Goal: Task Accomplishment & Management: Manage account settings

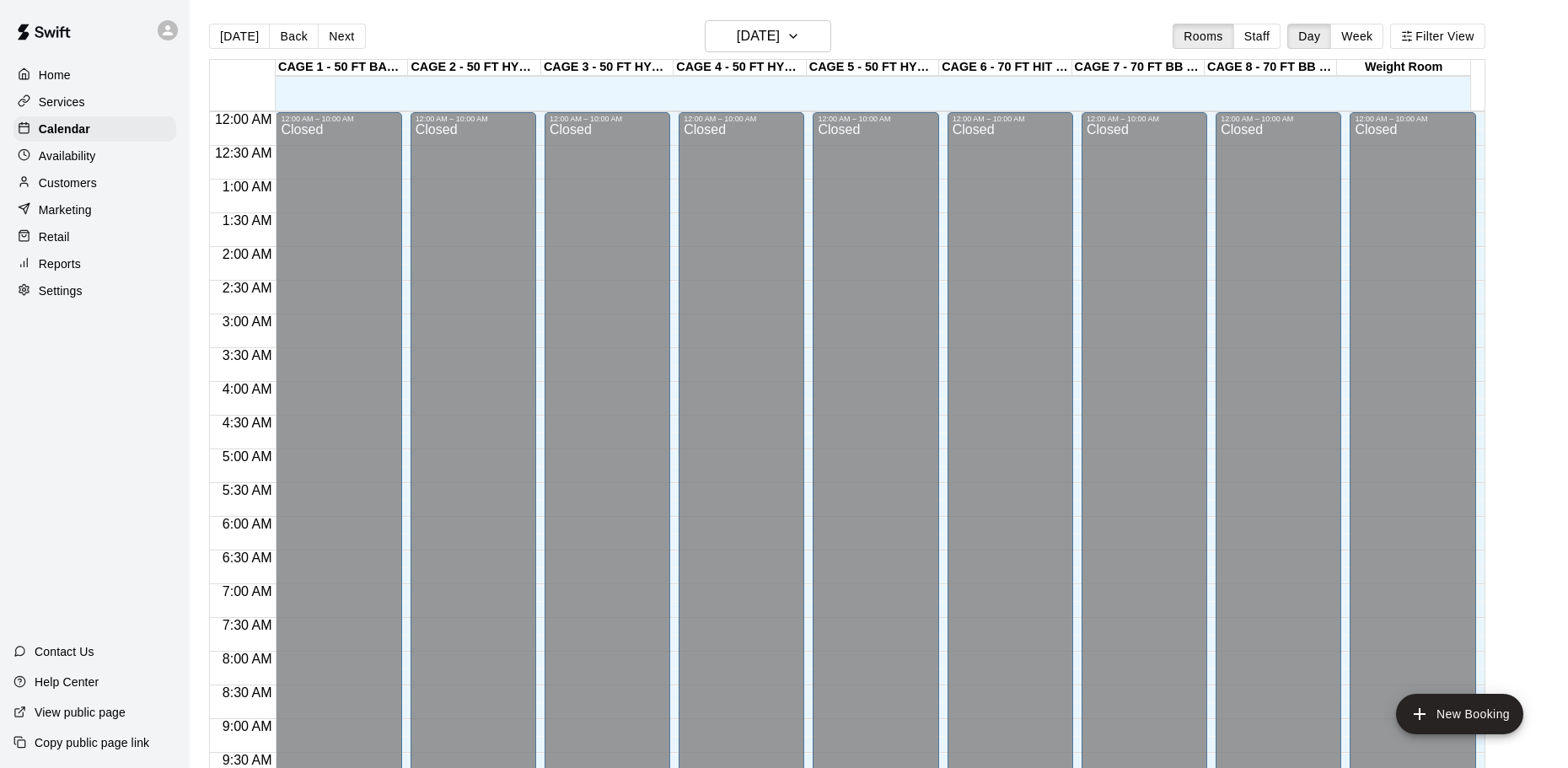
scroll to position [754, 0]
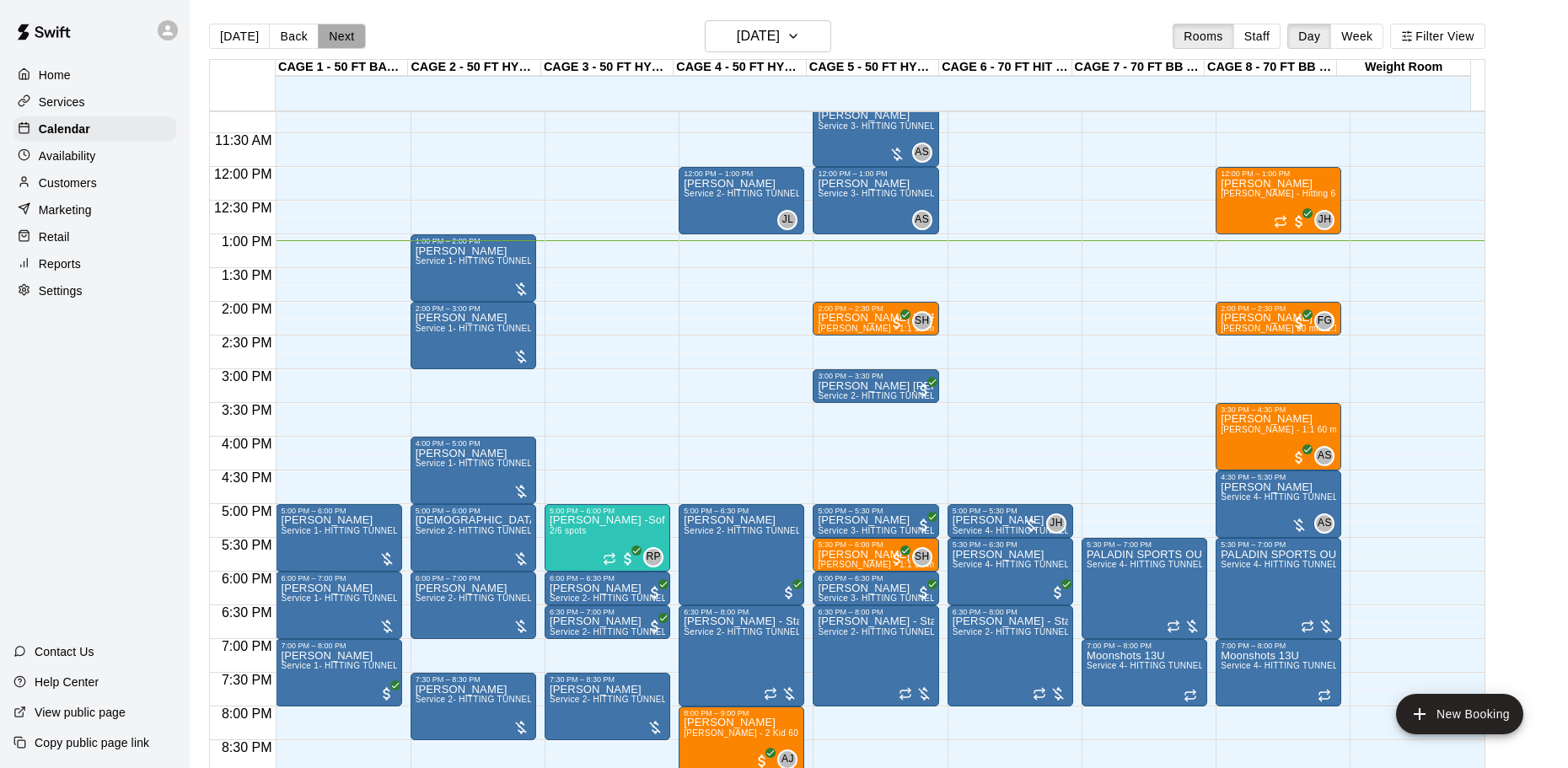
click at [346, 40] on button "Next" at bounding box center [342, 36] width 47 height 25
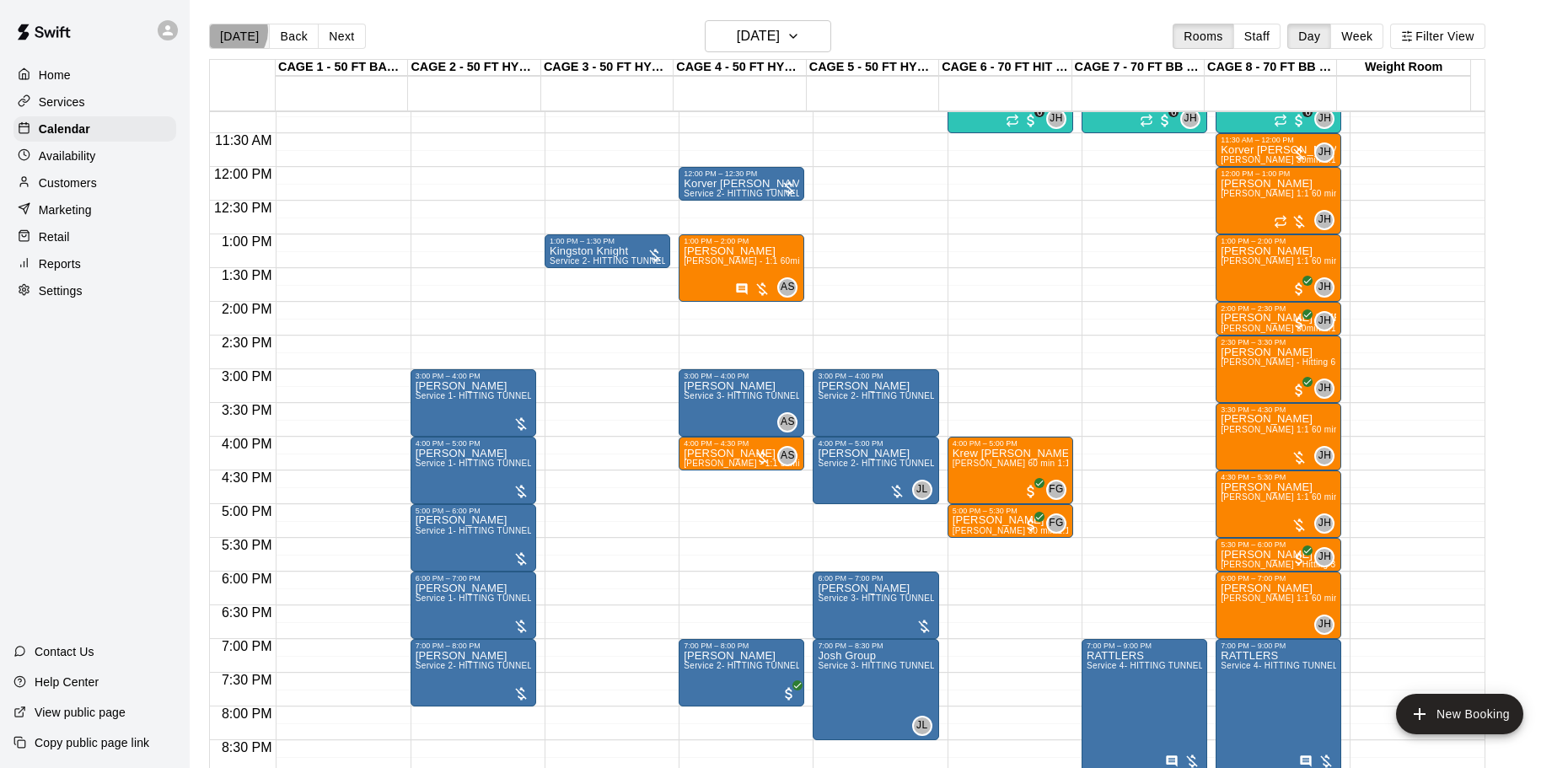
click at [231, 31] on button "[DATE]" at bounding box center [239, 36] width 60 height 25
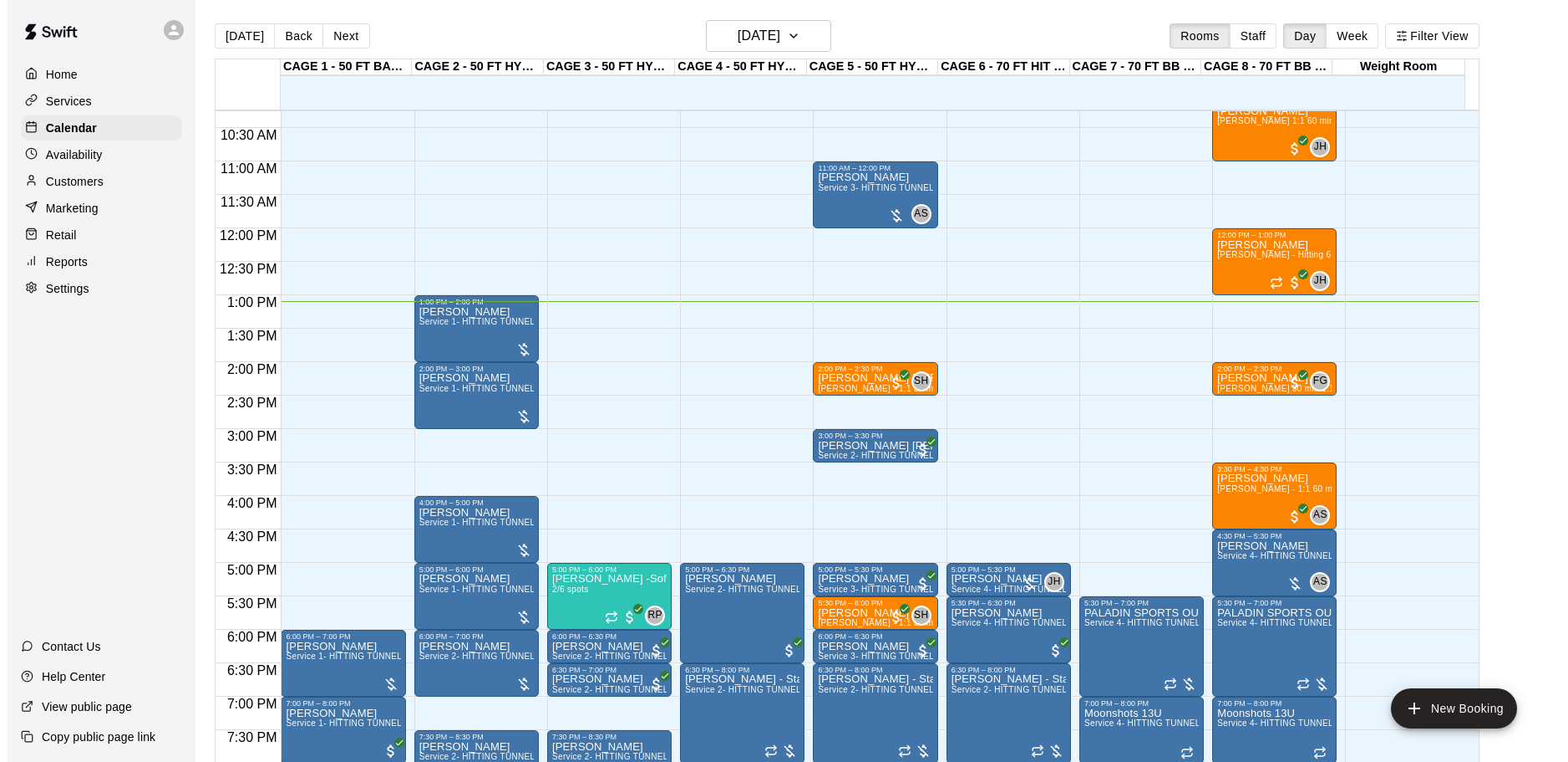
scroll to position [581, 0]
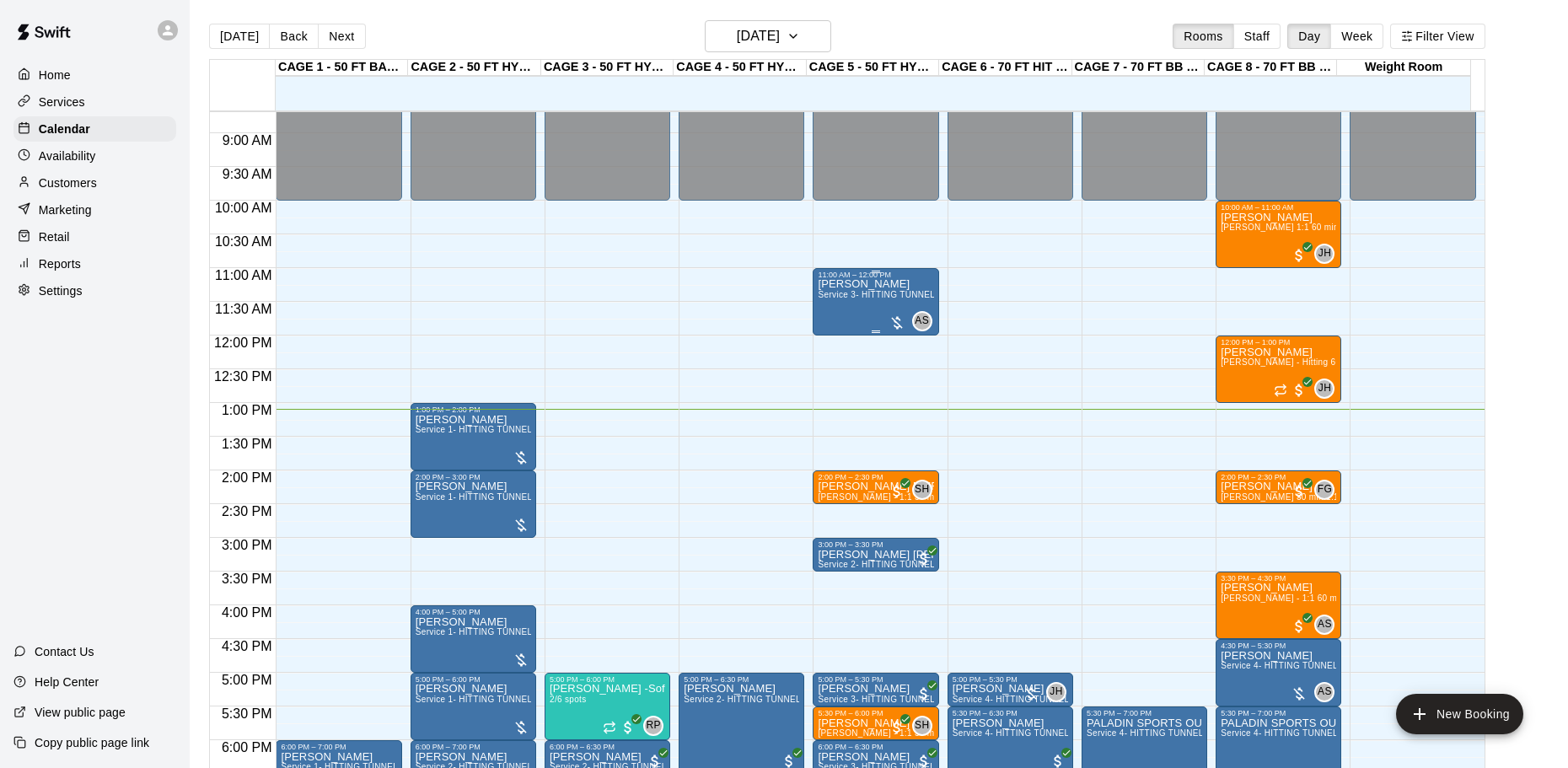
click at [875, 319] on div "[PERSON_NAME] Service 3- HITTING TUNNEL RENTAL - 50ft Softball" at bounding box center [875, 663] width 116 height 768
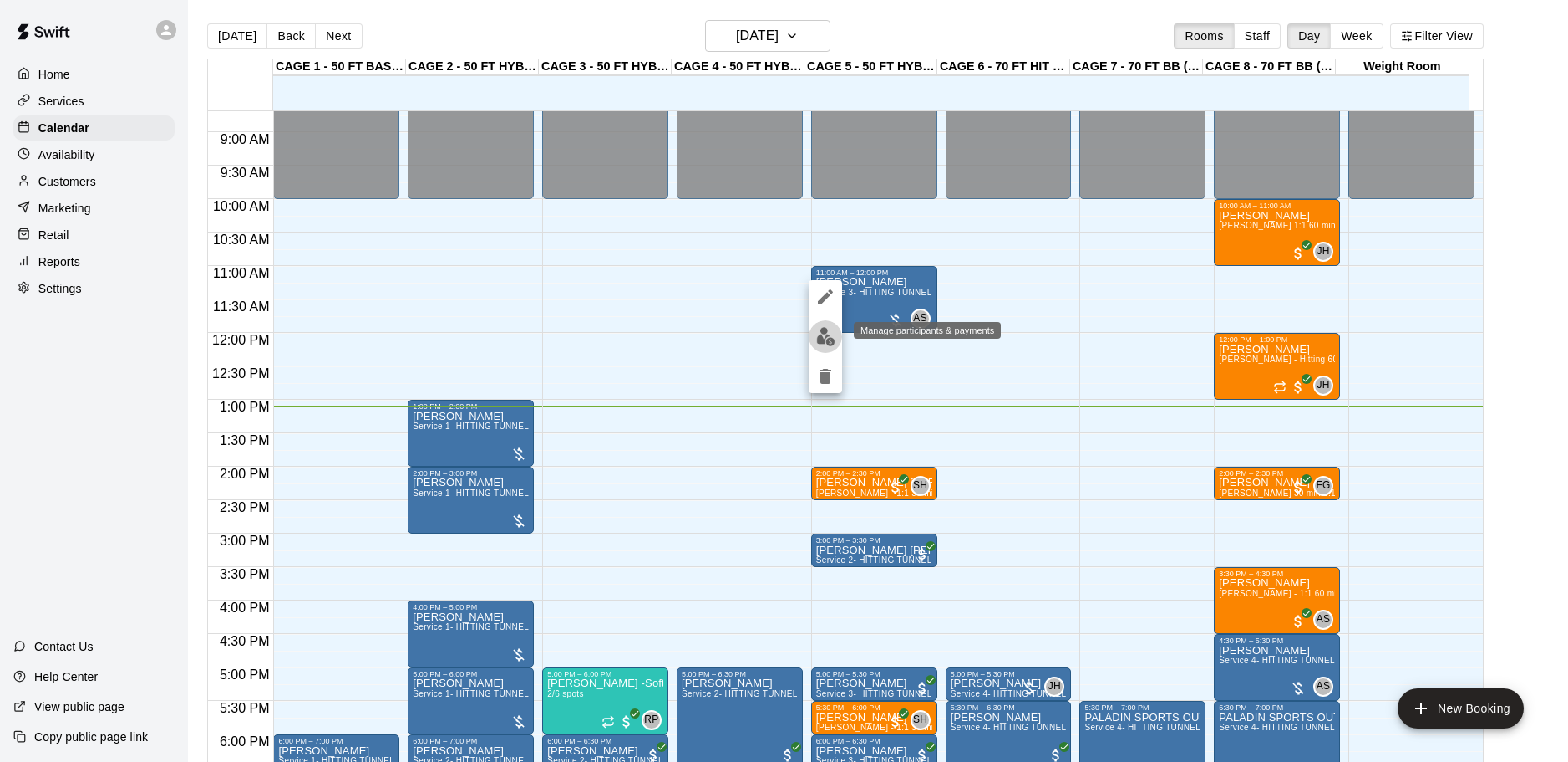
click at [824, 336] on img "edit" at bounding box center [826, 336] width 20 height 20
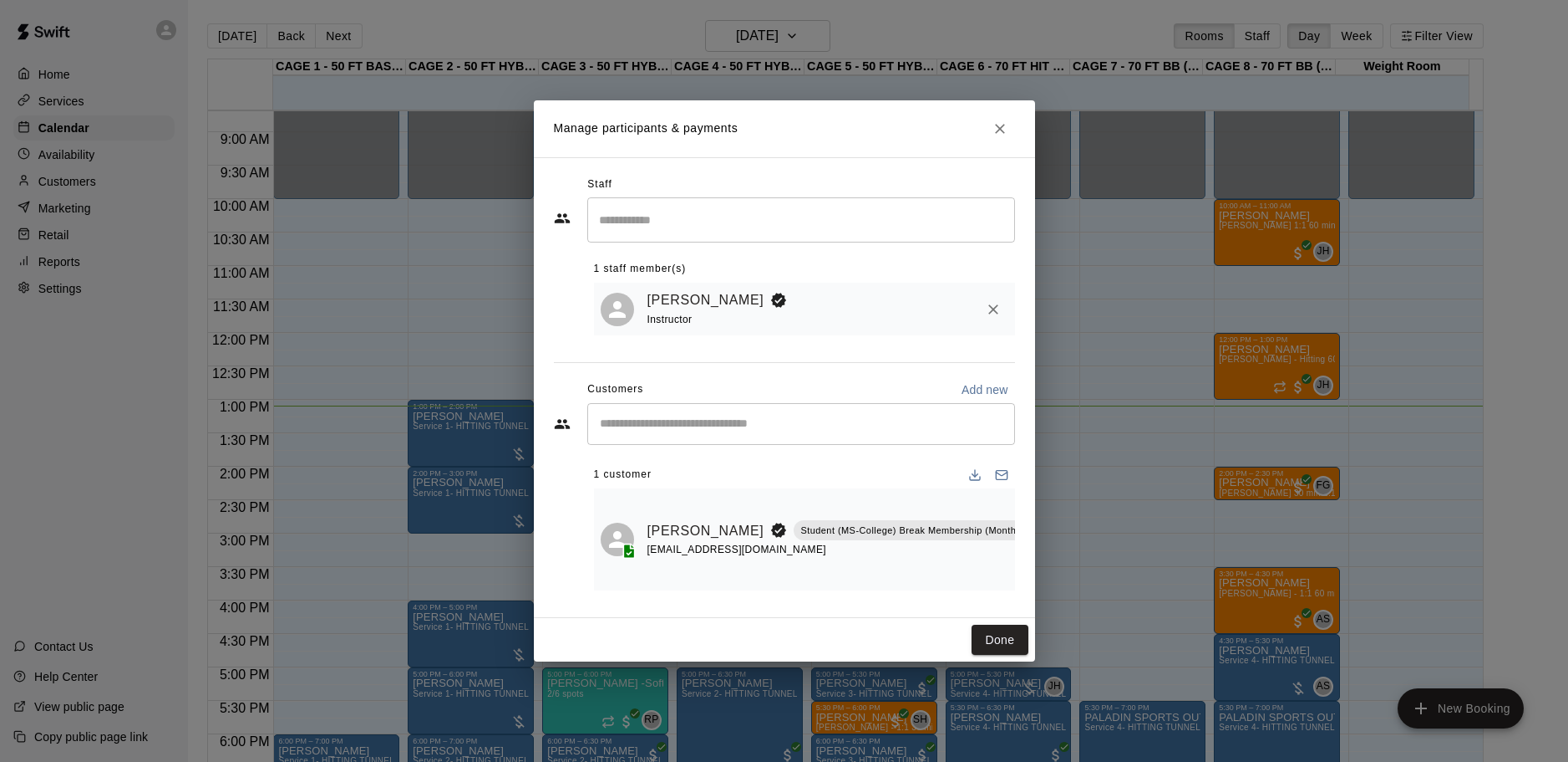
drag, startPoint x: 877, startPoint y: 584, endPoint x: 1099, endPoint y: 553, distance: 224.2
click at [1099, 553] on div "Manage participants & payments Staff ​ 1 staff member(s) [PERSON_NAME] Instruct…" at bounding box center [784, 381] width 1568 height 762
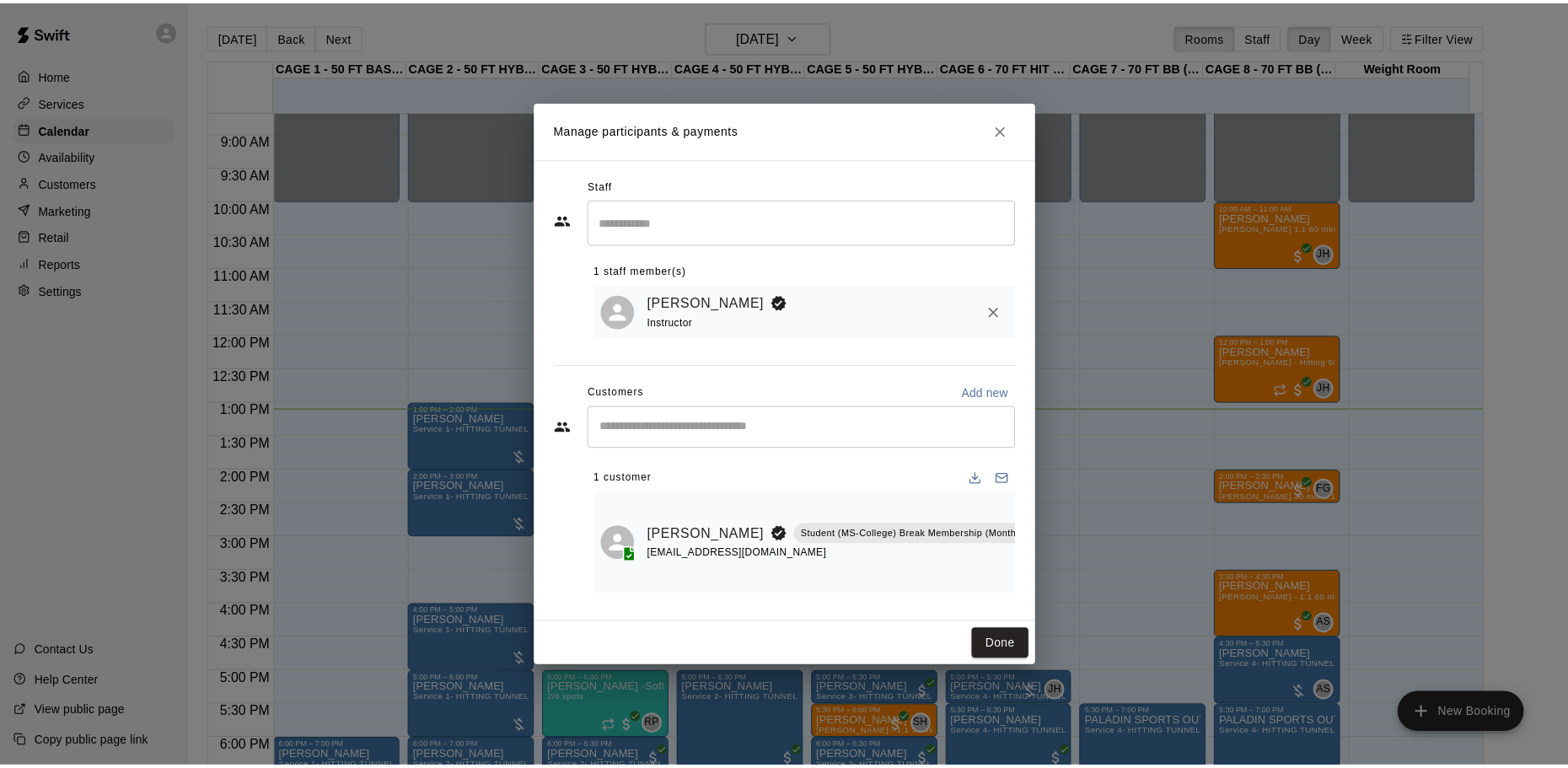
scroll to position [0, 66]
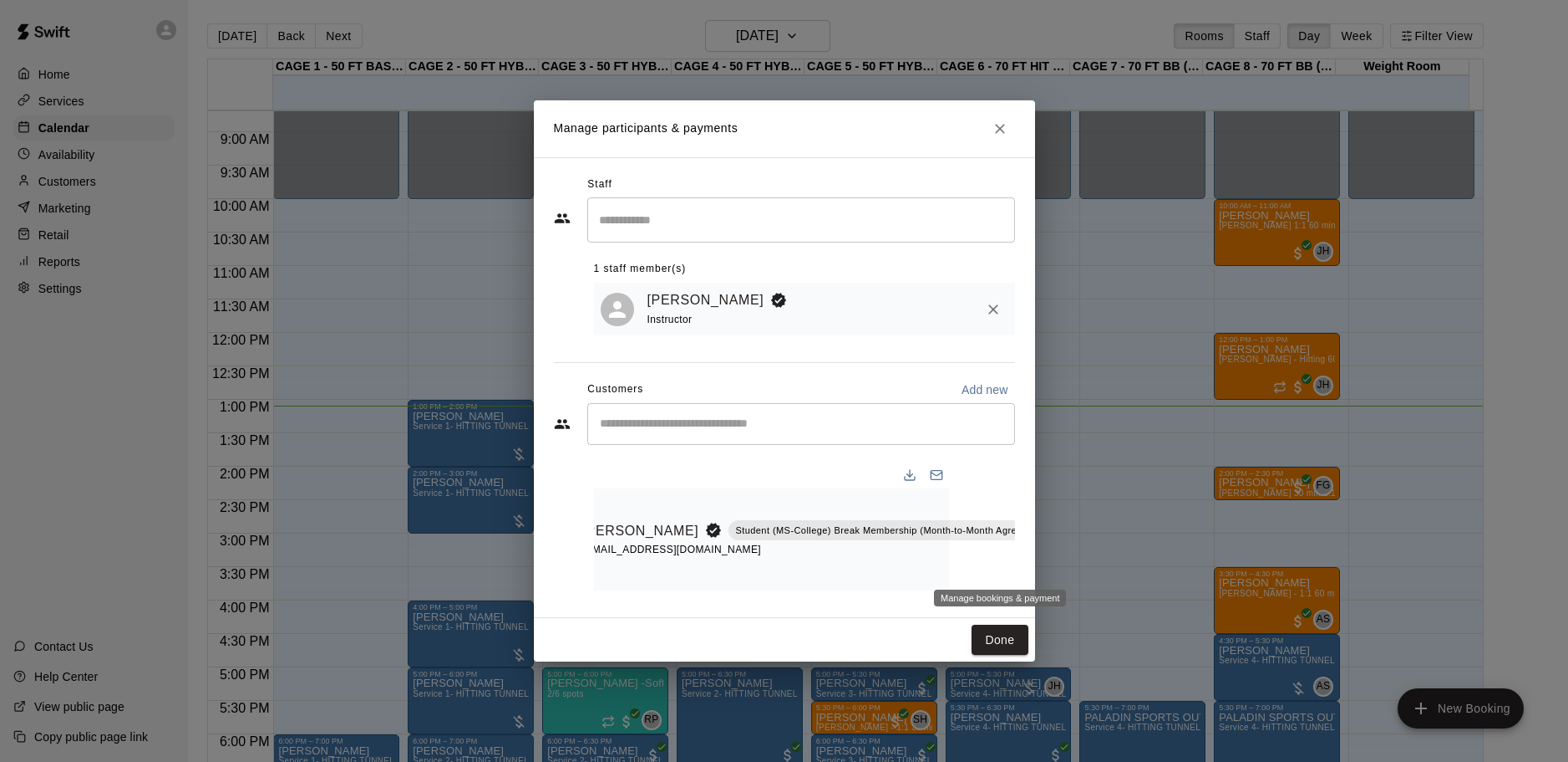
click at [1064, 563] on icon "Manage bookings & payment" at bounding box center [1070, 568] width 12 height 14
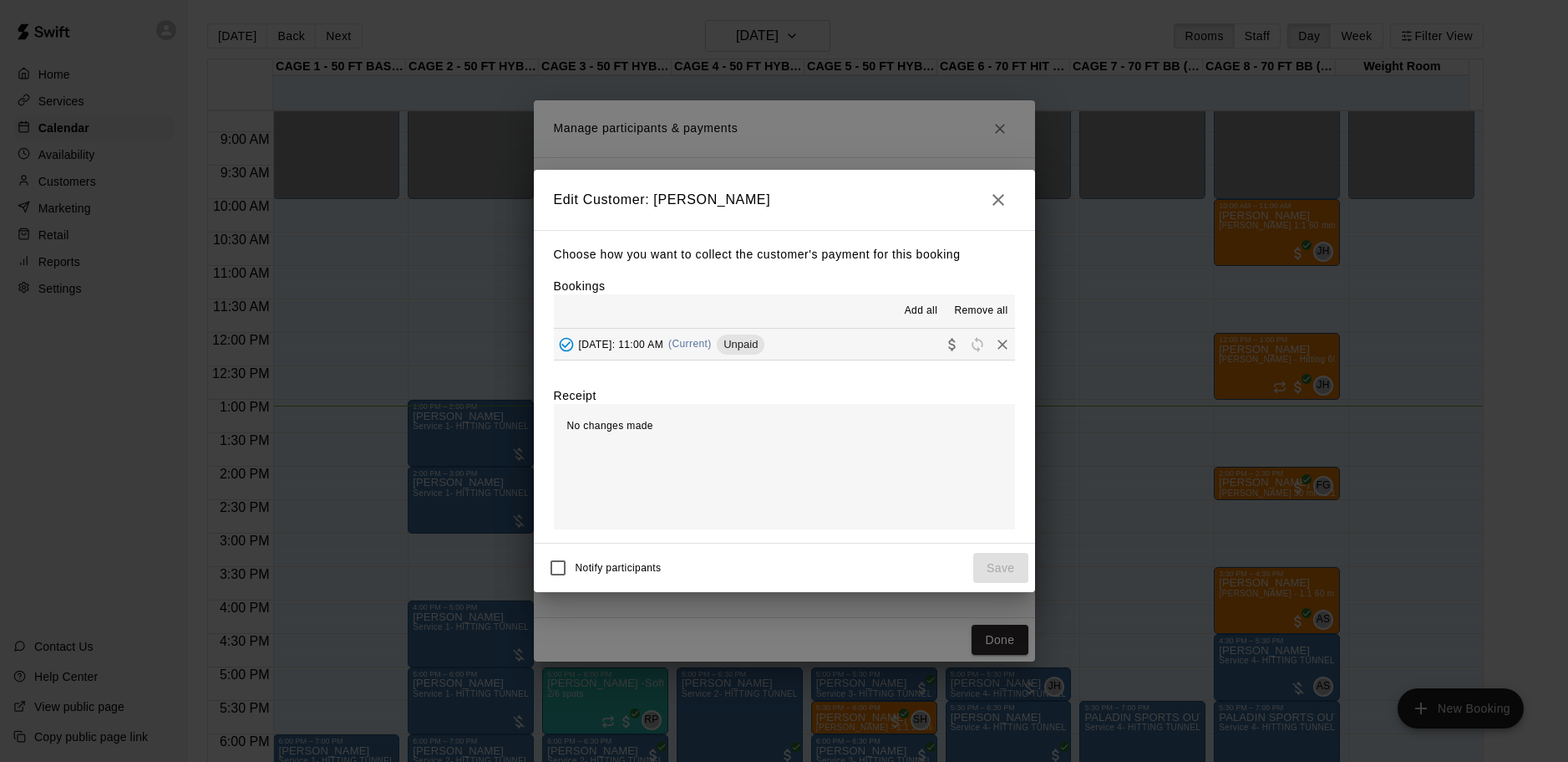
click at [610, 347] on span "[DATE]: 11:00 AM" at bounding box center [621, 344] width 85 height 12
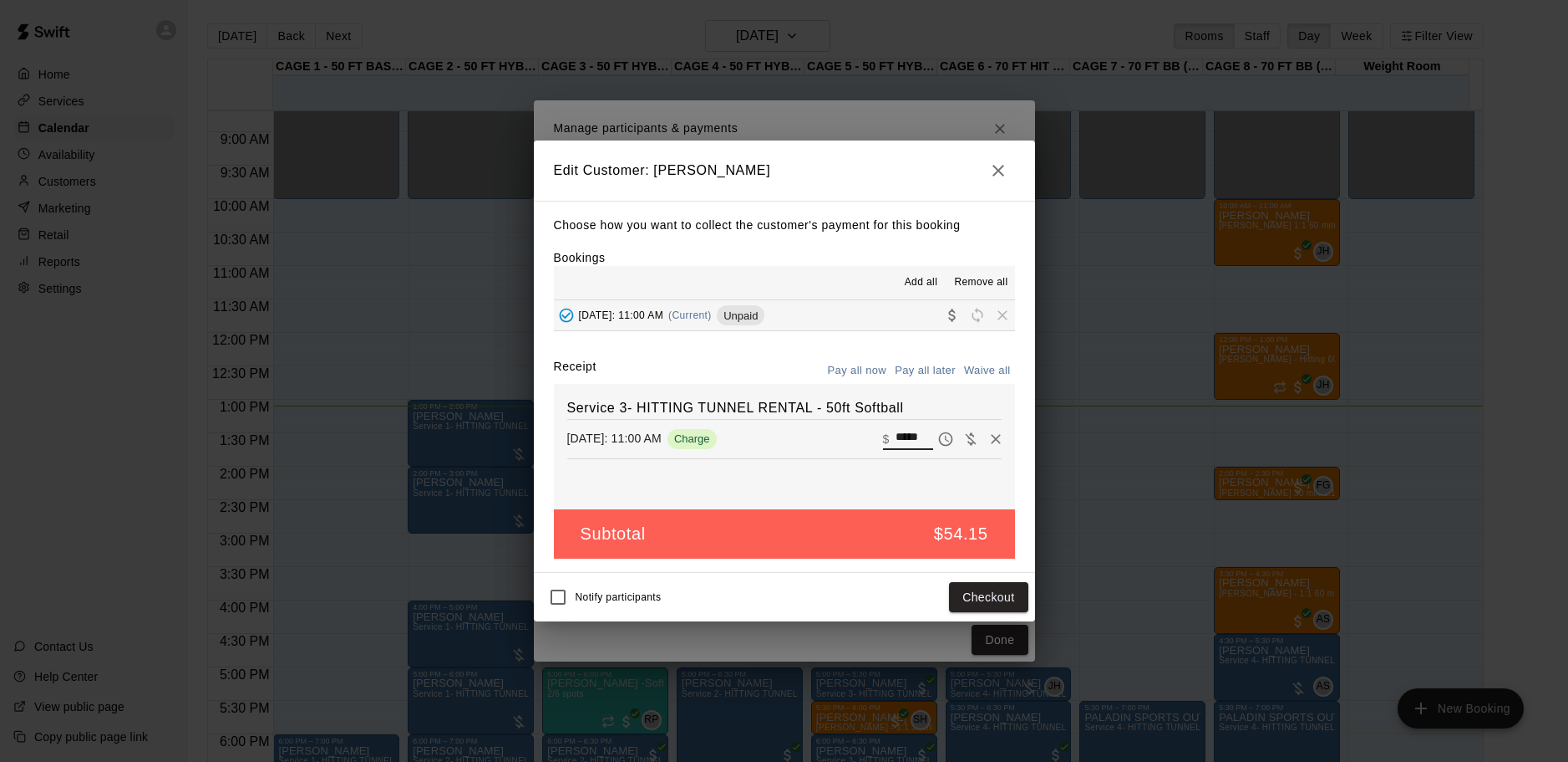
drag, startPoint x: 915, startPoint y: 439, endPoint x: 863, endPoint y: 439, distance: 52.0
click at [863, 439] on div "[DATE]: 11:00 AM Charge ​ $ *****" at bounding box center [785, 439] width 435 height 25
click at [997, 174] on icon "button" at bounding box center [998, 170] width 20 height 20
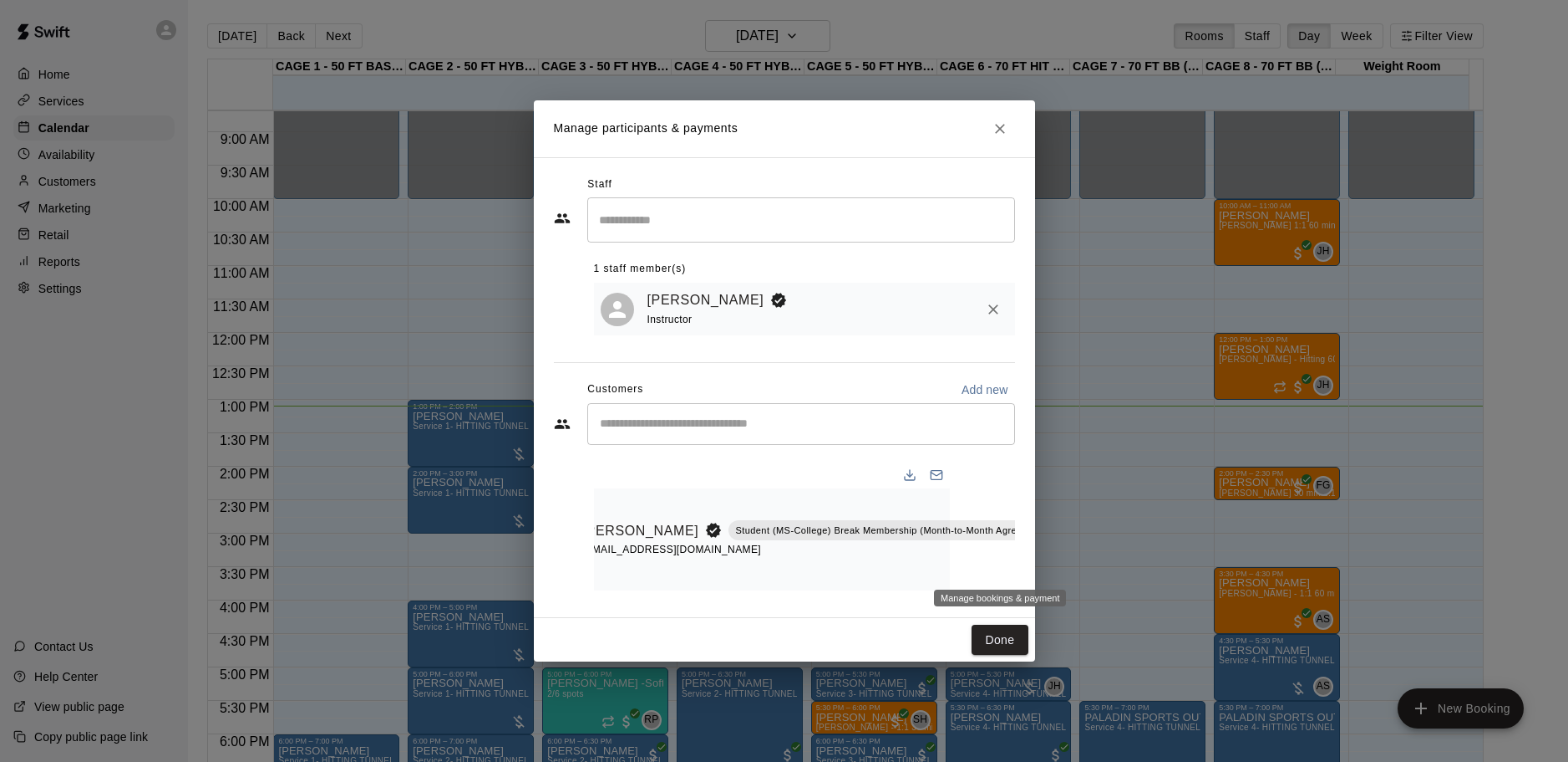
click at [1064, 568] on icon "Manage bookings & payment" at bounding box center [1070, 568] width 12 height 14
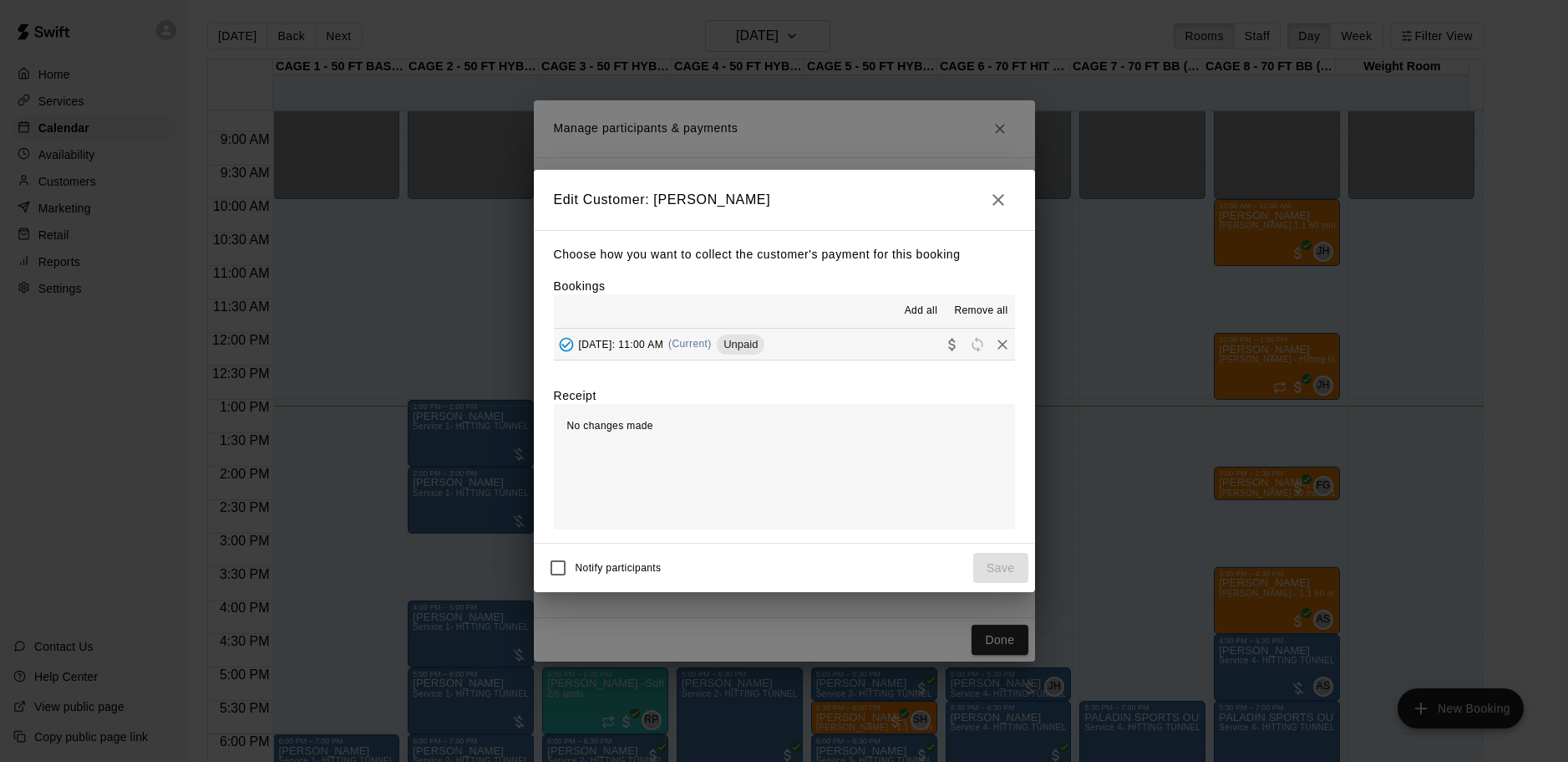
click at [665, 346] on span "[DATE]: 11:00 AM" at bounding box center [621, 344] width 85 height 12
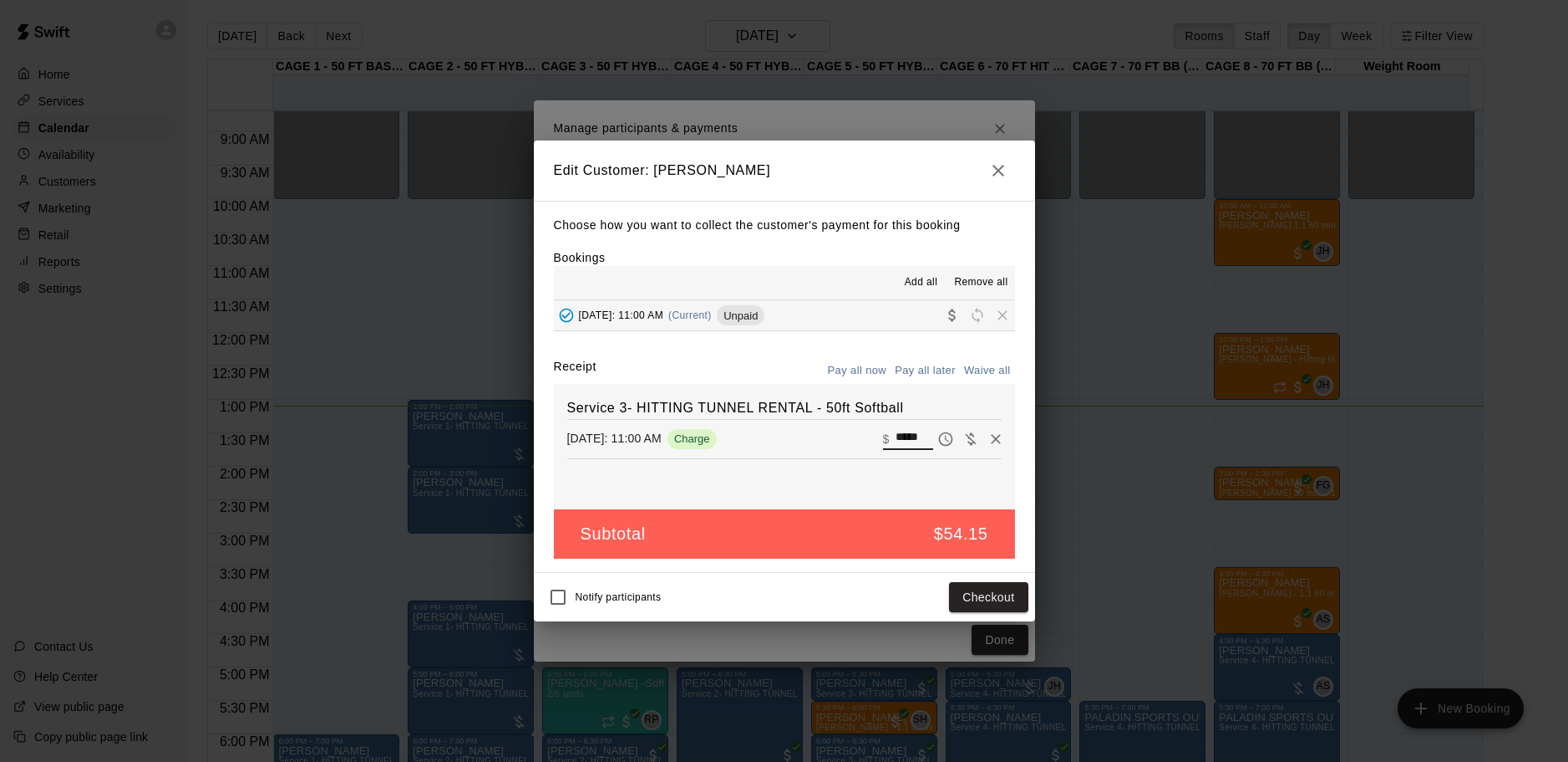
drag, startPoint x: 917, startPoint y: 433, endPoint x: 847, endPoint y: 443, distance: 70.7
click at [847, 443] on div "[DATE]: 11:00 AM Charge ​ $ *****" at bounding box center [785, 439] width 435 height 25
type input "**"
click at [971, 599] on button "Checkout" at bounding box center [988, 597] width 78 height 31
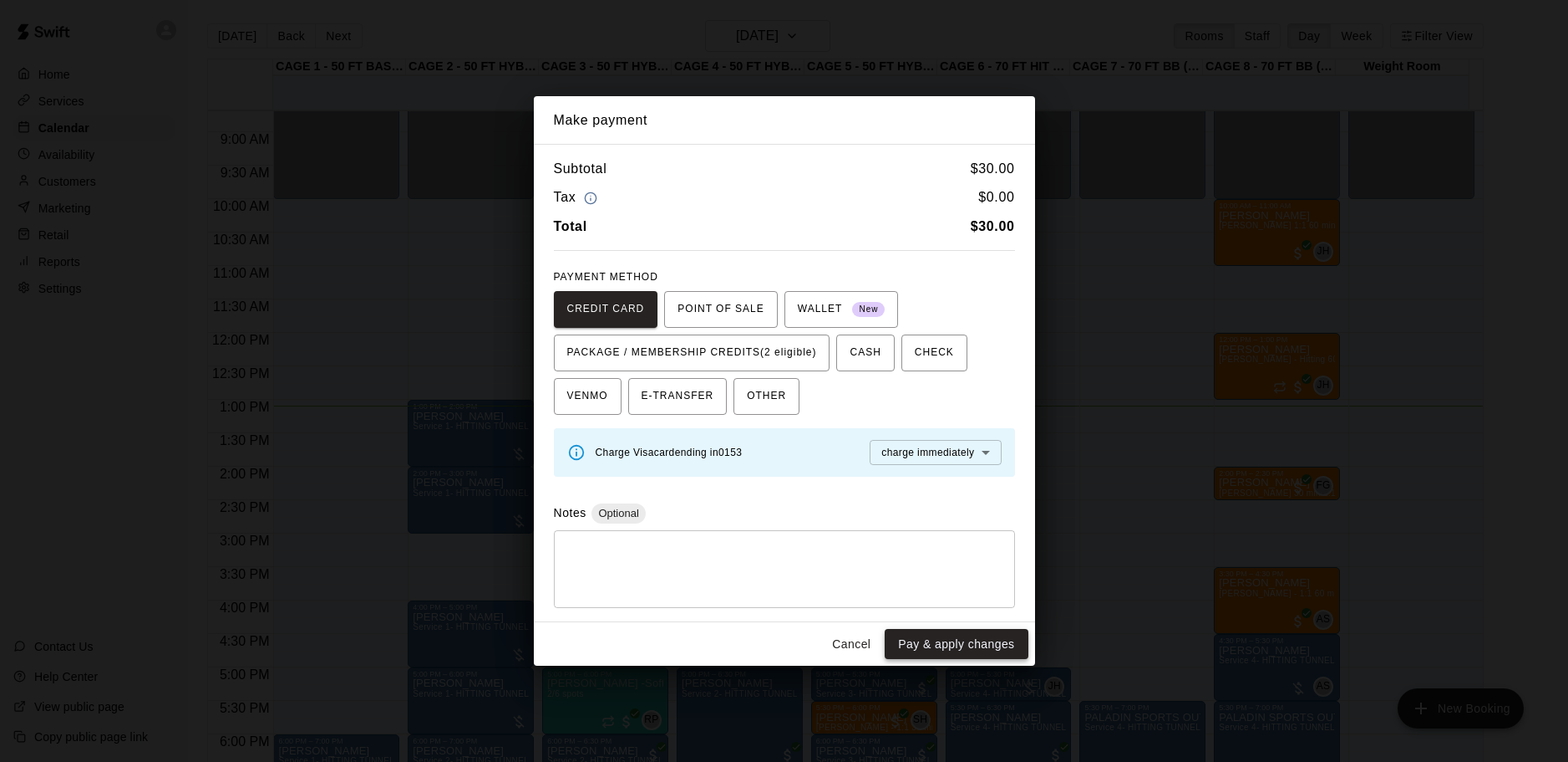
click at [908, 646] on button "Pay & apply changes" at bounding box center [956, 643] width 143 height 31
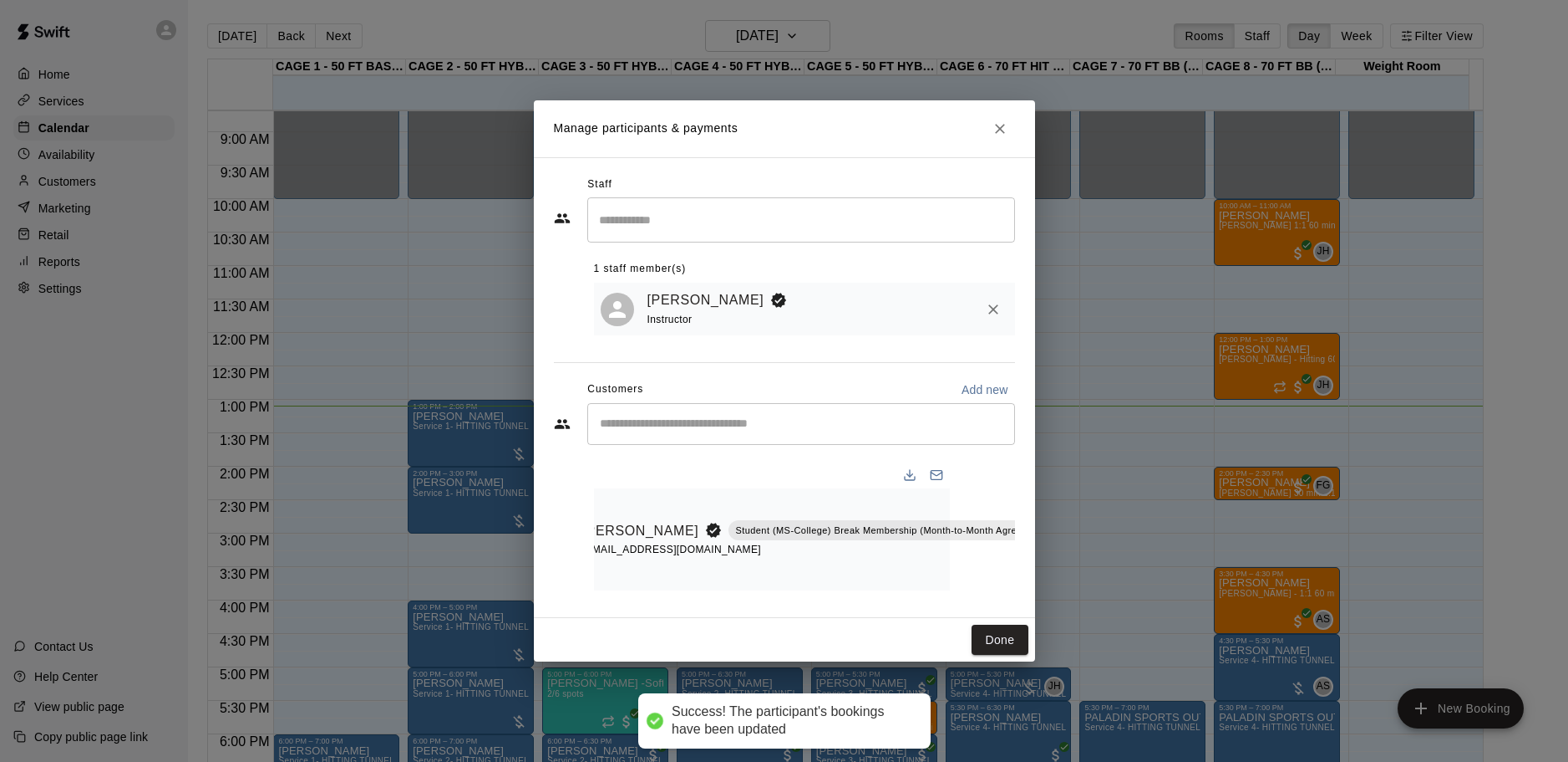
click at [985, 642] on button "Done" at bounding box center [1000, 640] width 56 height 31
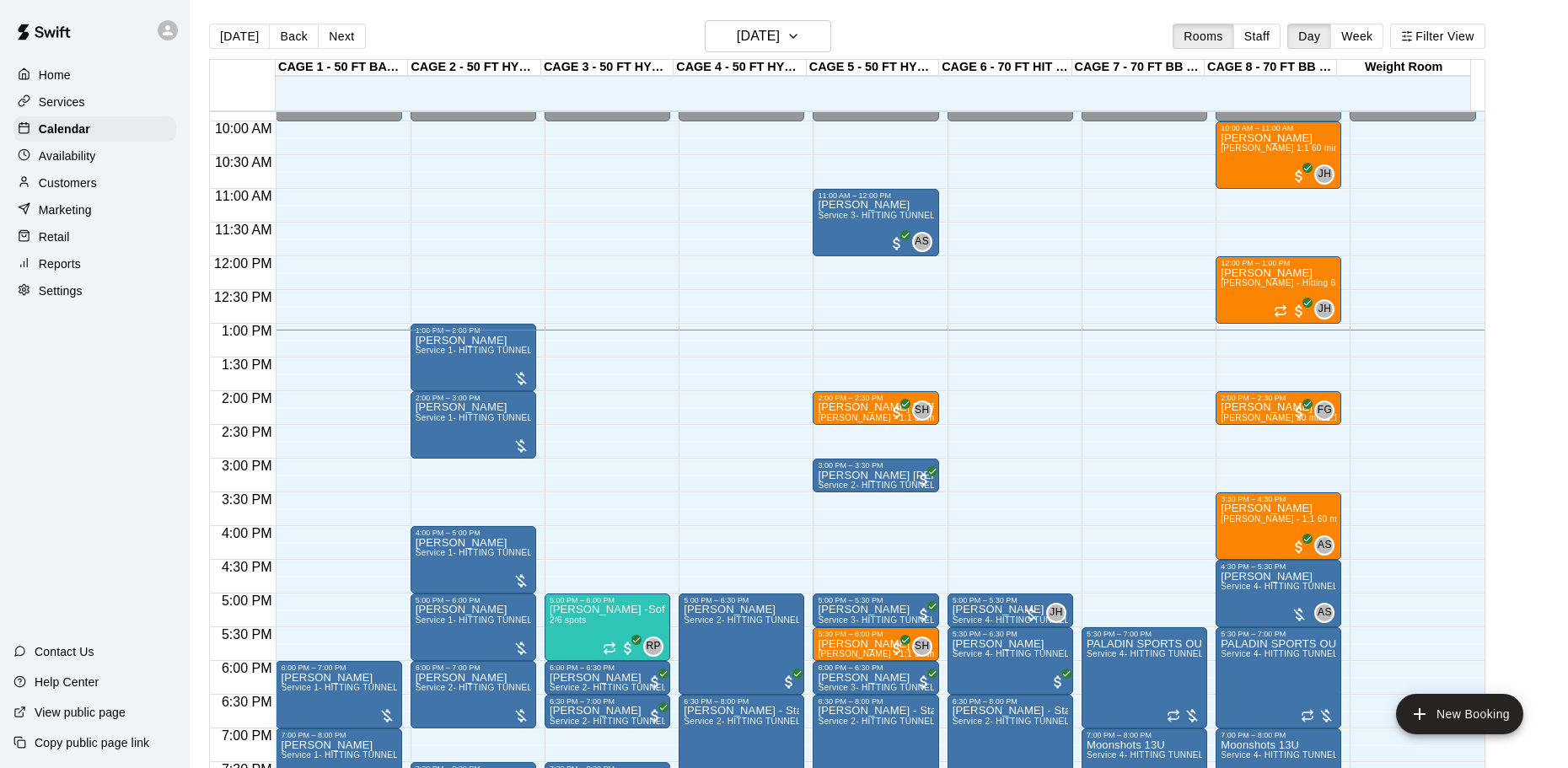
scroll to position [670, 0]
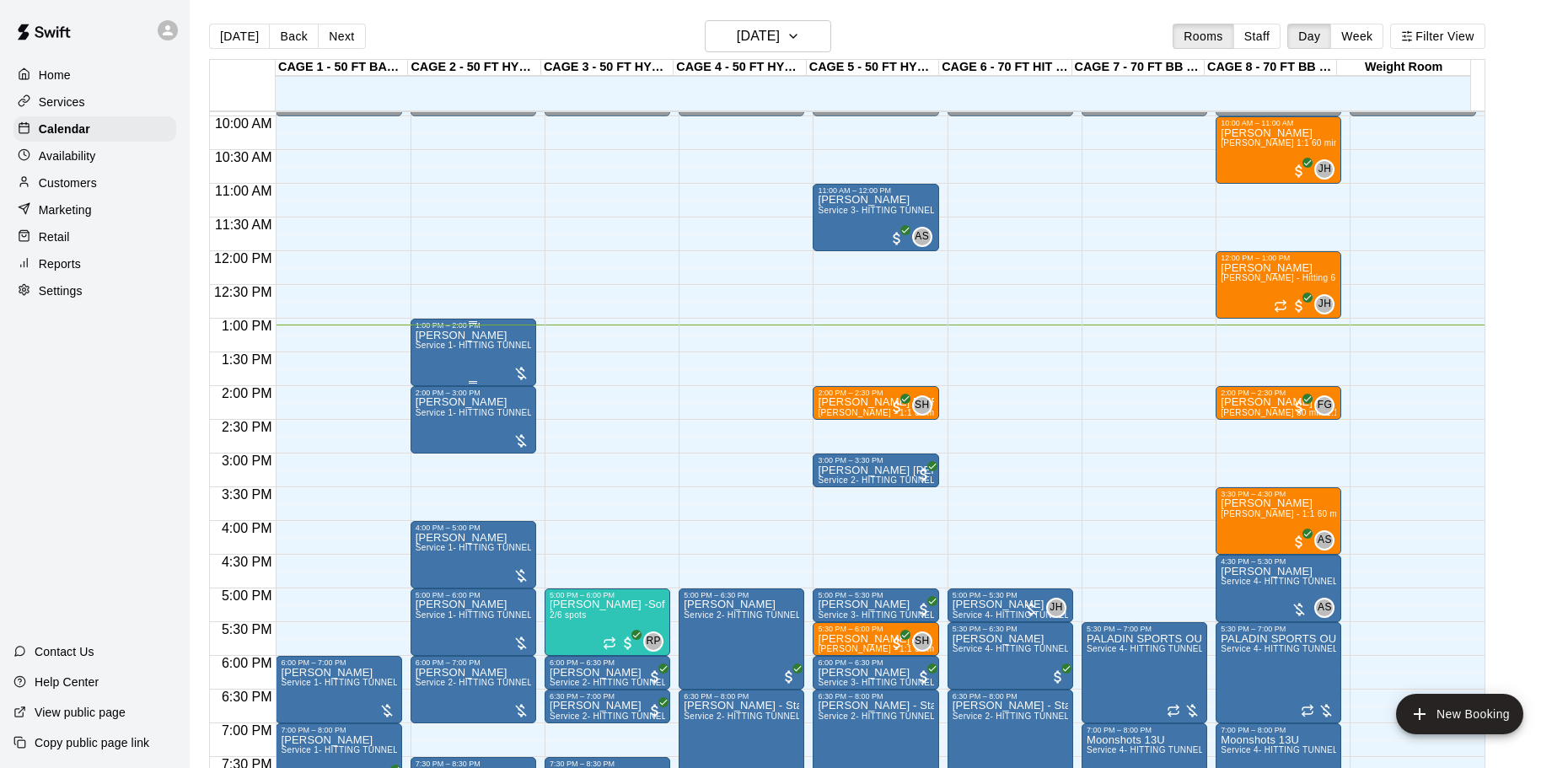
click at [471, 357] on div "[PERSON_NAME] Service 1- HITTING TUNNEL RENTAL - 50ft Baseball w/ Auto/Manual F…" at bounding box center [473, 713] width 116 height 768
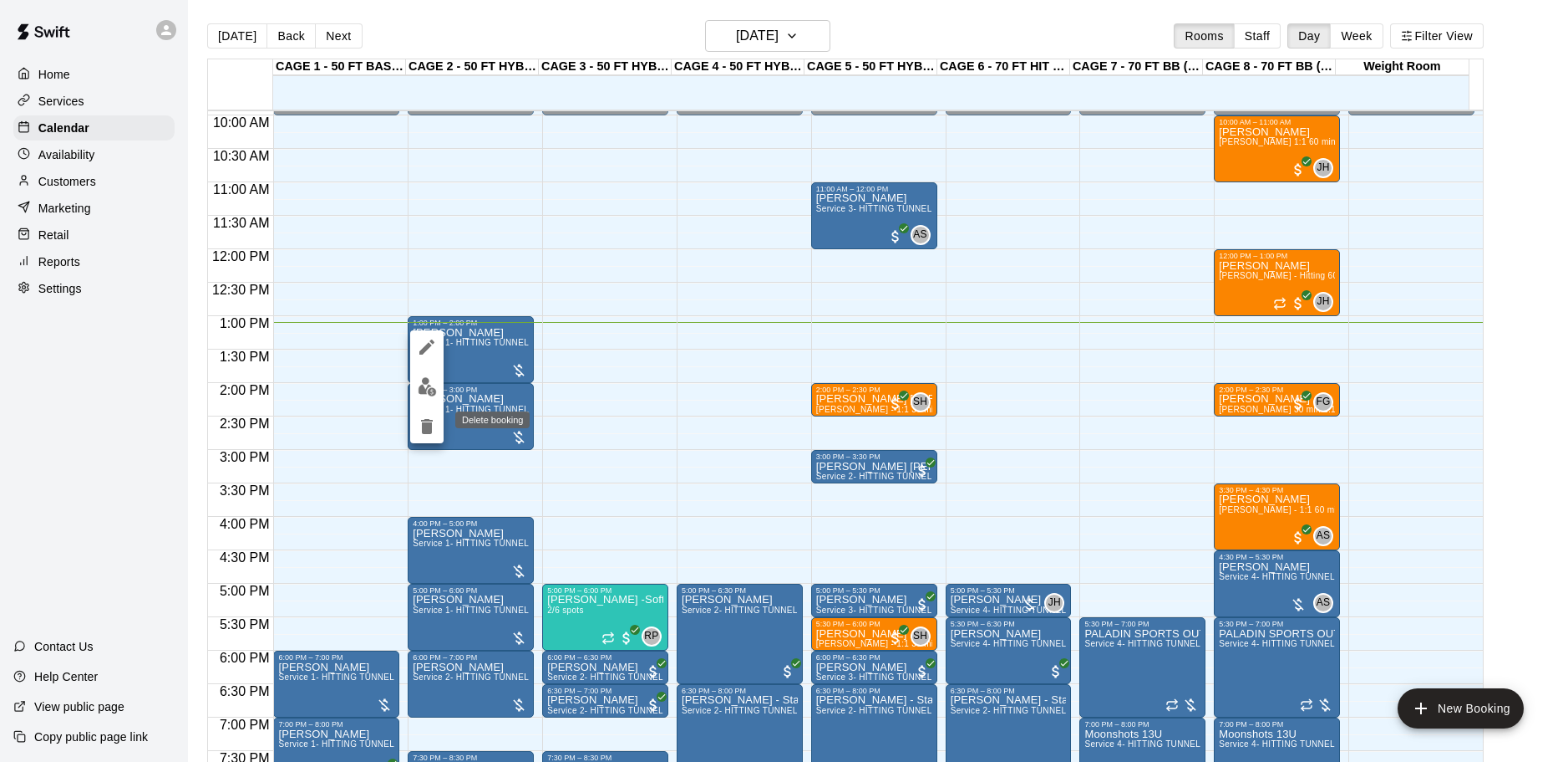
click at [427, 427] on icon "delete" at bounding box center [427, 427] width 12 height 15
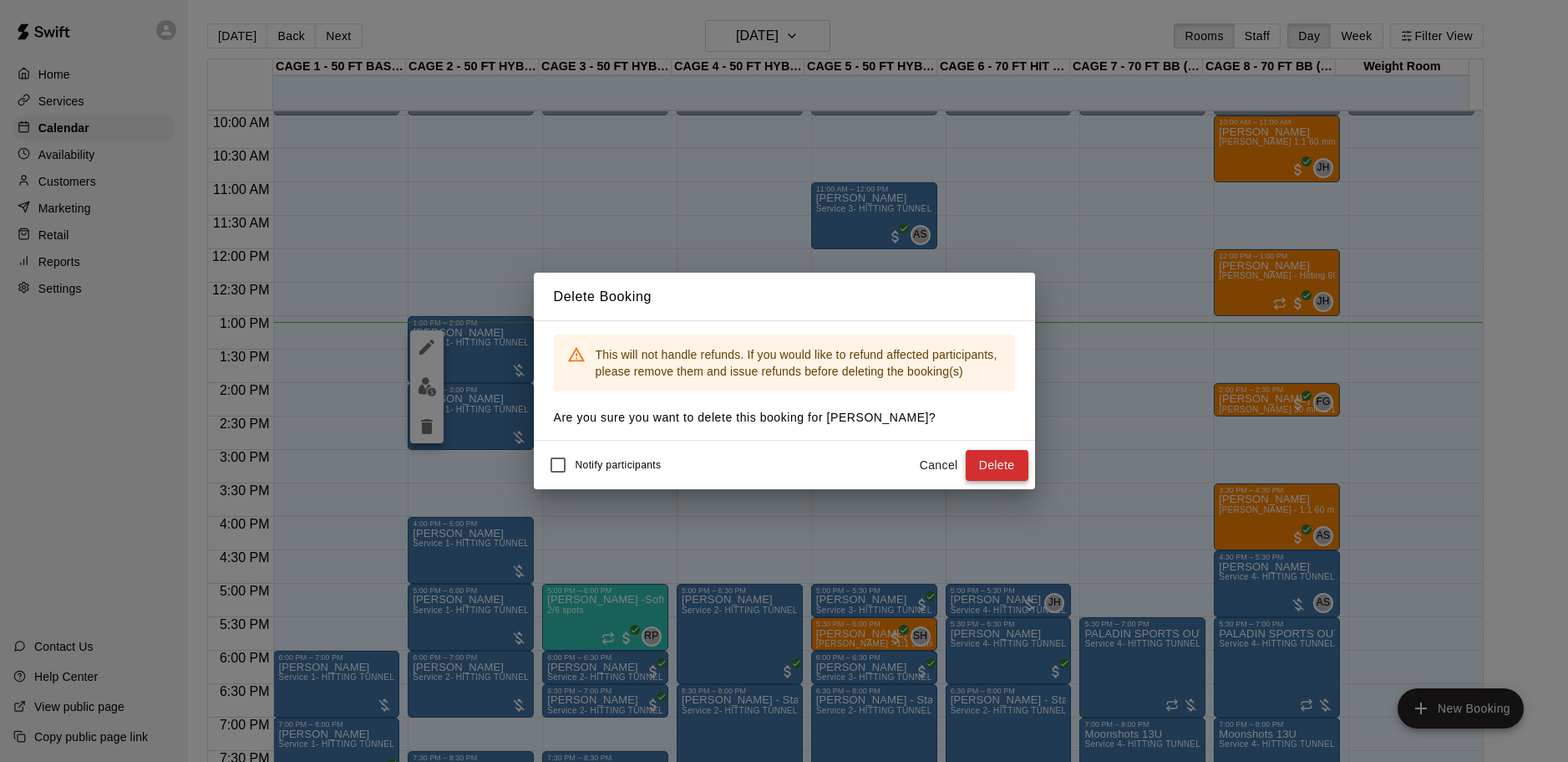
click at [1001, 467] on button "Delete" at bounding box center [997, 465] width 63 height 31
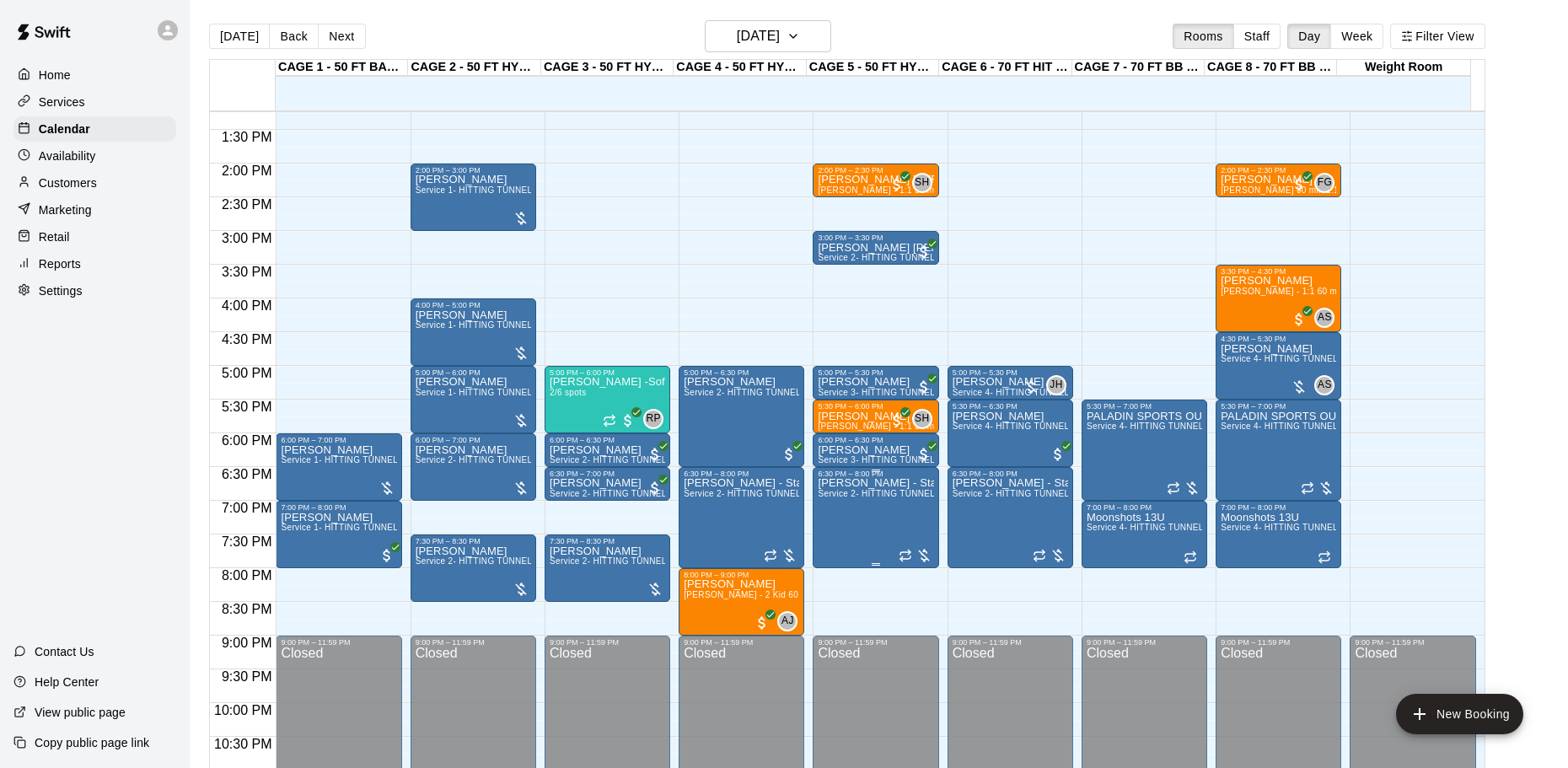
scroll to position [839, 0]
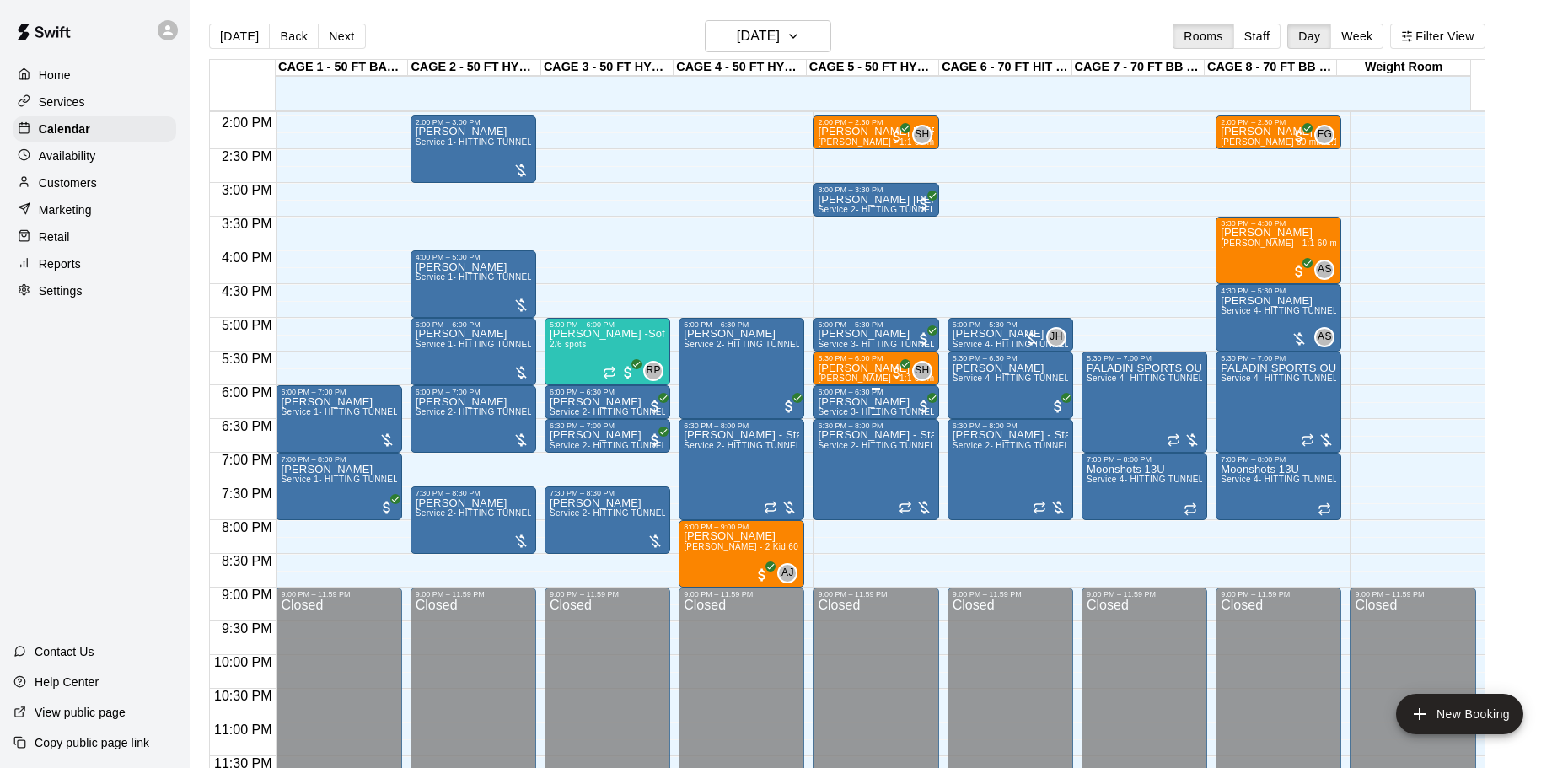
scroll to position [945, 0]
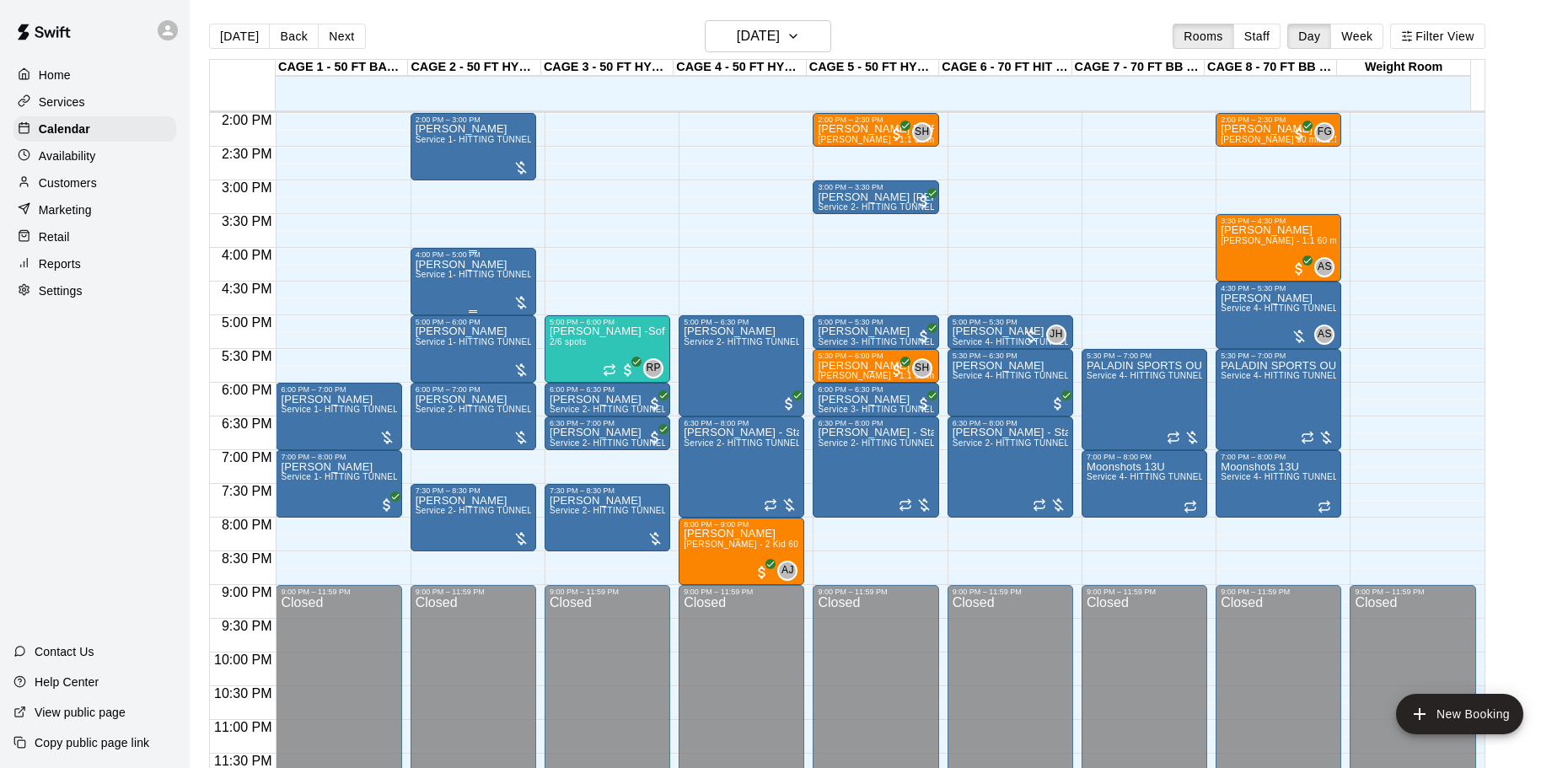
click at [504, 272] on span "Service 1- HITTING TUNNEL RENTAL - 50ft Baseball w/ Auto/Manual Feeder" at bounding box center [570, 274] width 310 height 9
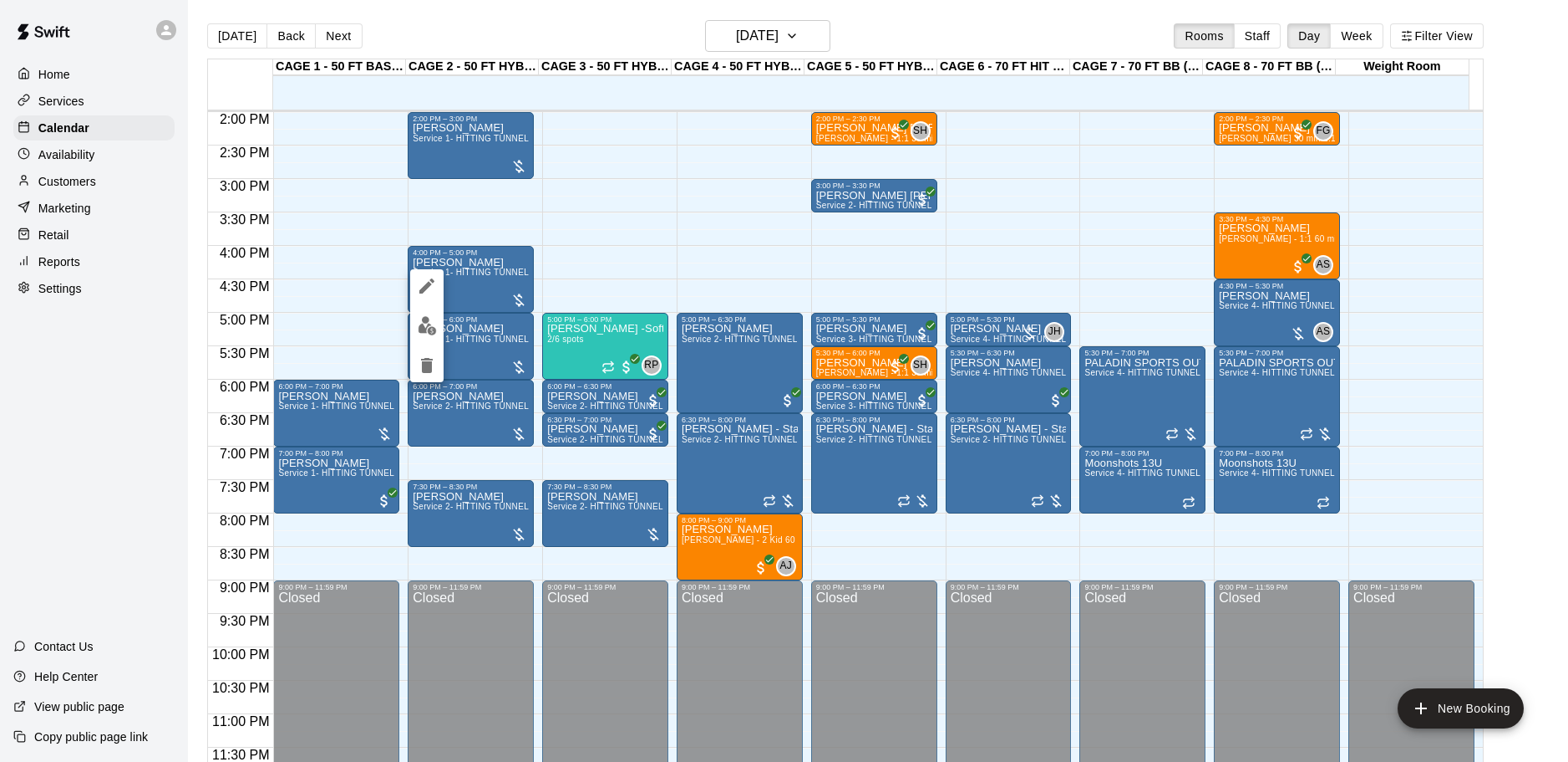
click at [426, 319] on img "edit" at bounding box center [427, 325] width 20 height 20
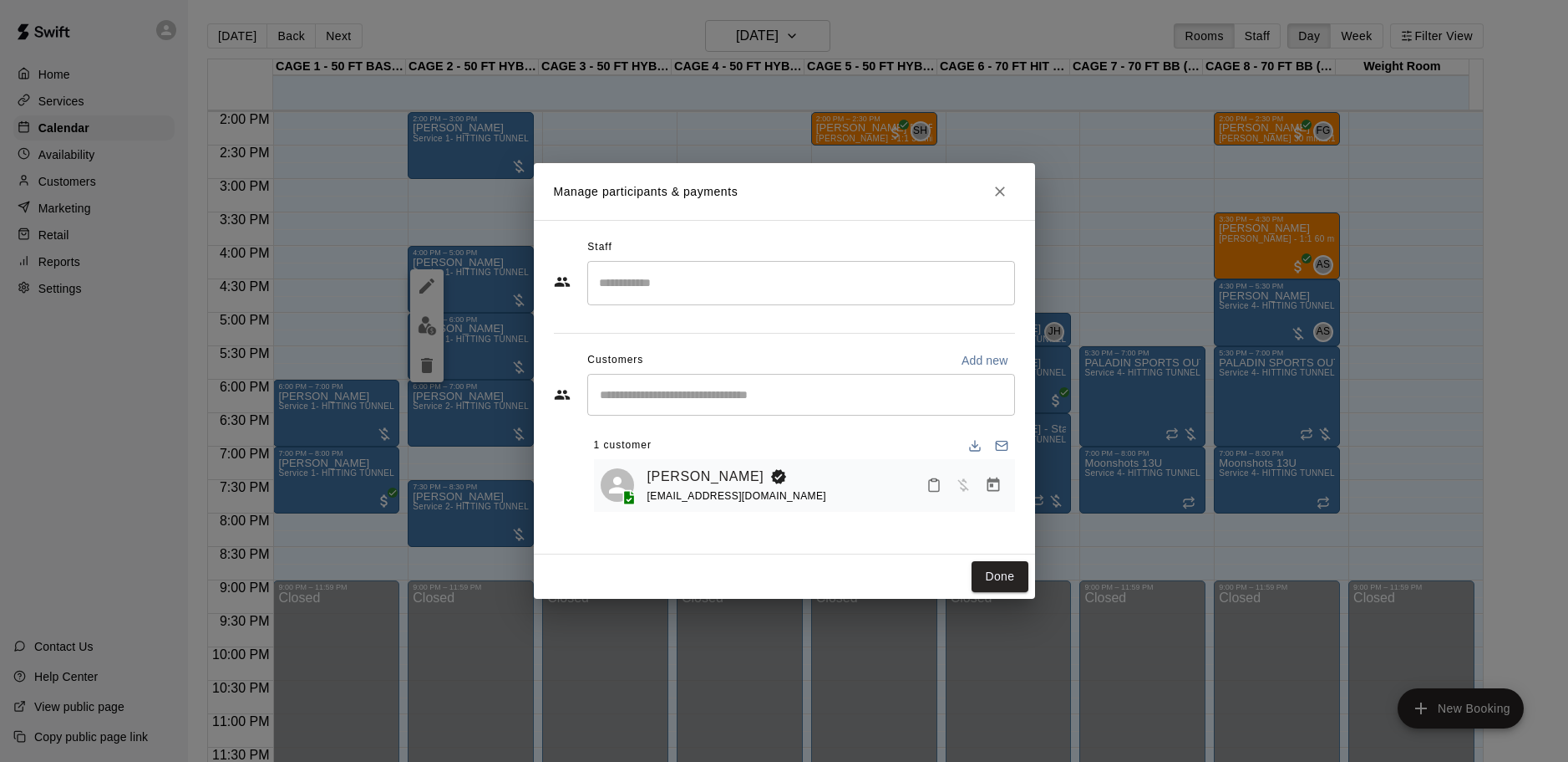
click at [1001, 197] on icon "Close" at bounding box center [1001, 191] width 17 height 17
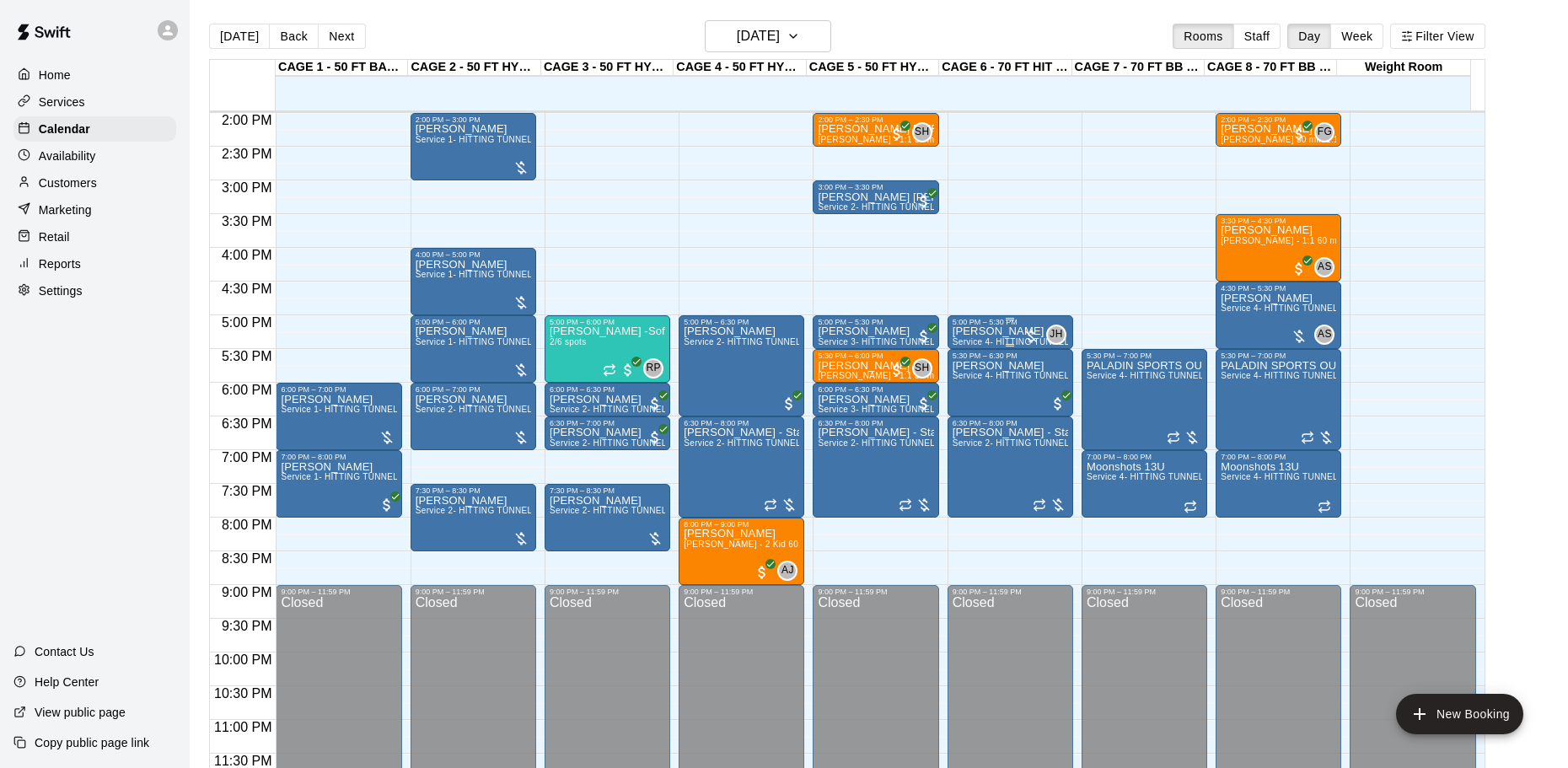
click at [986, 331] on p "[PERSON_NAME]" at bounding box center [1010, 331] width 116 height 0
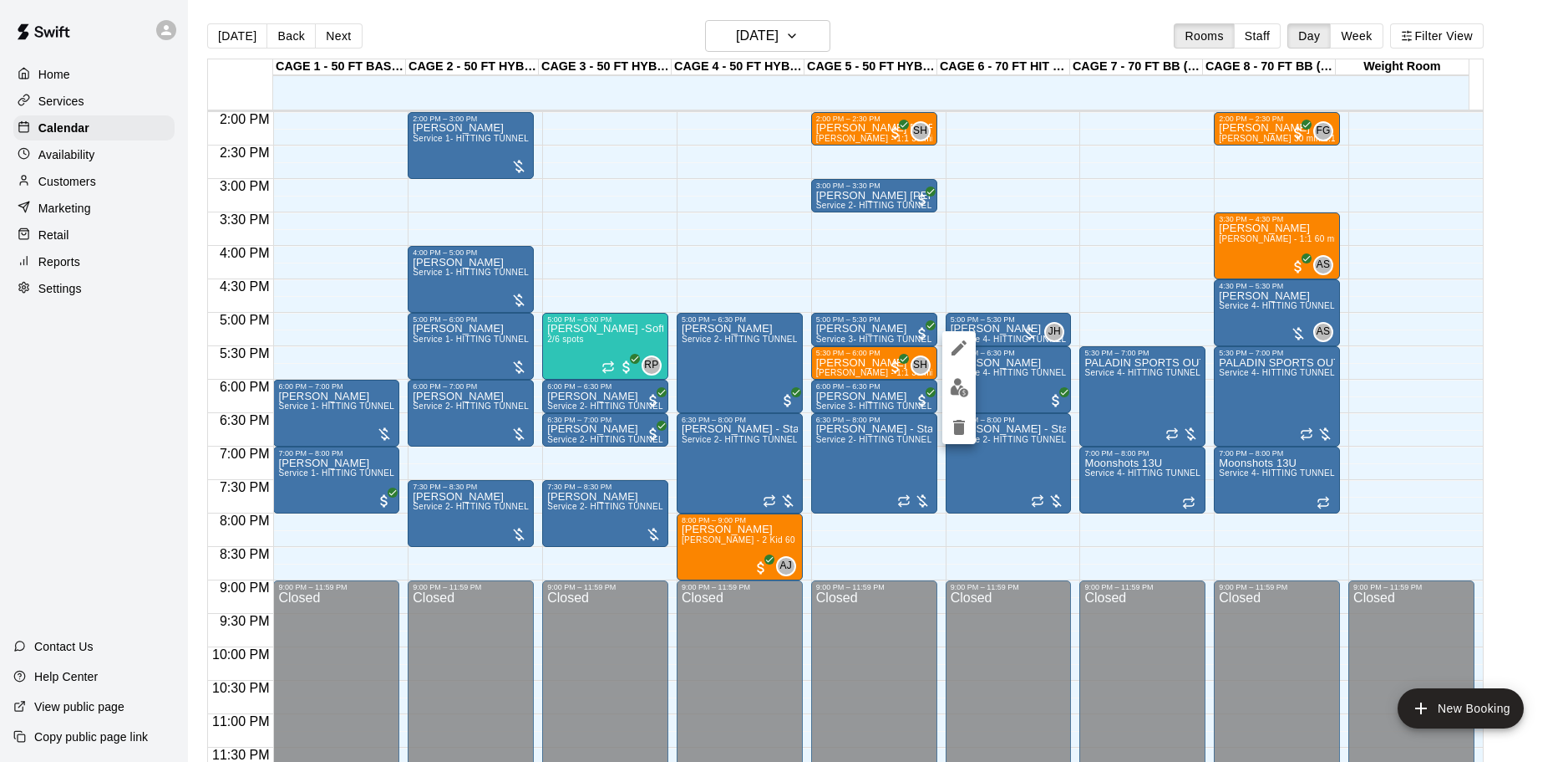
click at [959, 388] on img "edit" at bounding box center [959, 388] width 20 height 20
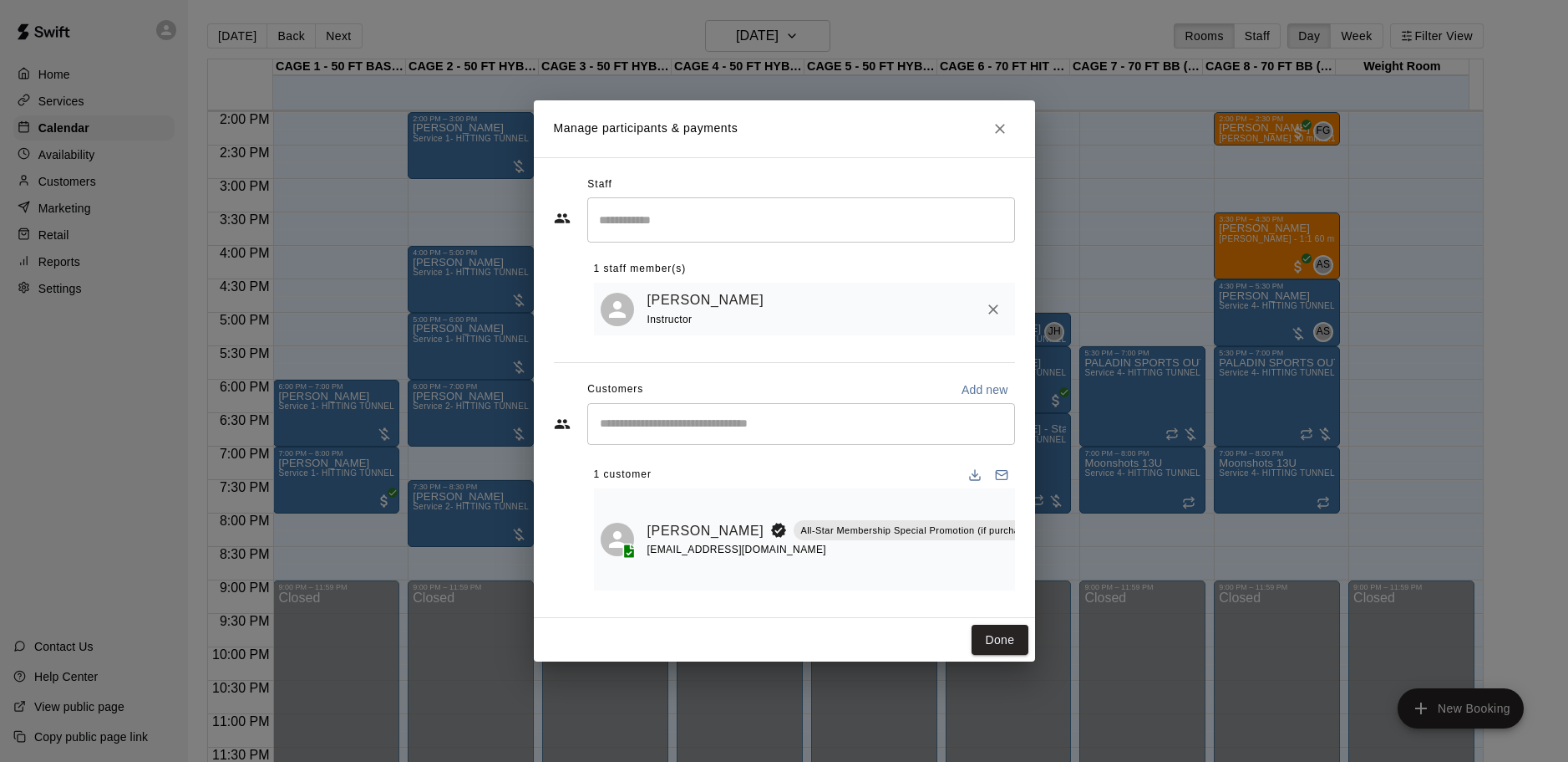
click at [930, 205] on input "Search staff" at bounding box center [801, 219] width 413 height 29
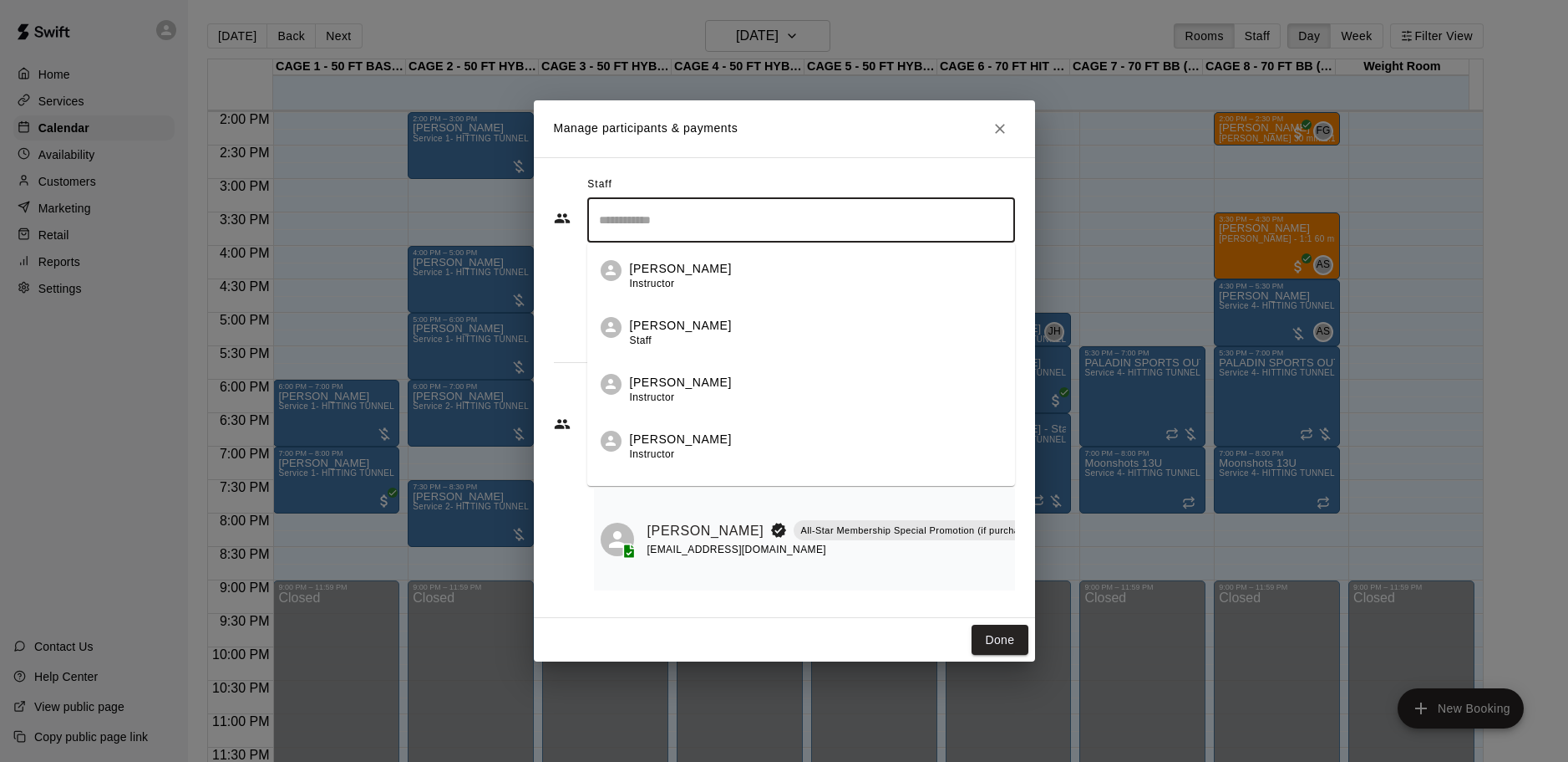
click at [841, 380] on div "Frankie Gulko Instructor" at bounding box center [816, 389] width 371 height 33
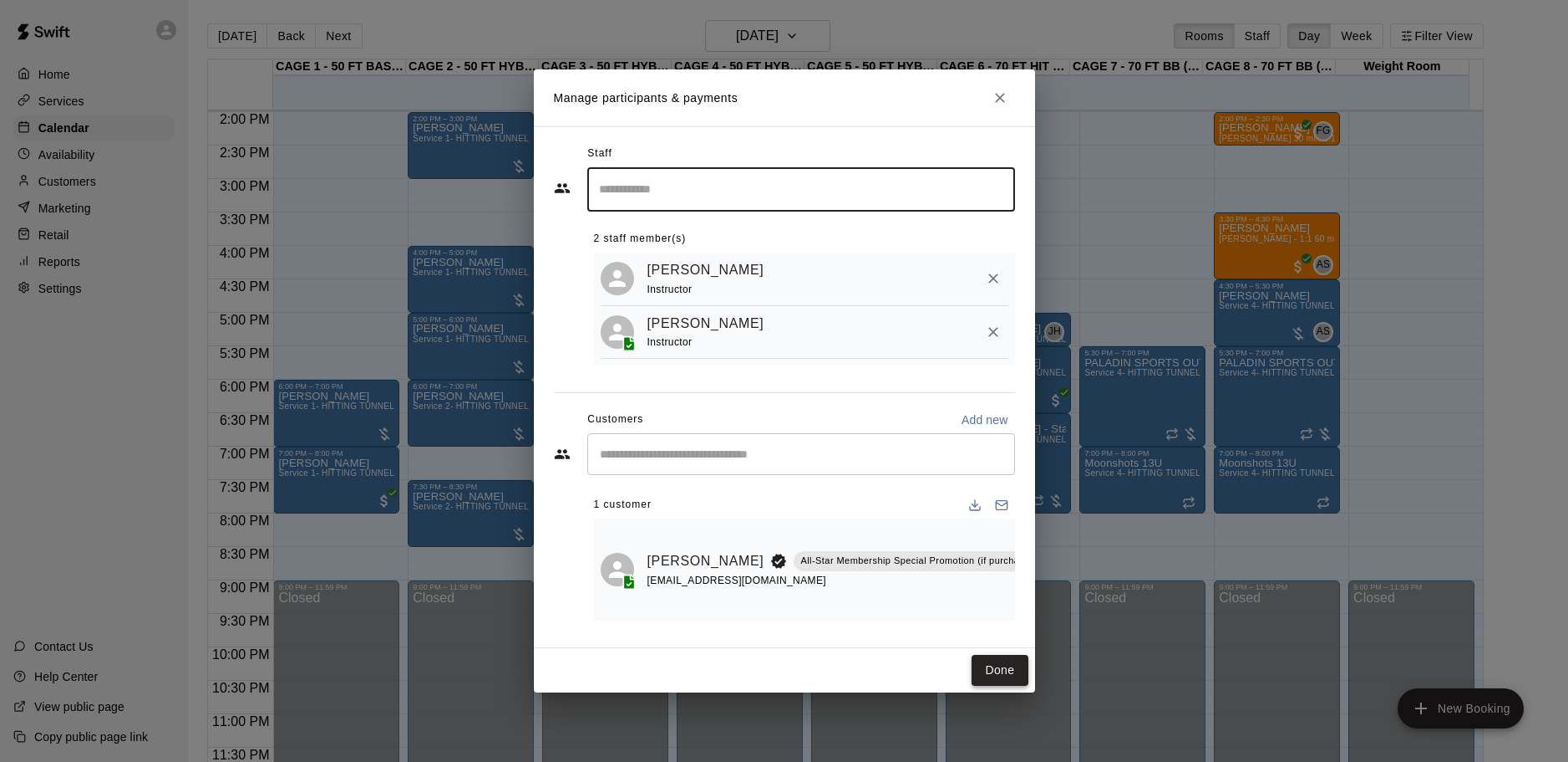
click at [996, 682] on button "Done" at bounding box center [1000, 670] width 56 height 31
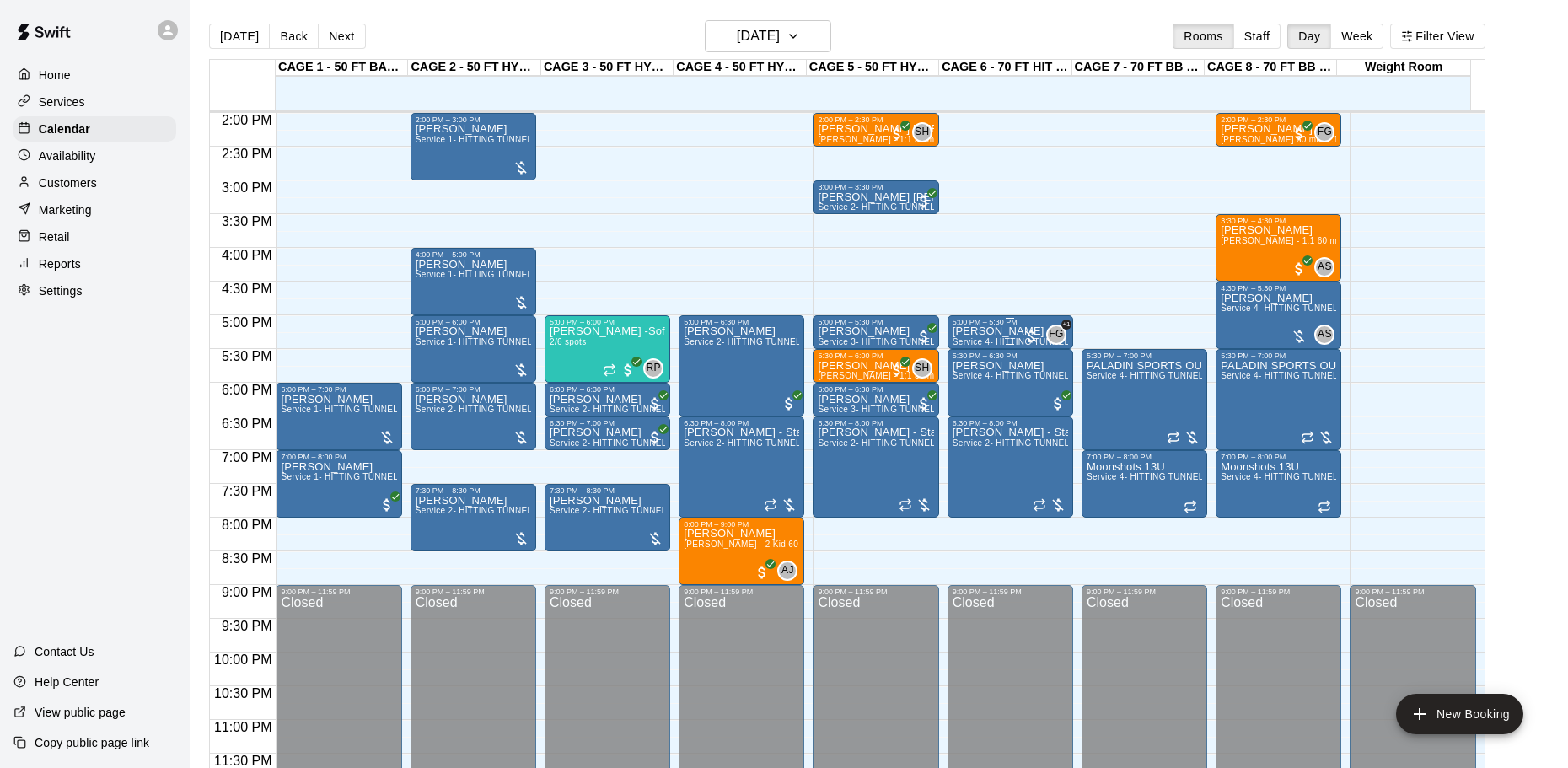
click at [991, 326] on div "5:00 PM – 5:30 PM" at bounding box center [1010, 322] width 116 height 8
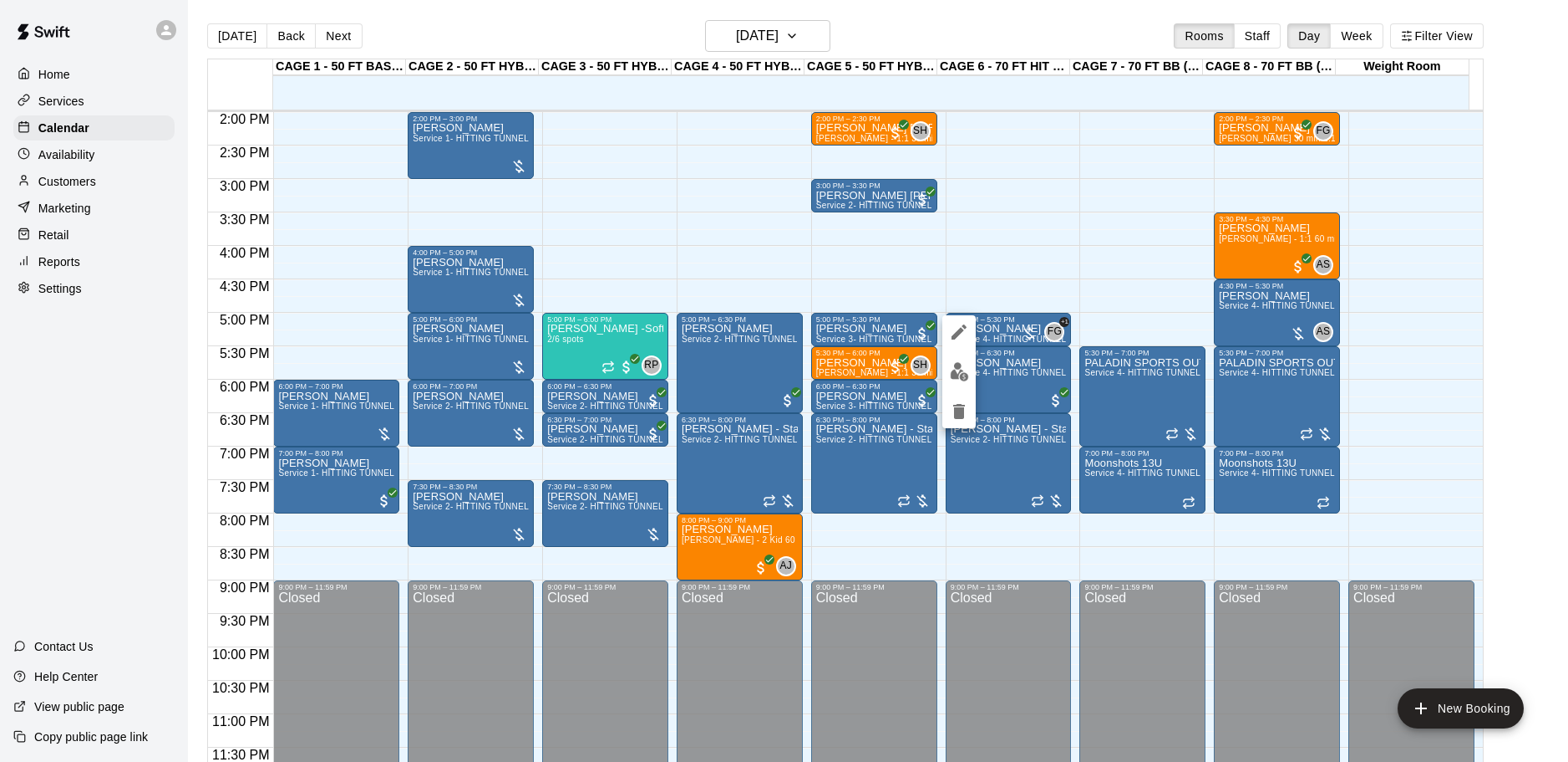
click at [1503, 350] on div at bounding box center [784, 381] width 1568 height 762
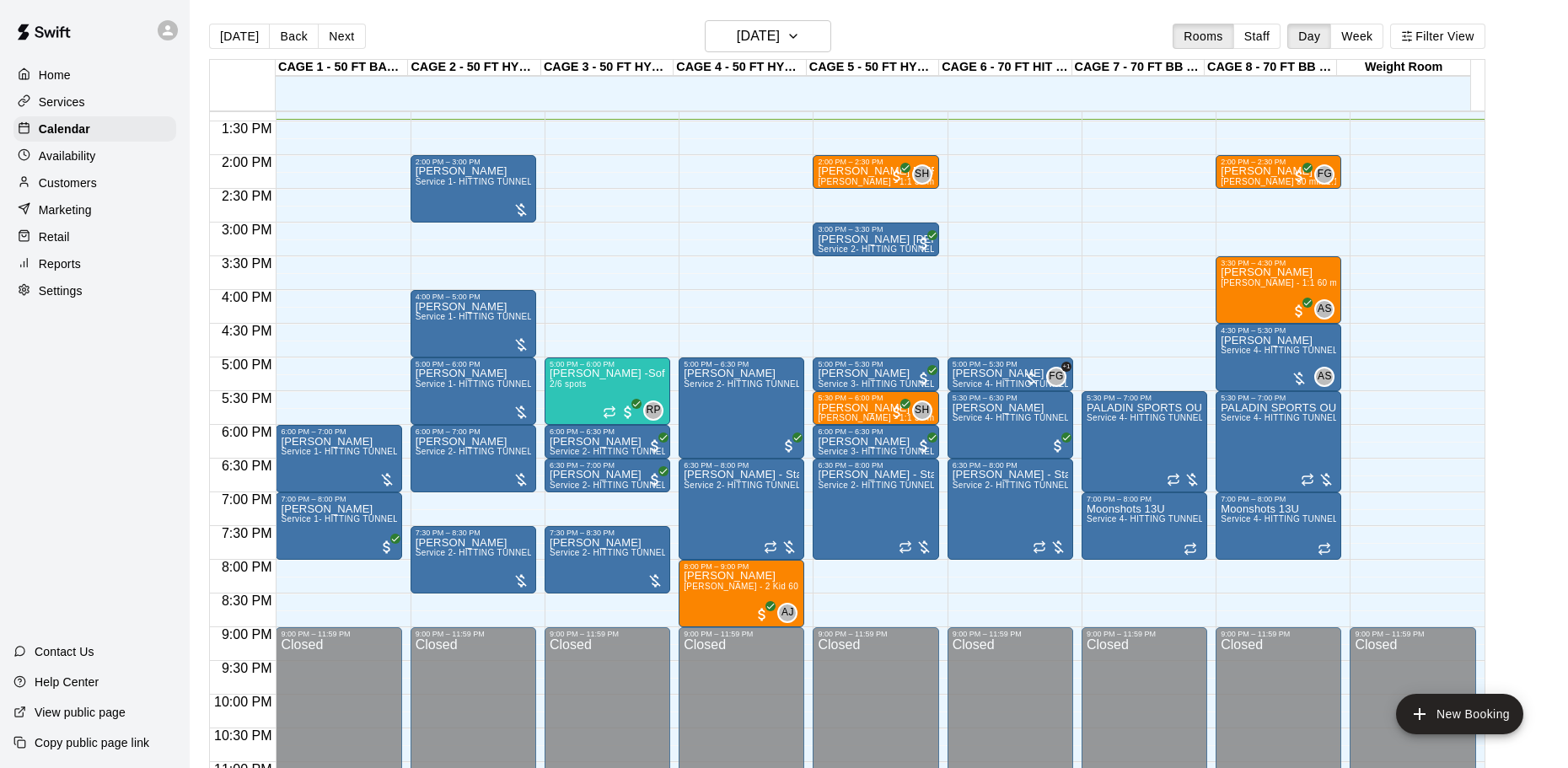
scroll to position [860, 0]
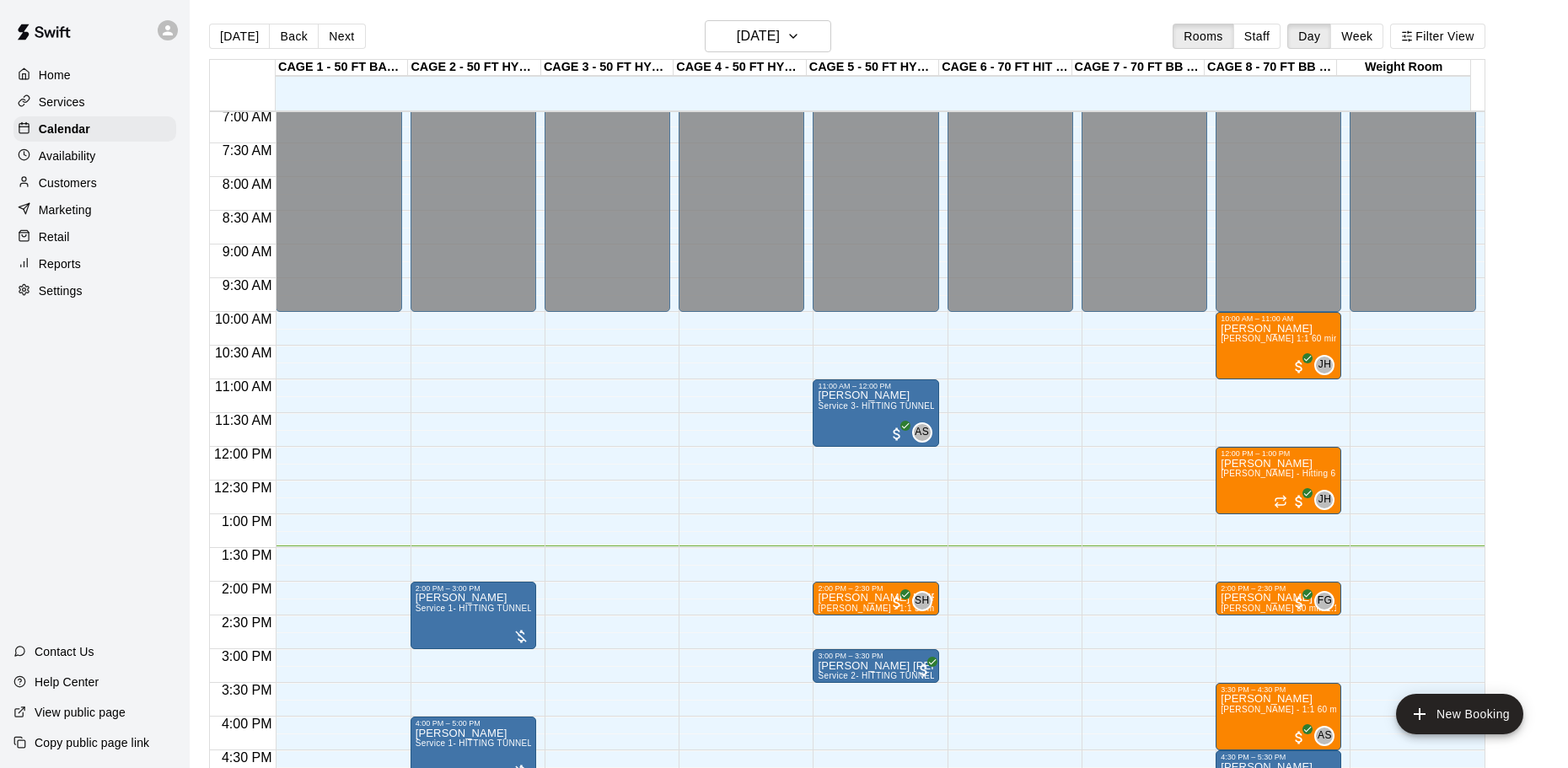
scroll to position [471, 0]
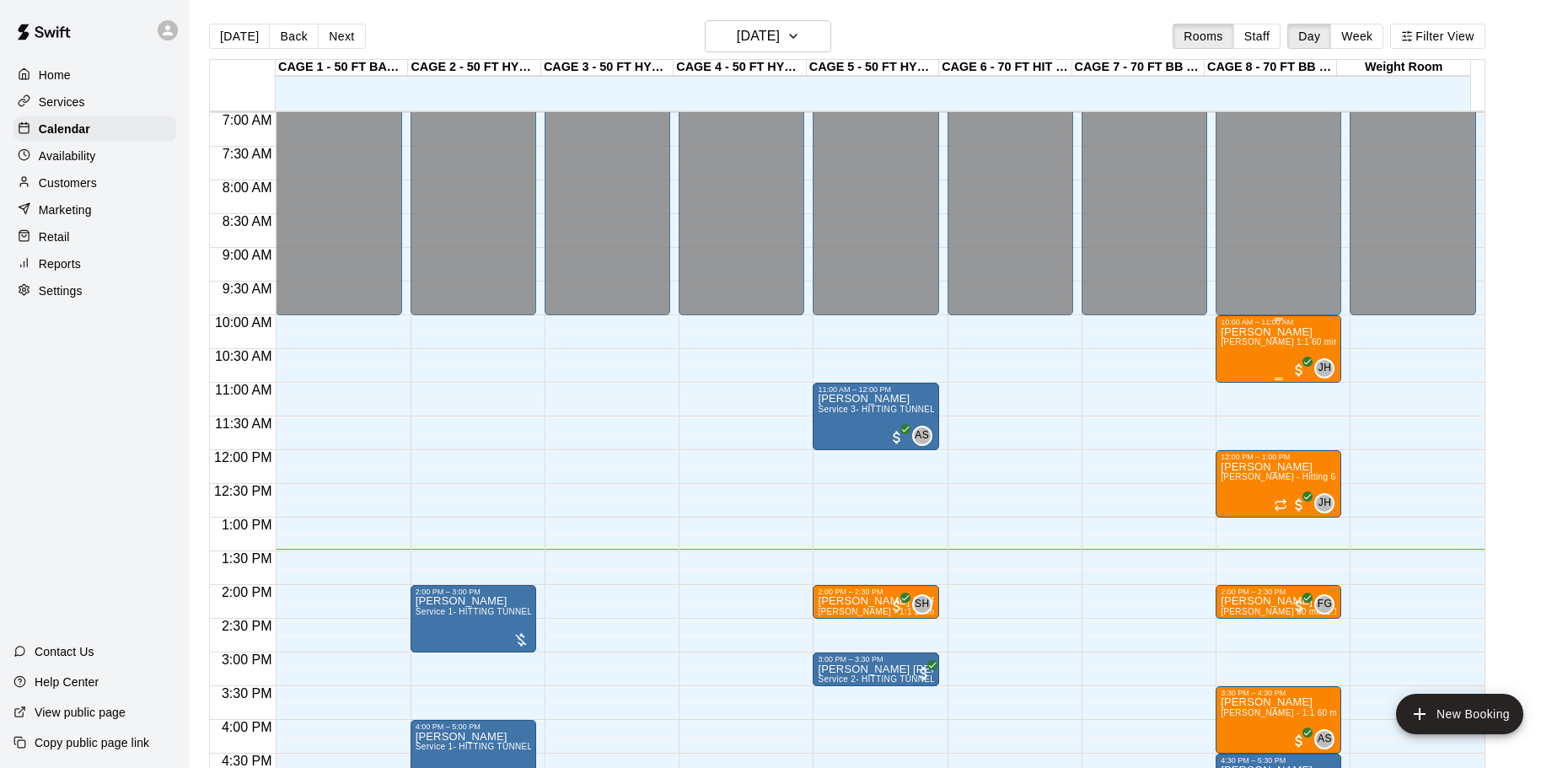
click at [1218, 361] on div "10:00 AM – 11:00 AM Grant Sersig John Havird 1:1 60 min. pitching Lesson JH 0" at bounding box center [1278, 349] width 125 height 68
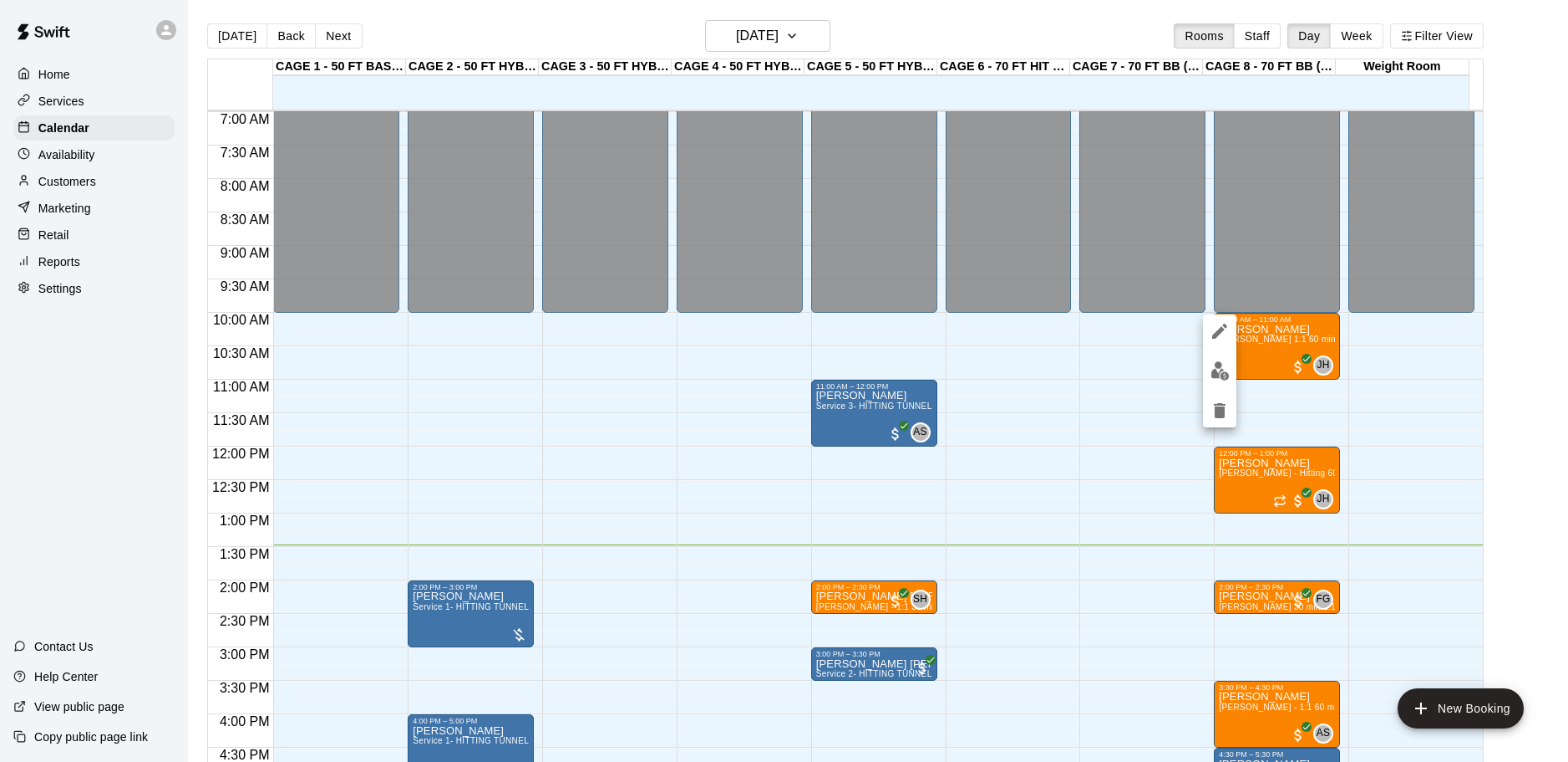
click at [1220, 336] on icon "edit" at bounding box center [1219, 331] width 20 height 20
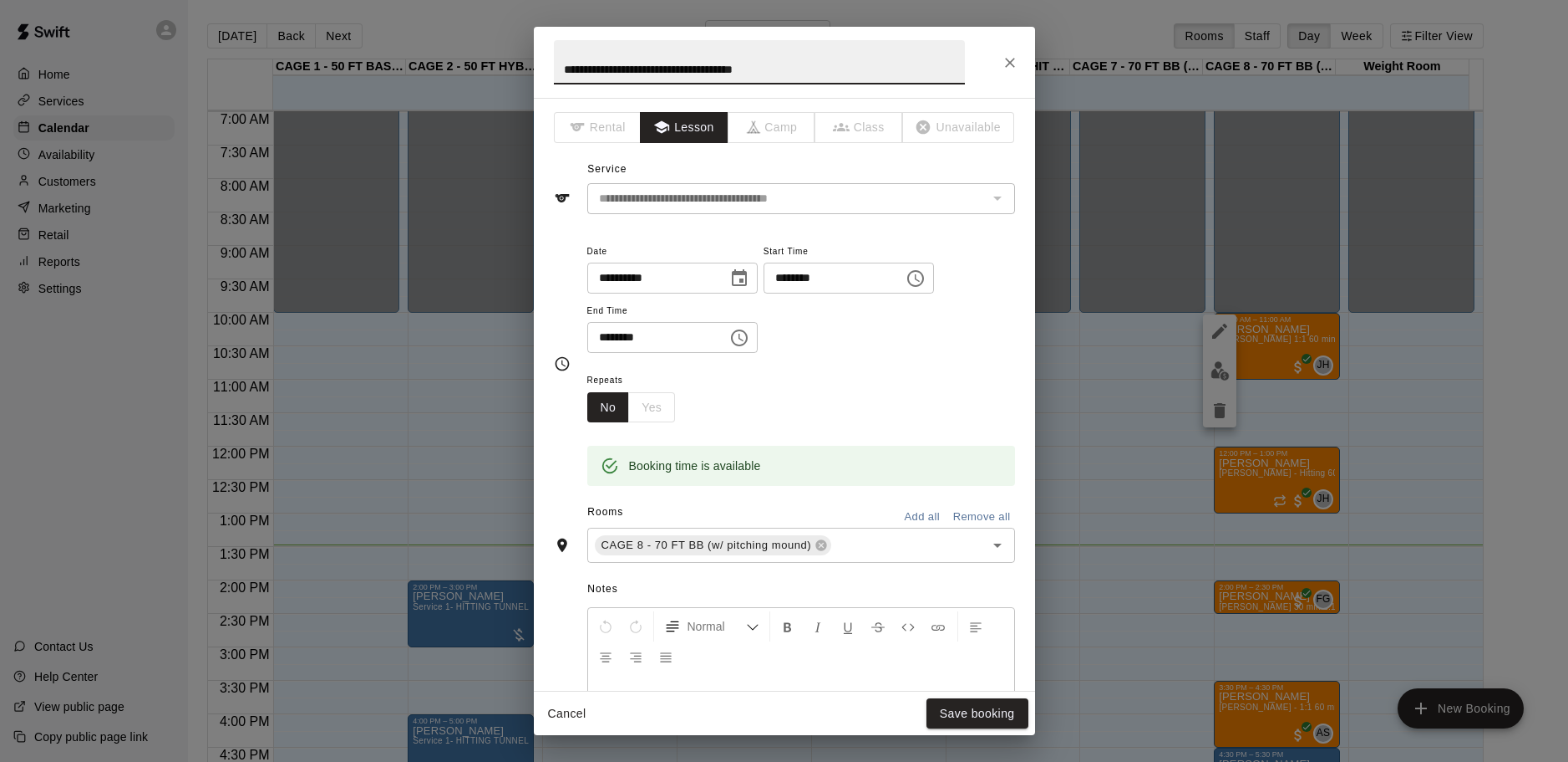
click at [1015, 65] on icon "Close" at bounding box center [1010, 63] width 17 height 17
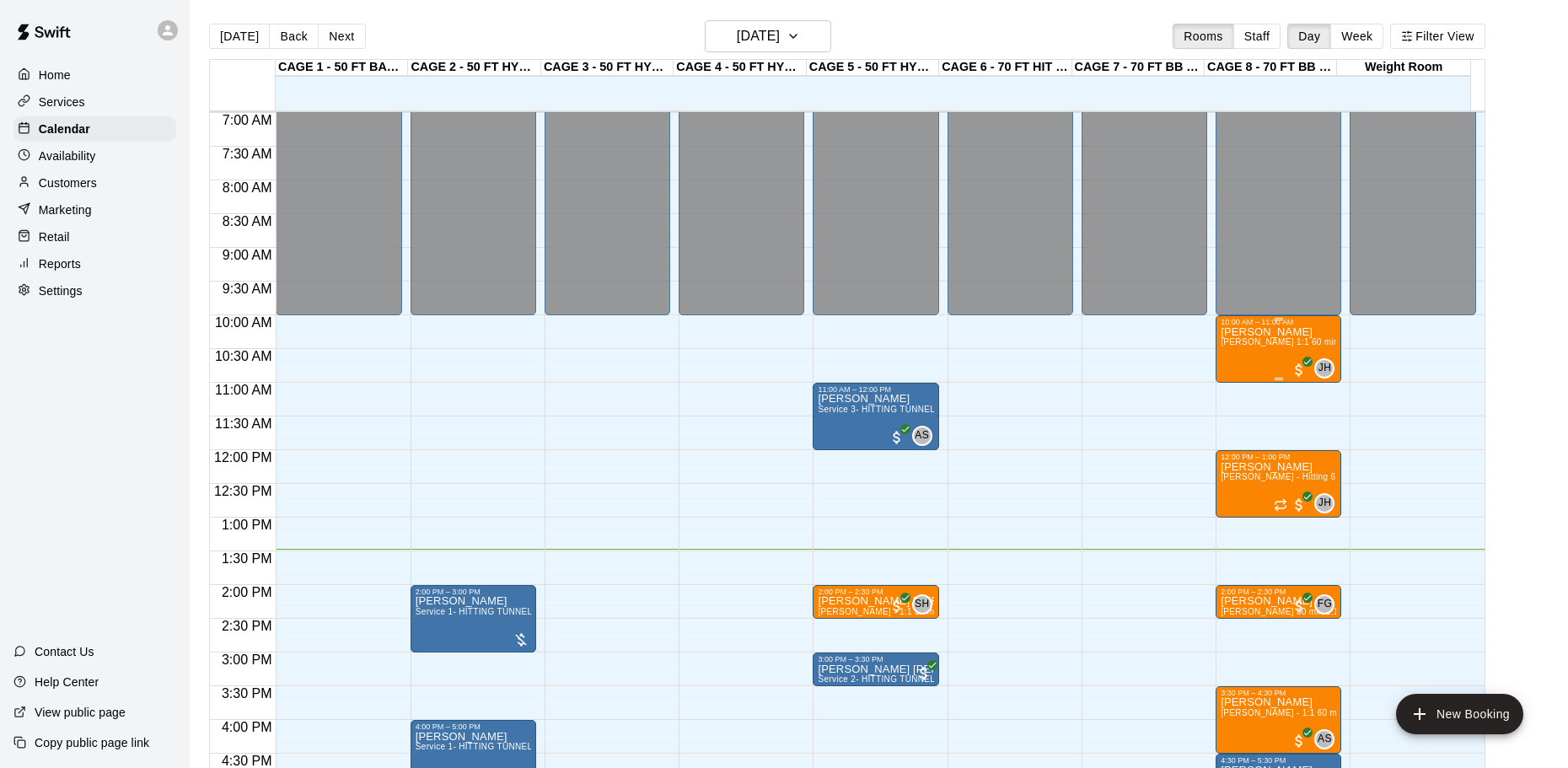
click at [1248, 346] on span "[PERSON_NAME] 1:1 60 min. pitching Lesson" at bounding box center [1313, 342] width 186 height 9
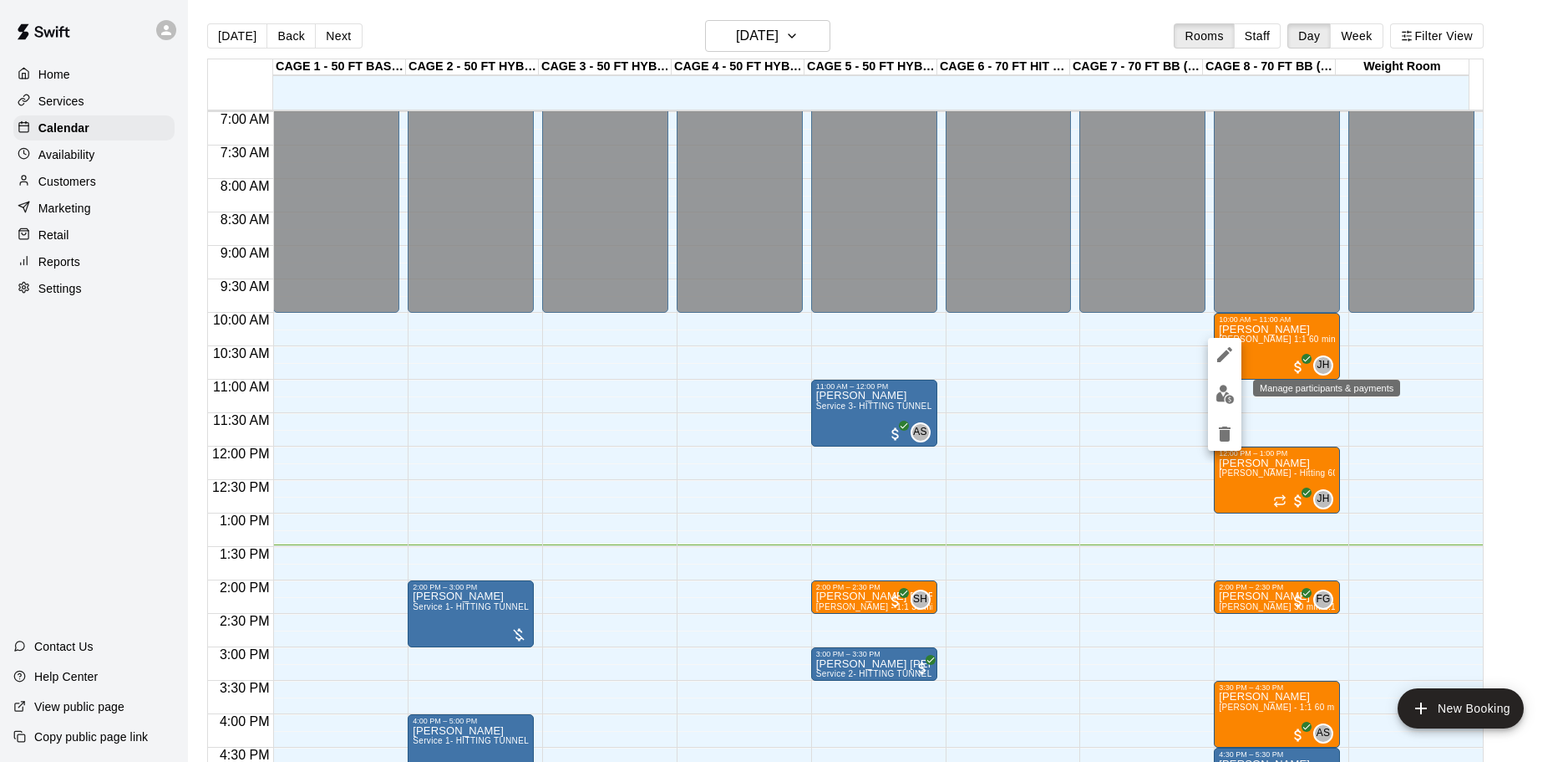
click at [1223, 397] on img "edit" at bounding box center [1225, 394] width 20 height 20
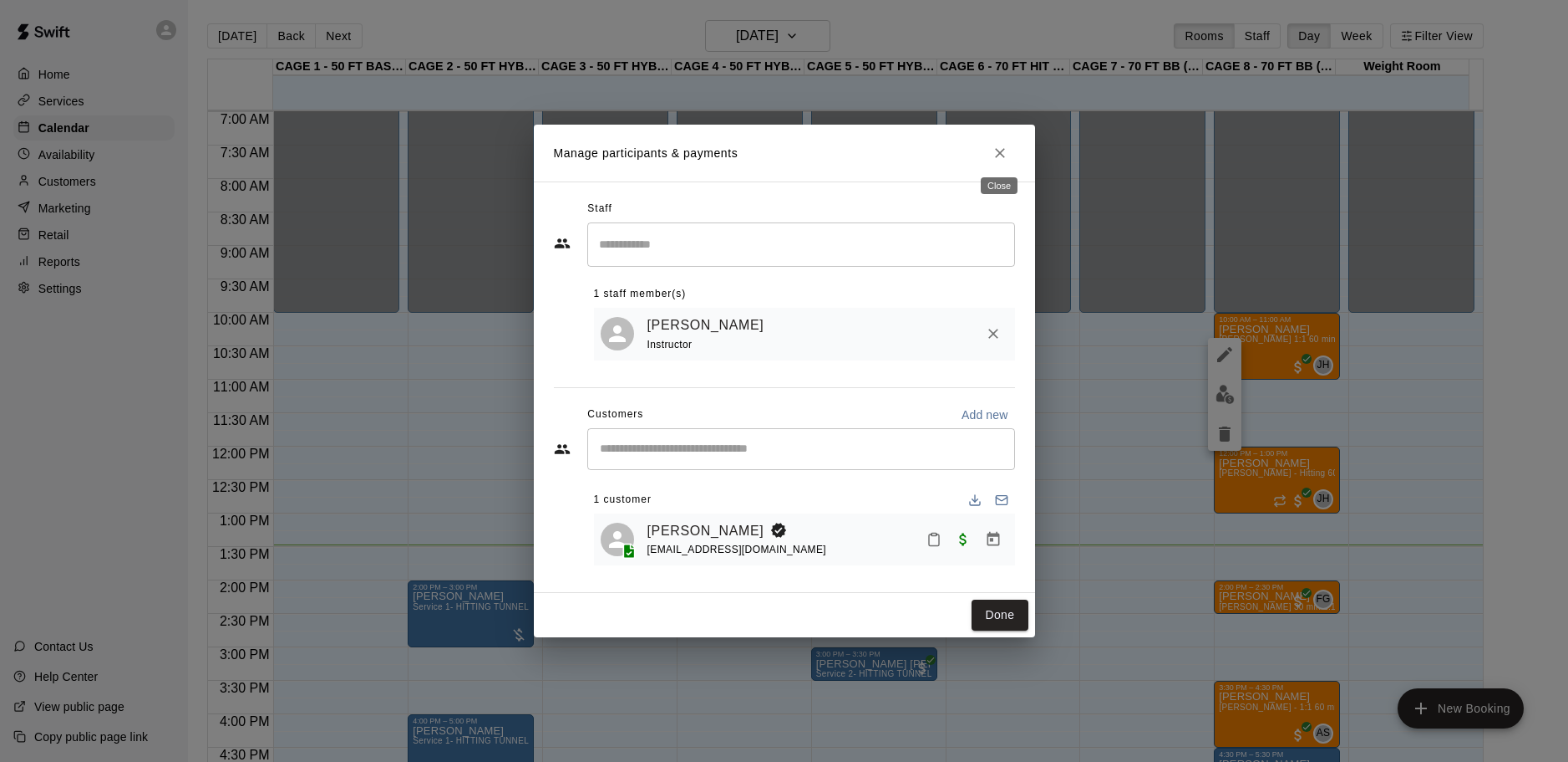
click at [1003, 159] on icon "Close" at bounding box center [1001, 153] width 17 height 17
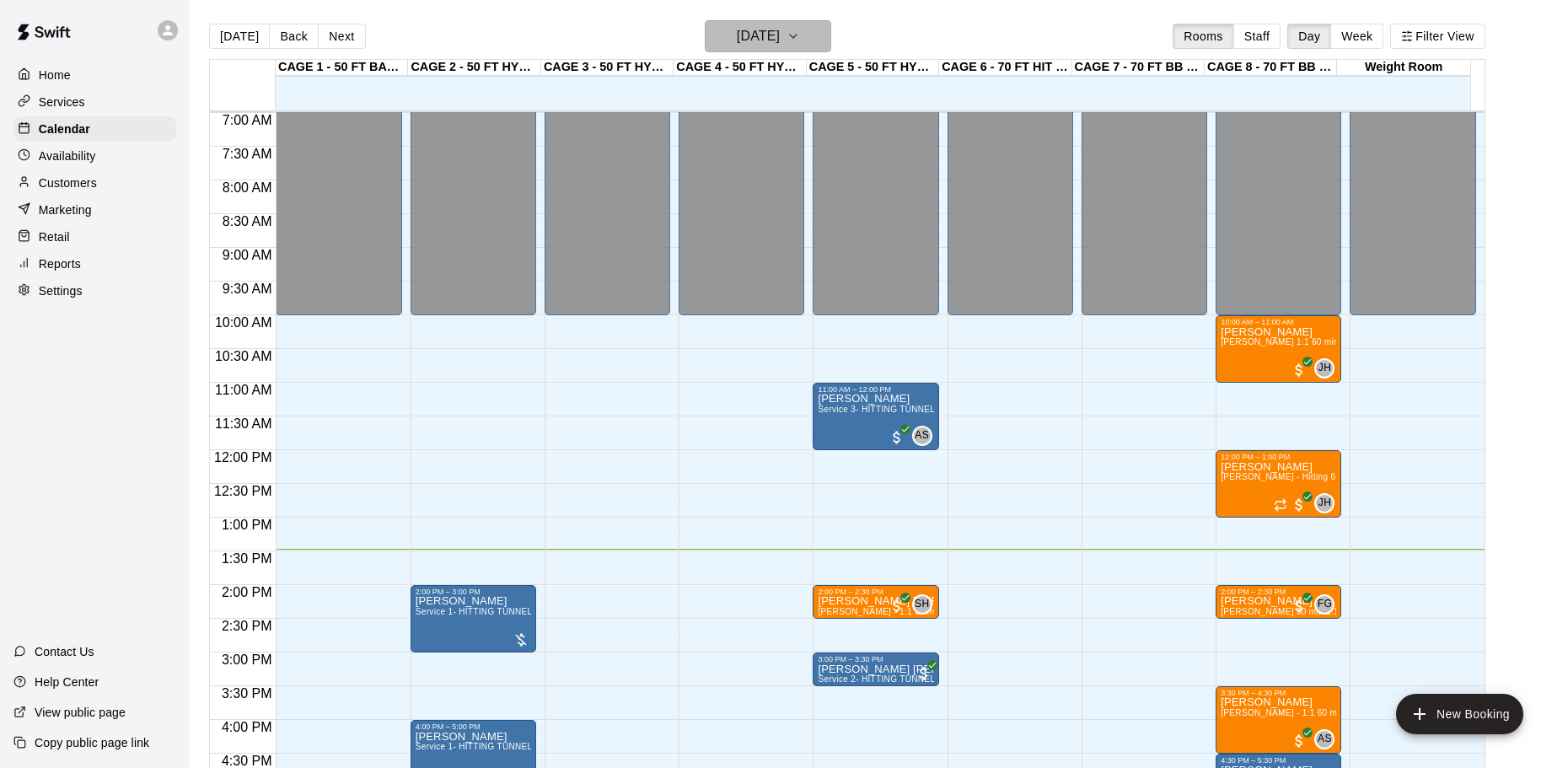
click at [780, 31] on h6 "[DATE]" at bounding box center [758, 36] width 43 height 24
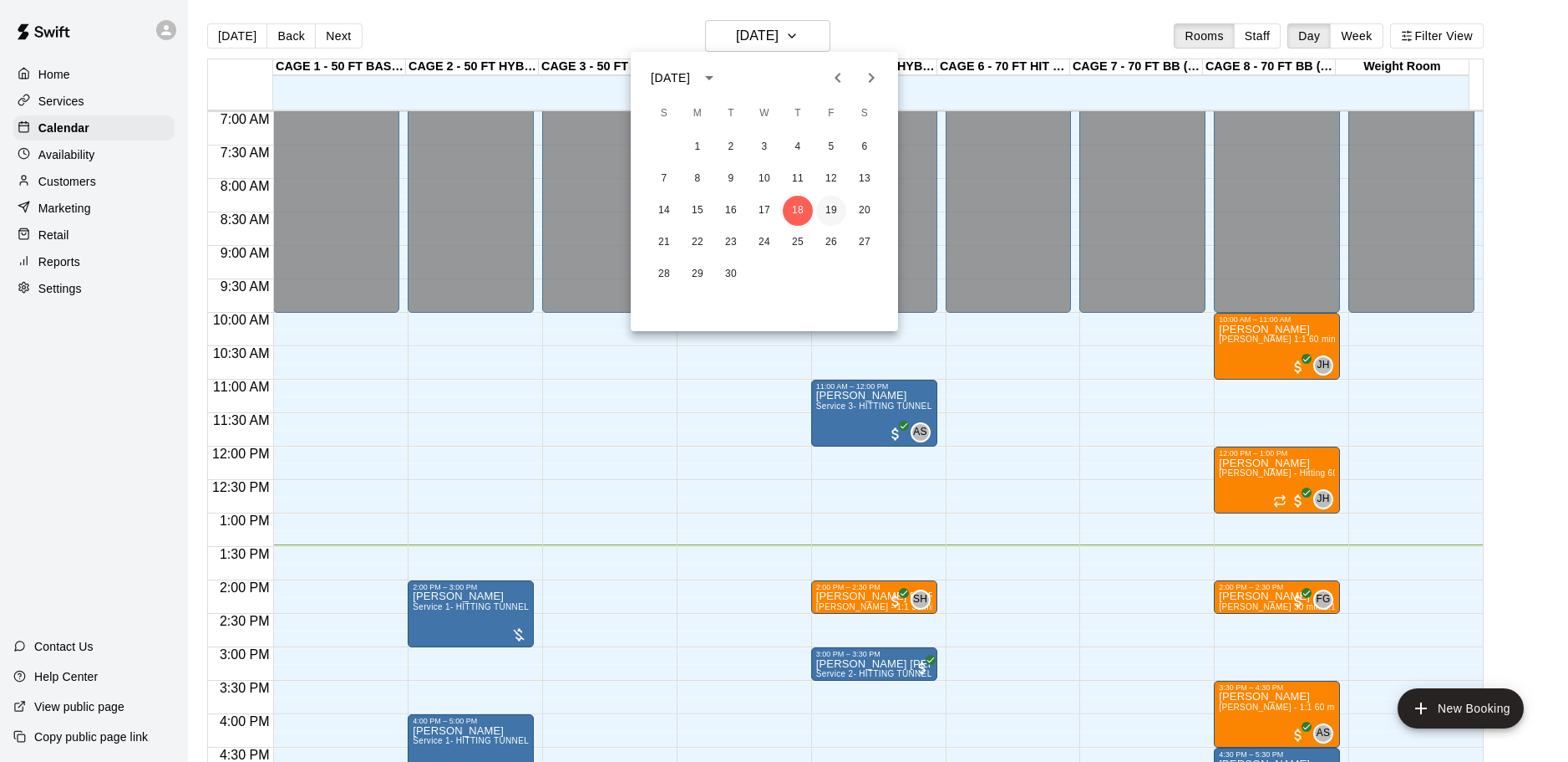
click at [832, 203] on button "19" at bounding box center [832, 210] width 30 height 30
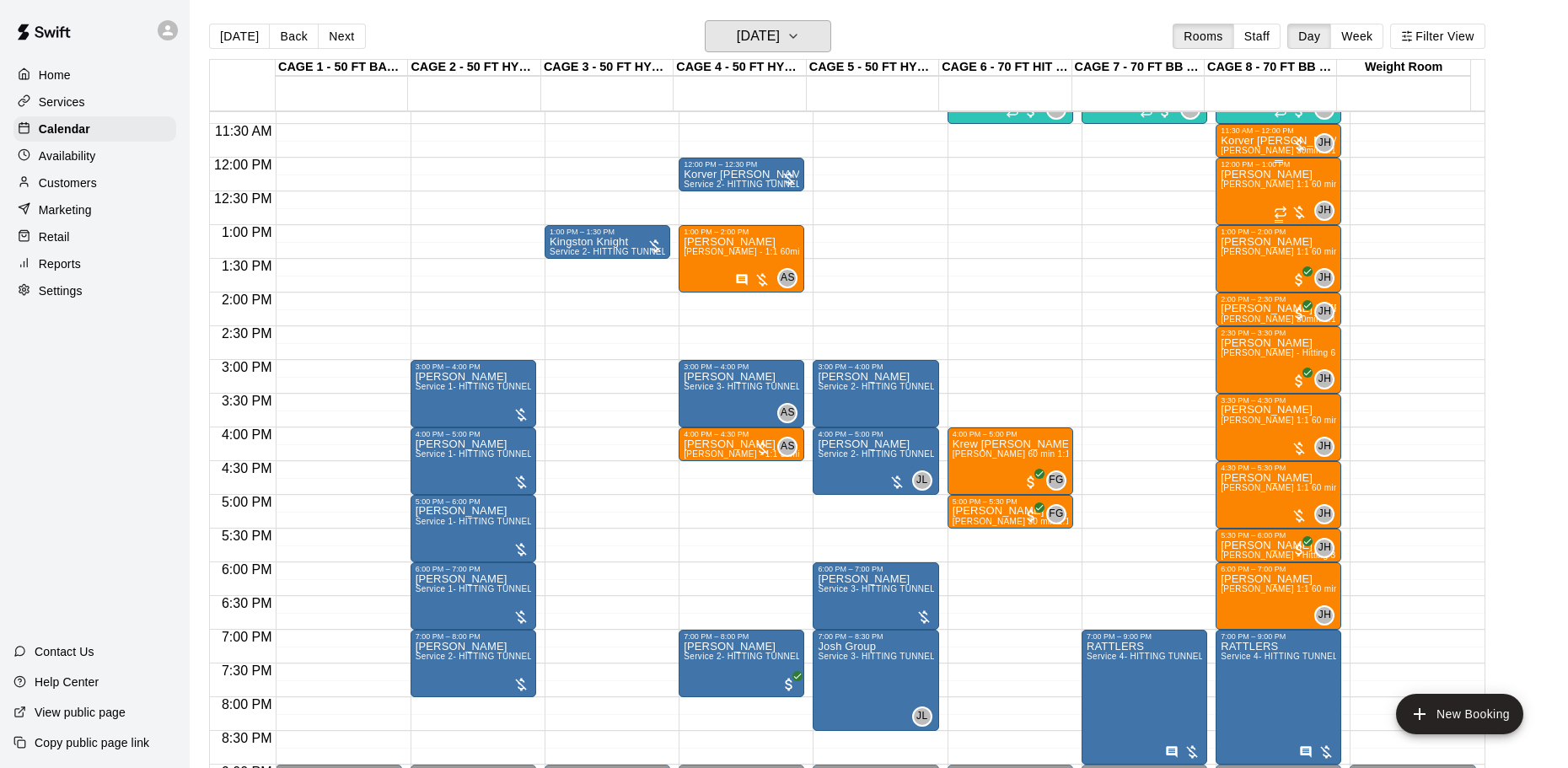
scroll to position [776, 0]
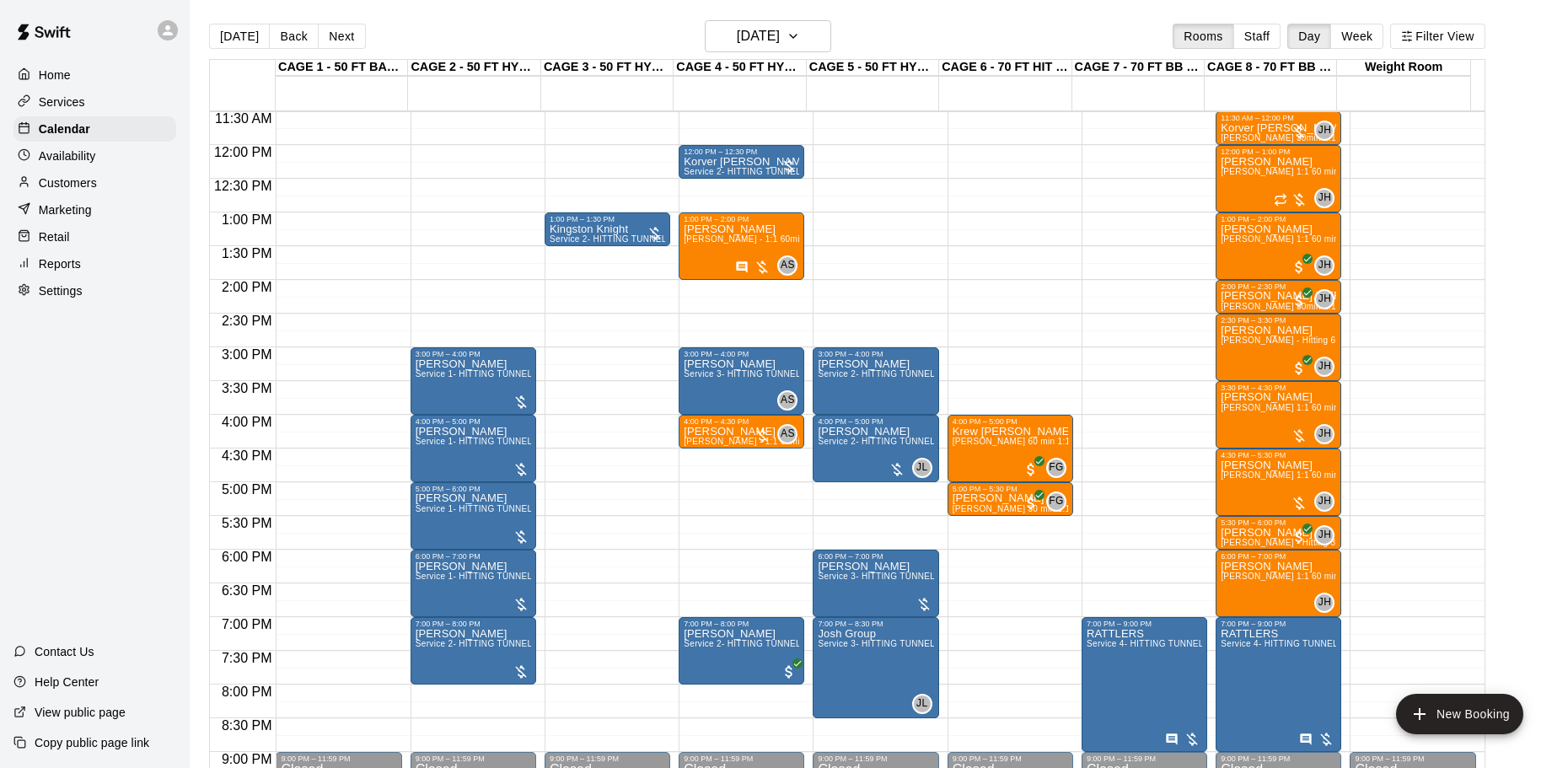
click at [748, 18] on main "Today Back Next Friday Sep 19 Rooms Staff Day Week Filter View CAGE 1 - 50 FT B…" at bounding box center [879, 397] width 1379 height 794
click at [749, 23] on button "[DATE]" at bounding box center [768, 36] width 126 height 32
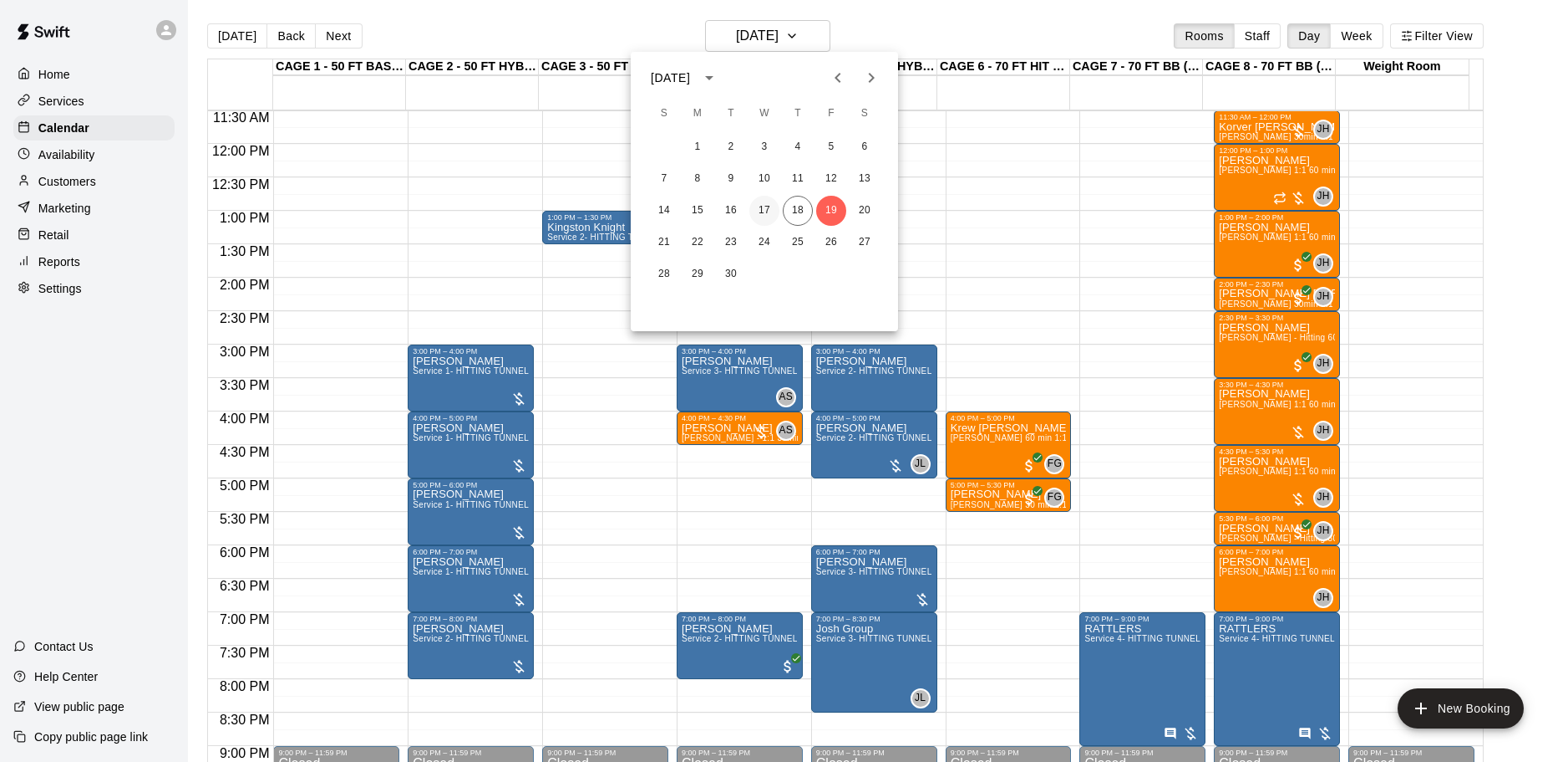
click at [768, 204] on button "17" at bounding box center [764, 210] width 30 height 30
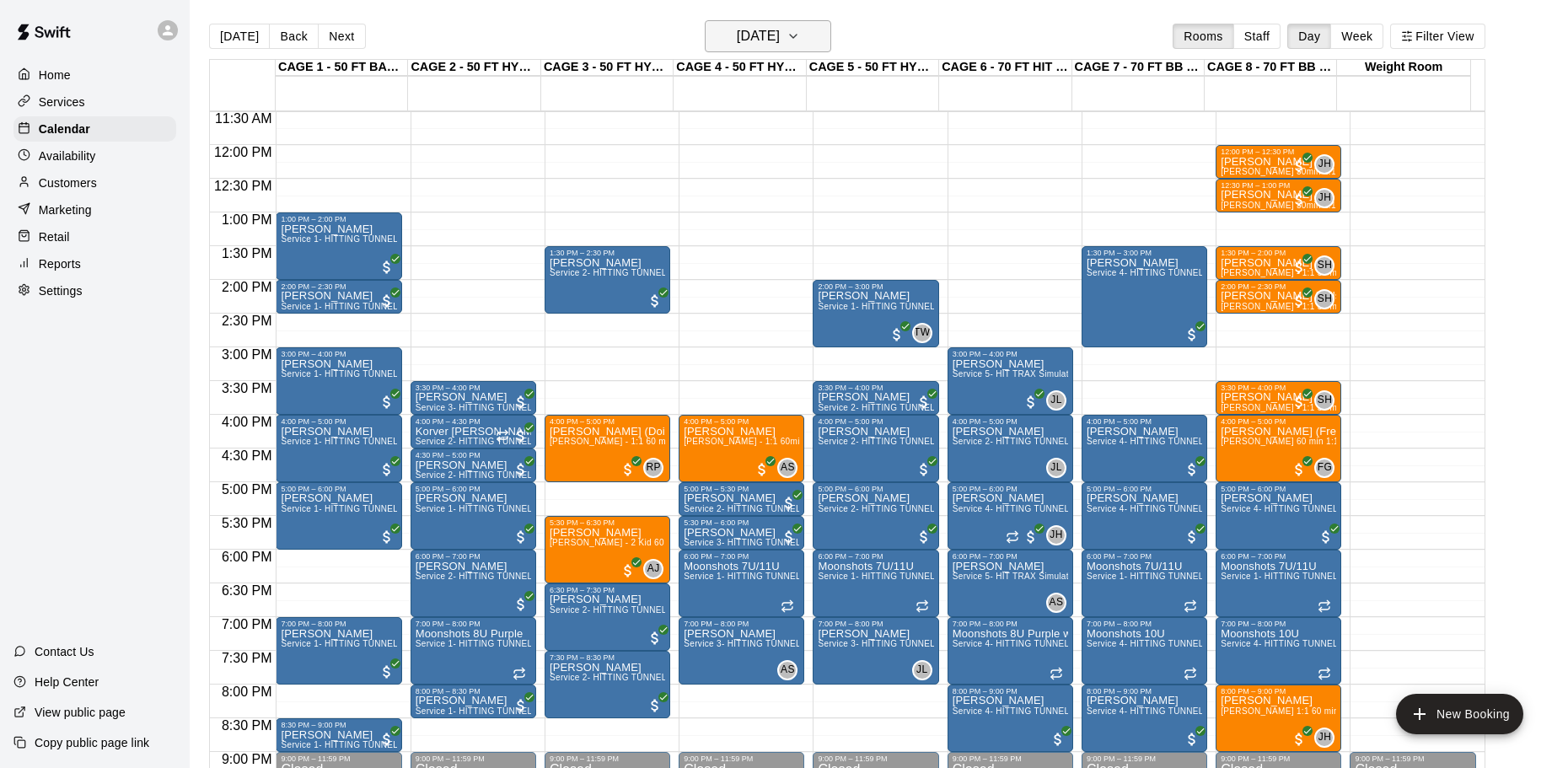
click at [767, 40] on h6 "Wednesday Sep 17" at bounding box center [758, 36] width 43 height 24
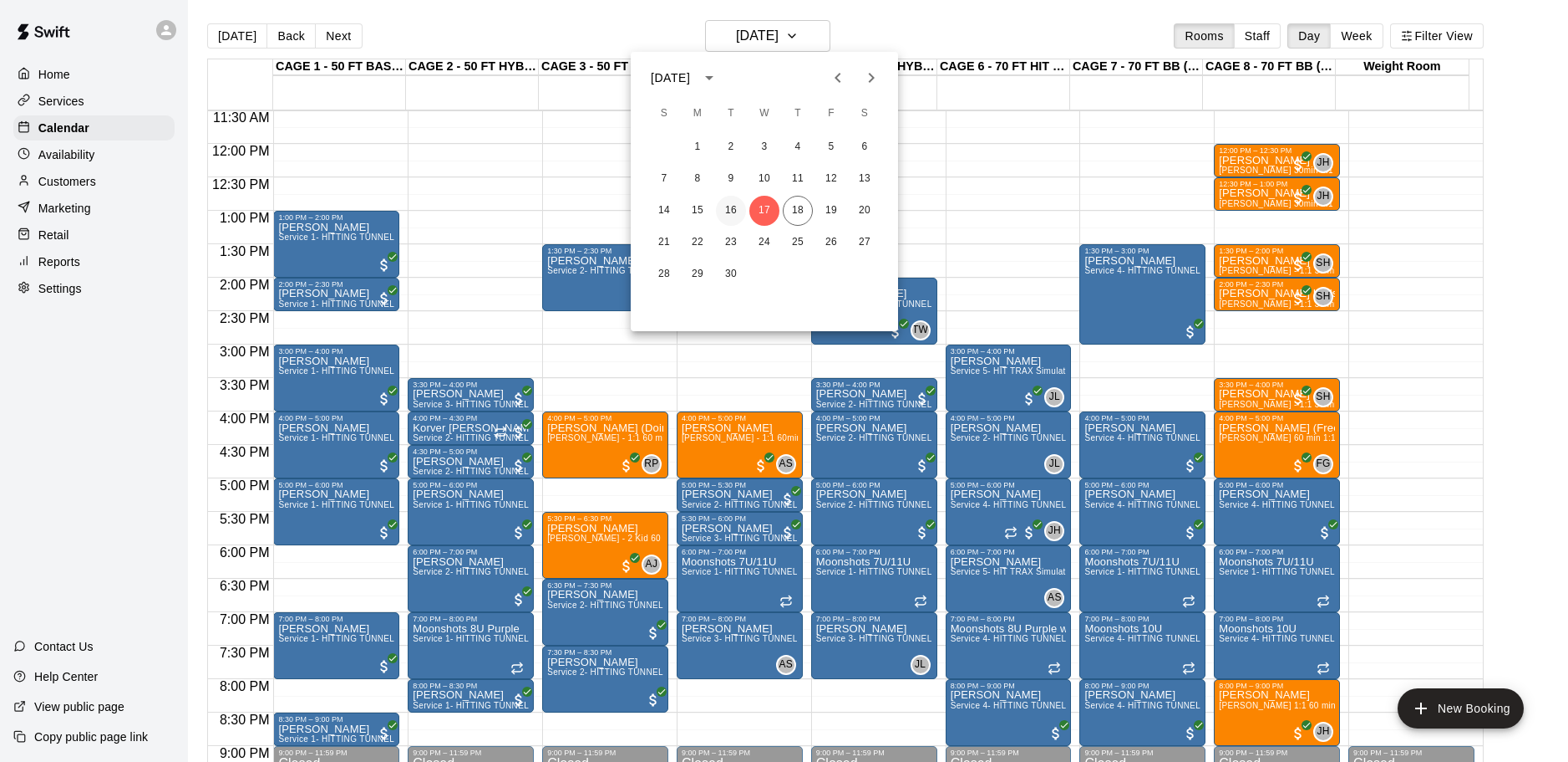
click at [737, 207] on button "16" at bounding box center [731, 210] width 30 height 30
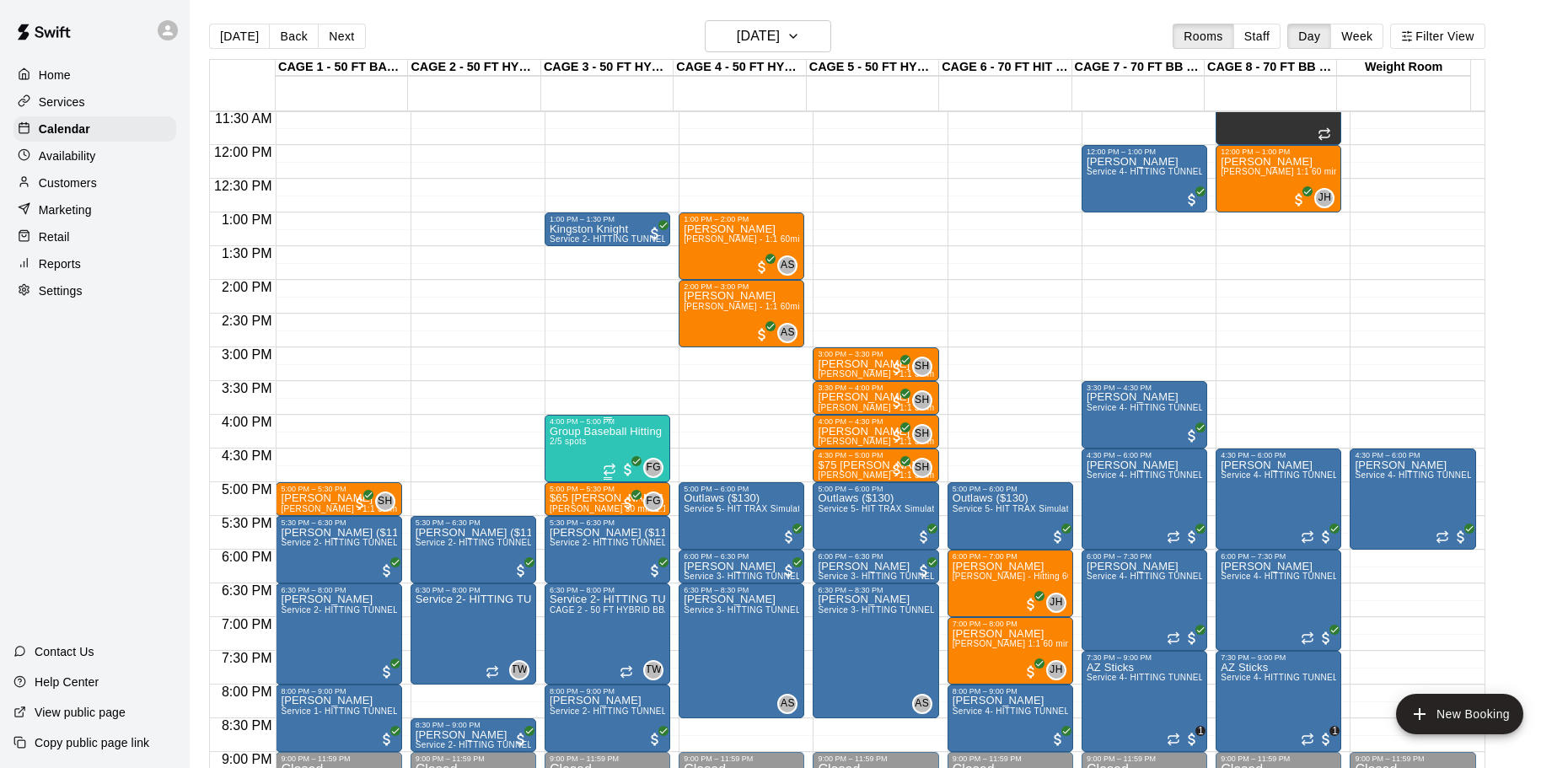
click at [599, 431] on p "Group Baseball Hitting class ( Tuesday's ) 4:00-5:00" at bounding box center [607, 431] width 116 height 0
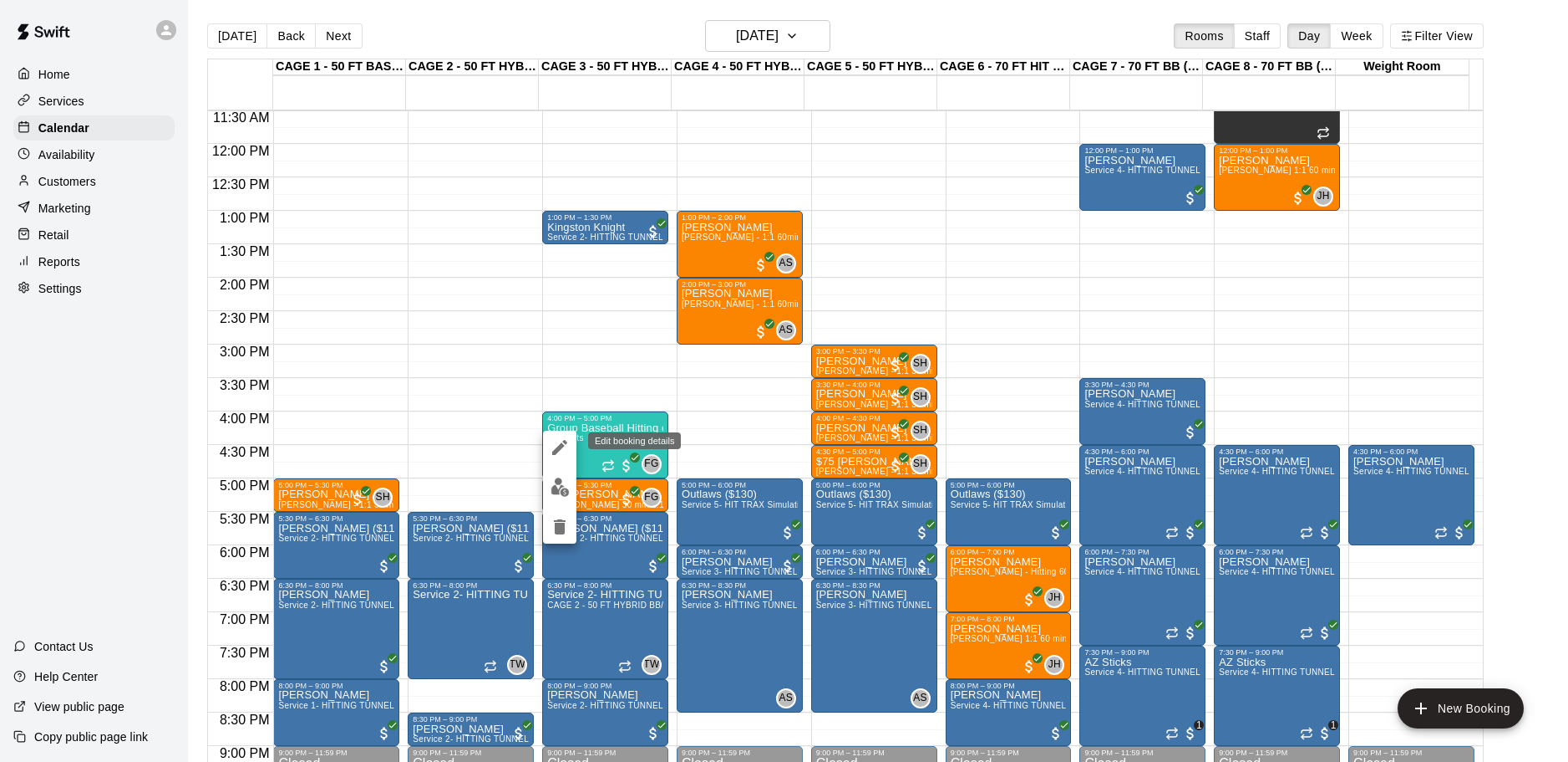
click at [569, 443] on icon "edit" at bounding box center [559, 446] width 20 height 20
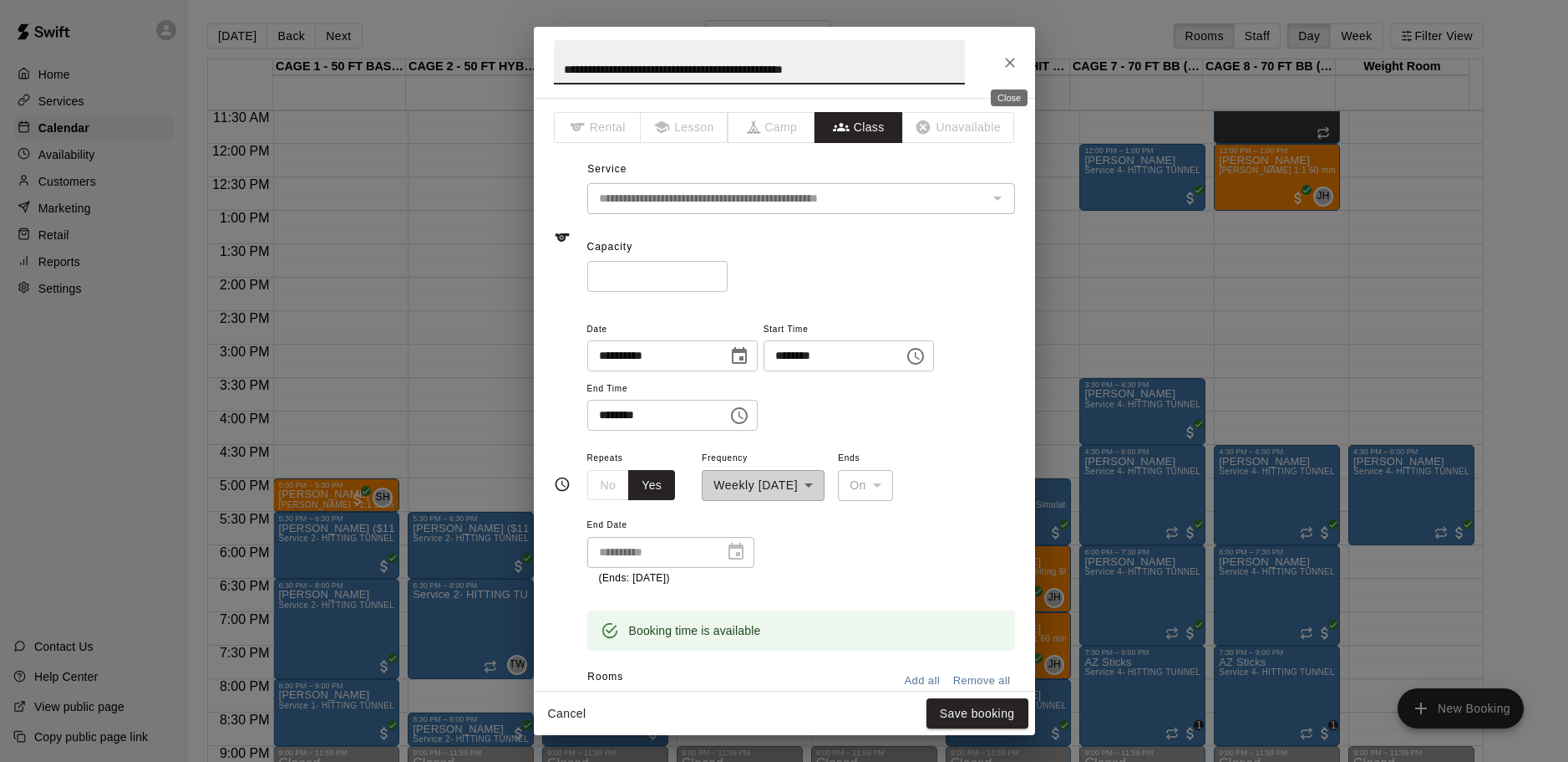
click at [1021, 62] on button "Close" at bounding box center [1010, 63] width 30 height 30
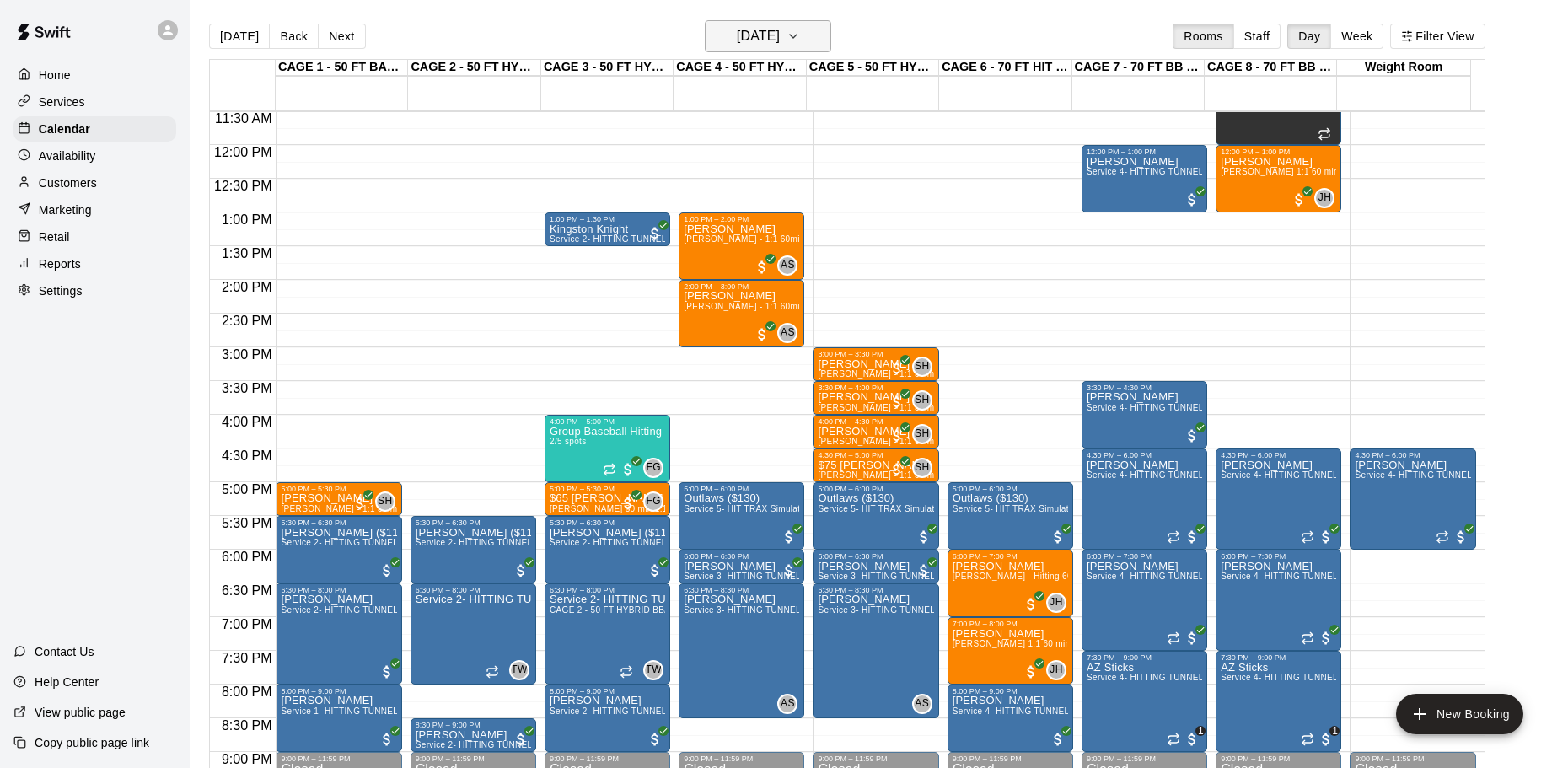
click at [780, 45] on h6 "Tuesday Sep 16" at bounding box center [758, 36] width 43 height 24
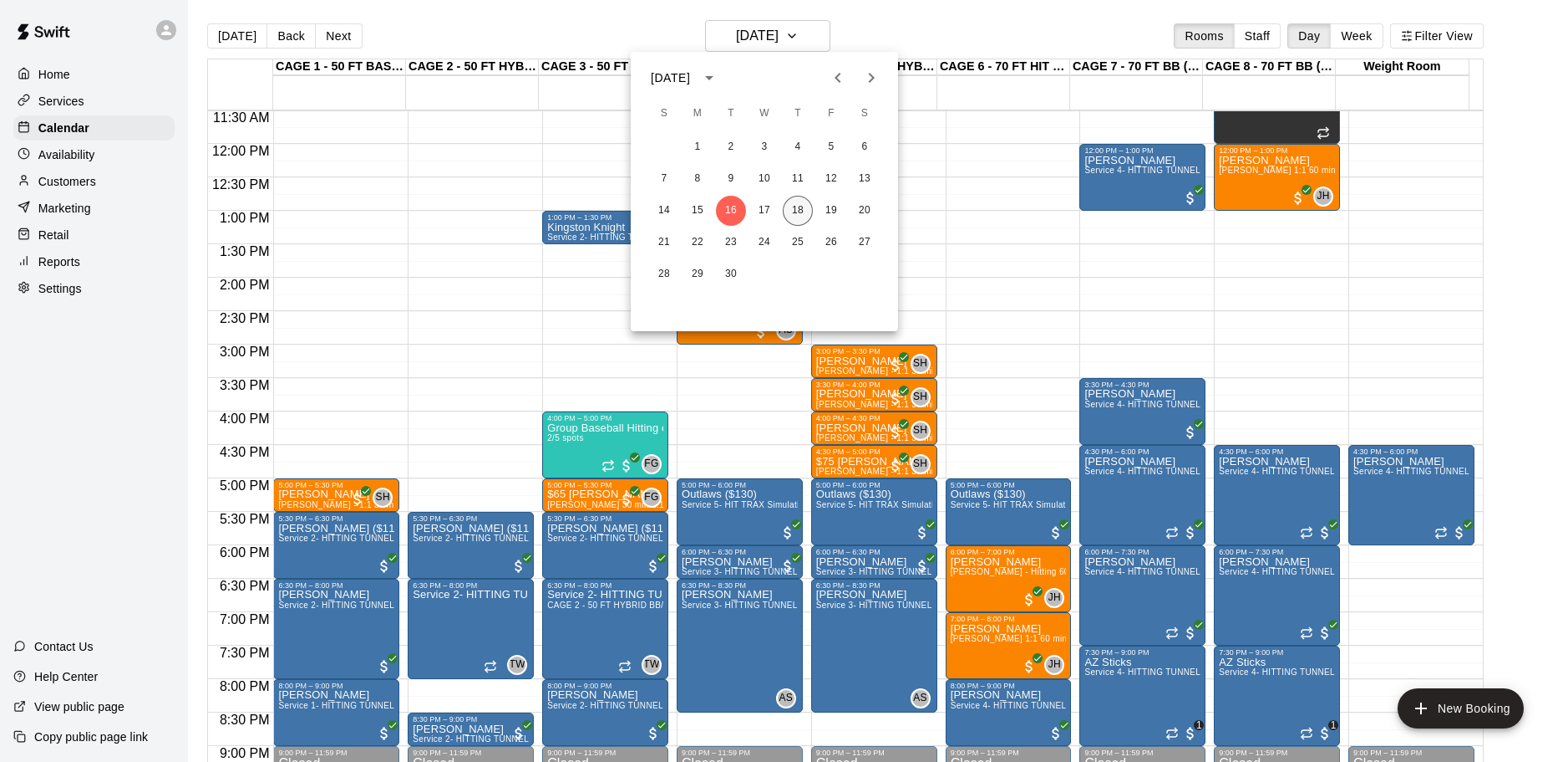
click at [810, 206] on button "18" at bounding box center [798, 210] width 30 height 30
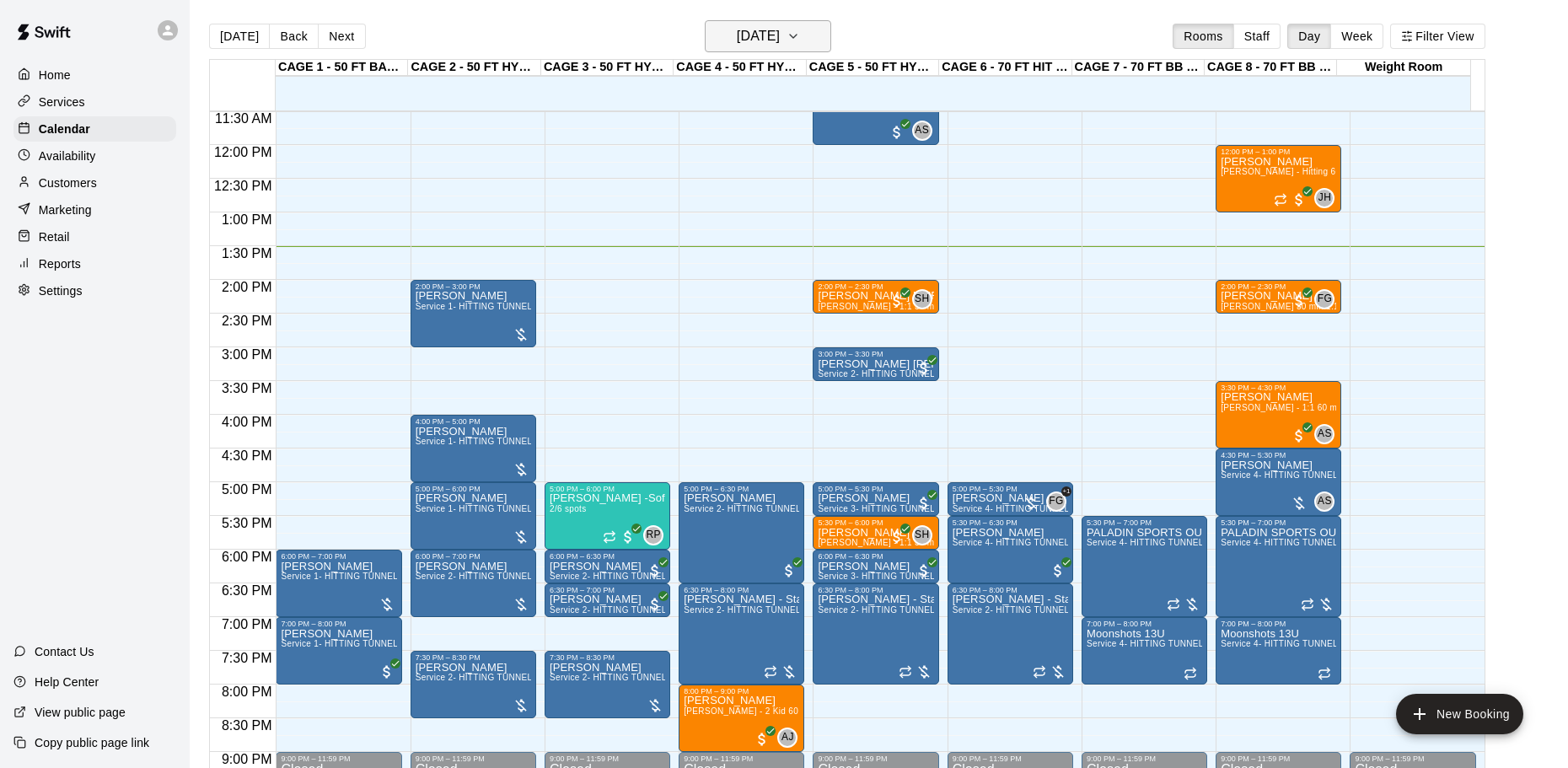
click at [780, 44] on h6 "[DATE]" at bounding box center [758, 36] width 43 height 24
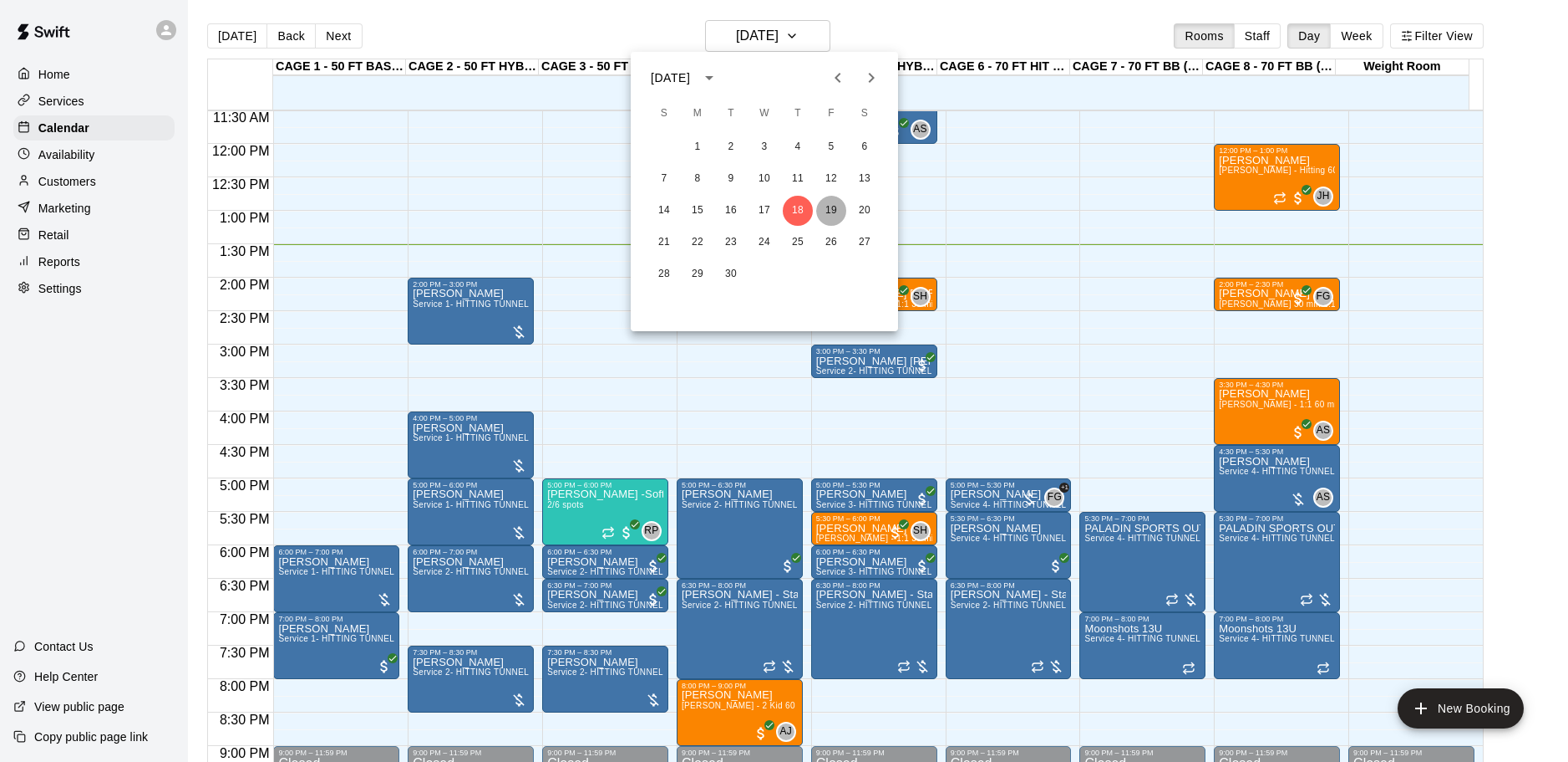
click at [827, 215] on button "19" at bounding box center [832, 210] width 30 height 30
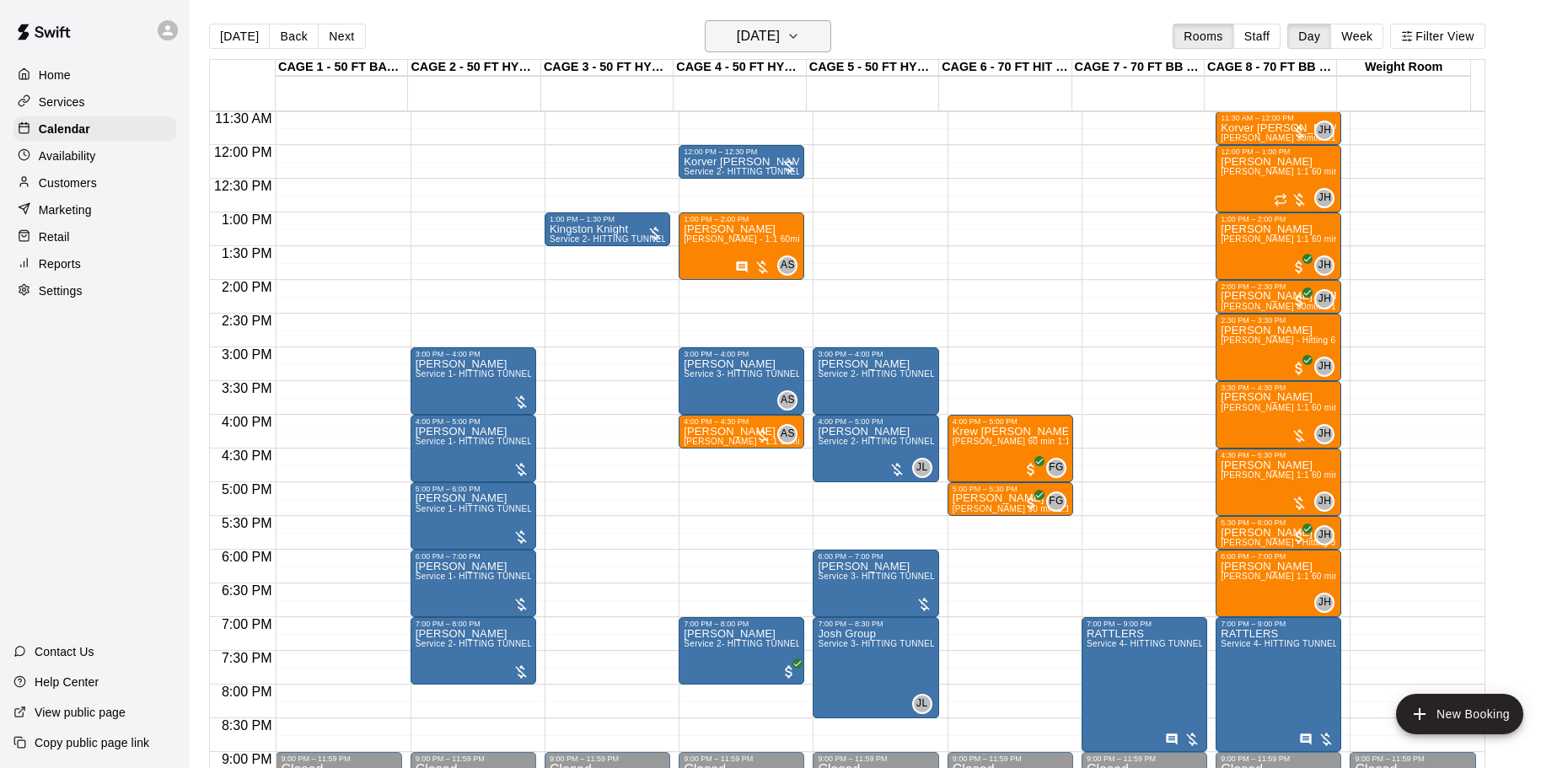
click at [832, 44] on button "[DATE]" at bounding box center [768, 36] width 126 height 32
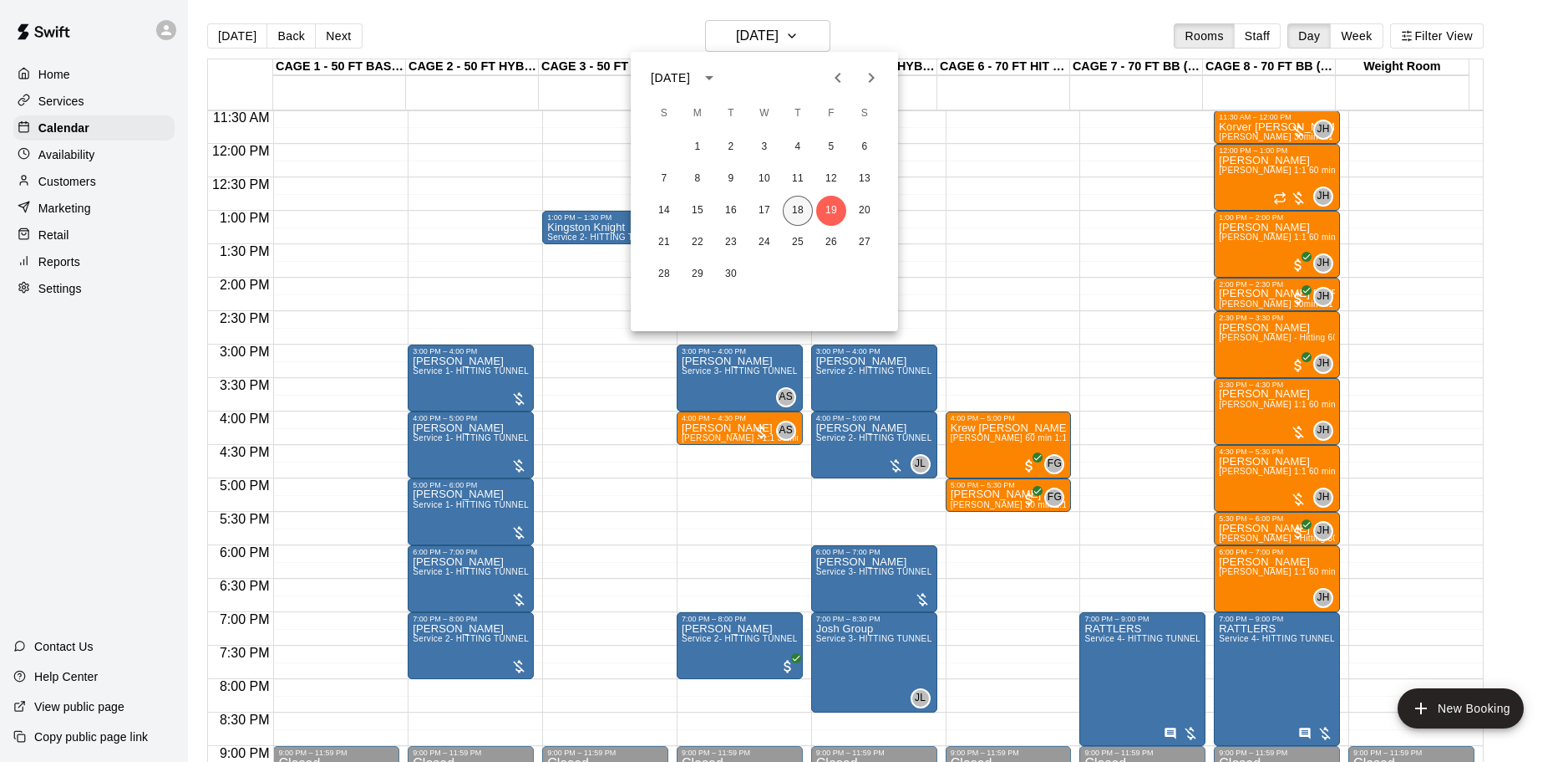
click at [797, 218] on button "18" at bounding box center [798, 210] width 30 height 30
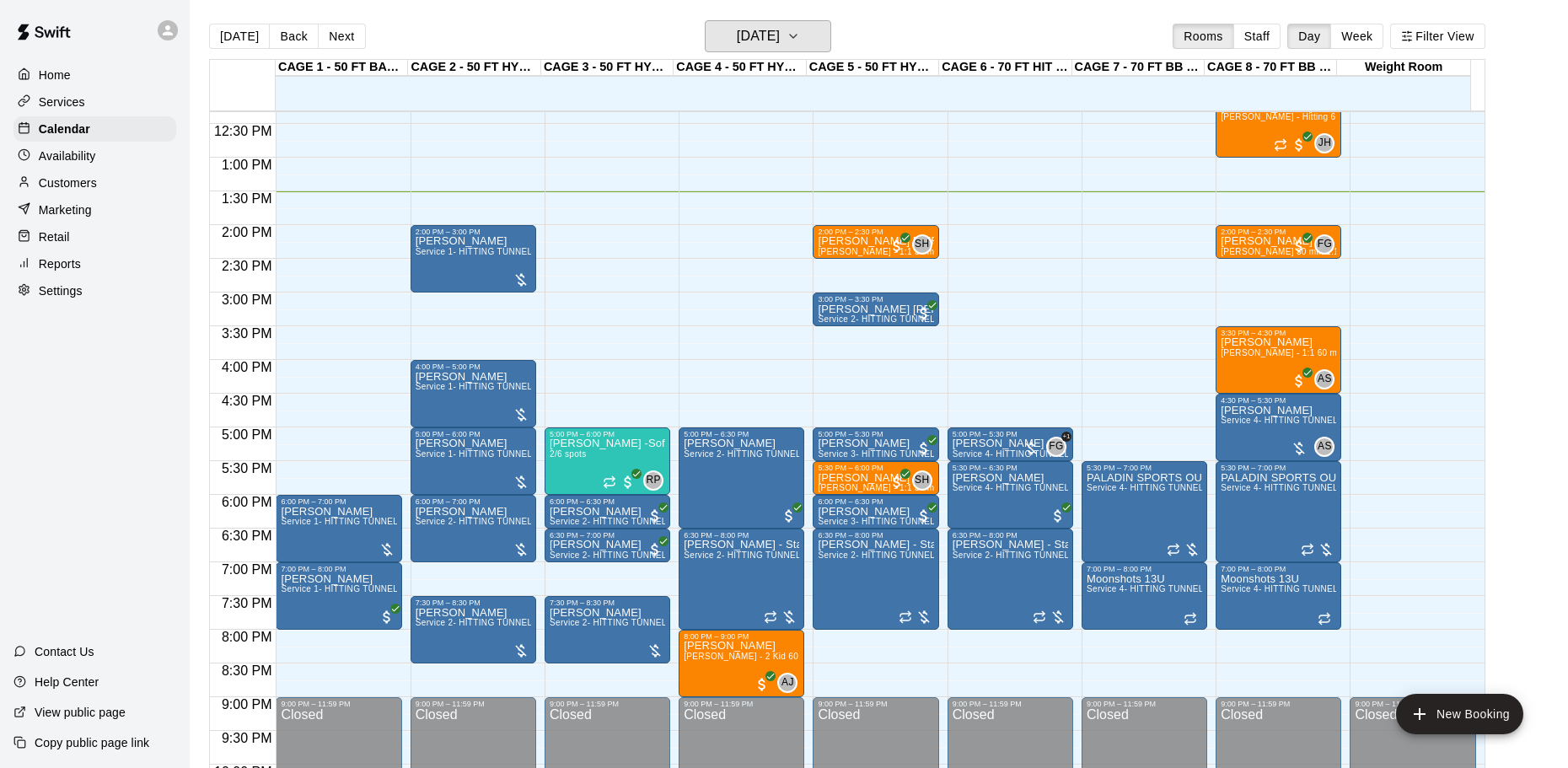
scroll to position [860, 0]
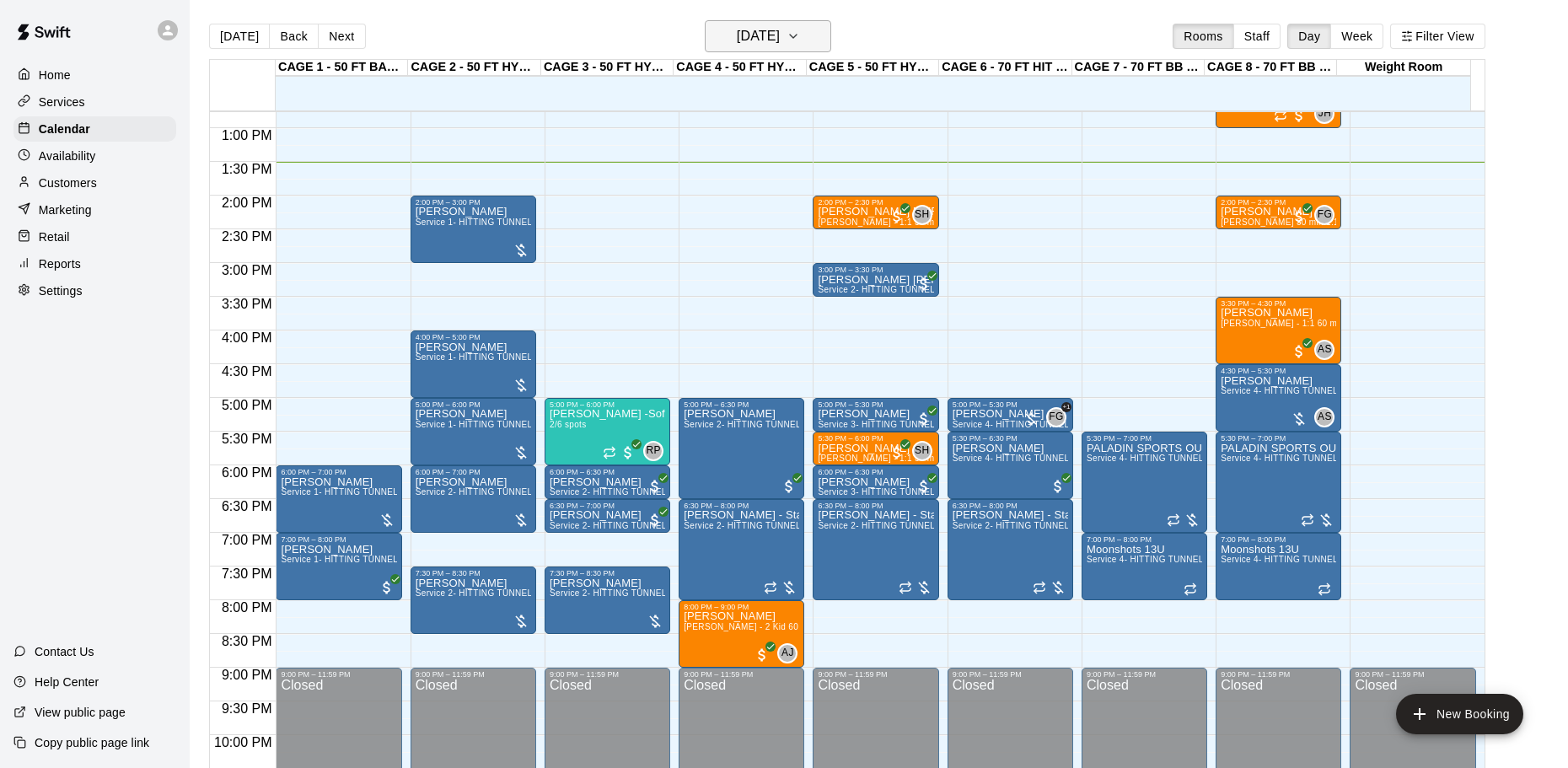
click at [787, 23] on button "[DATE]" at bounding box center [768, 36] width 126 height 32
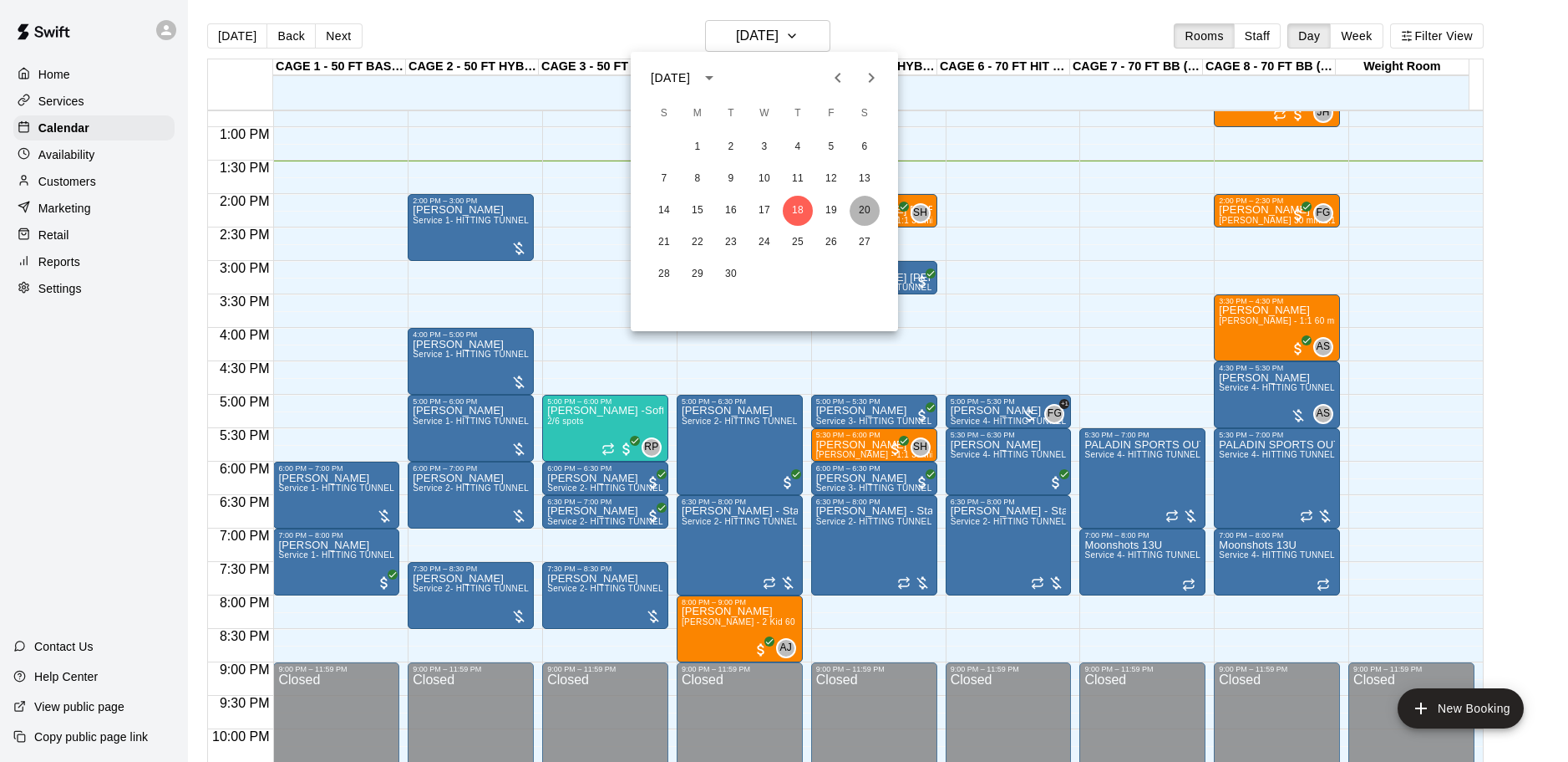
click at [862, 207] on button "20" at bounding box center [864, 210] width 30 height 30
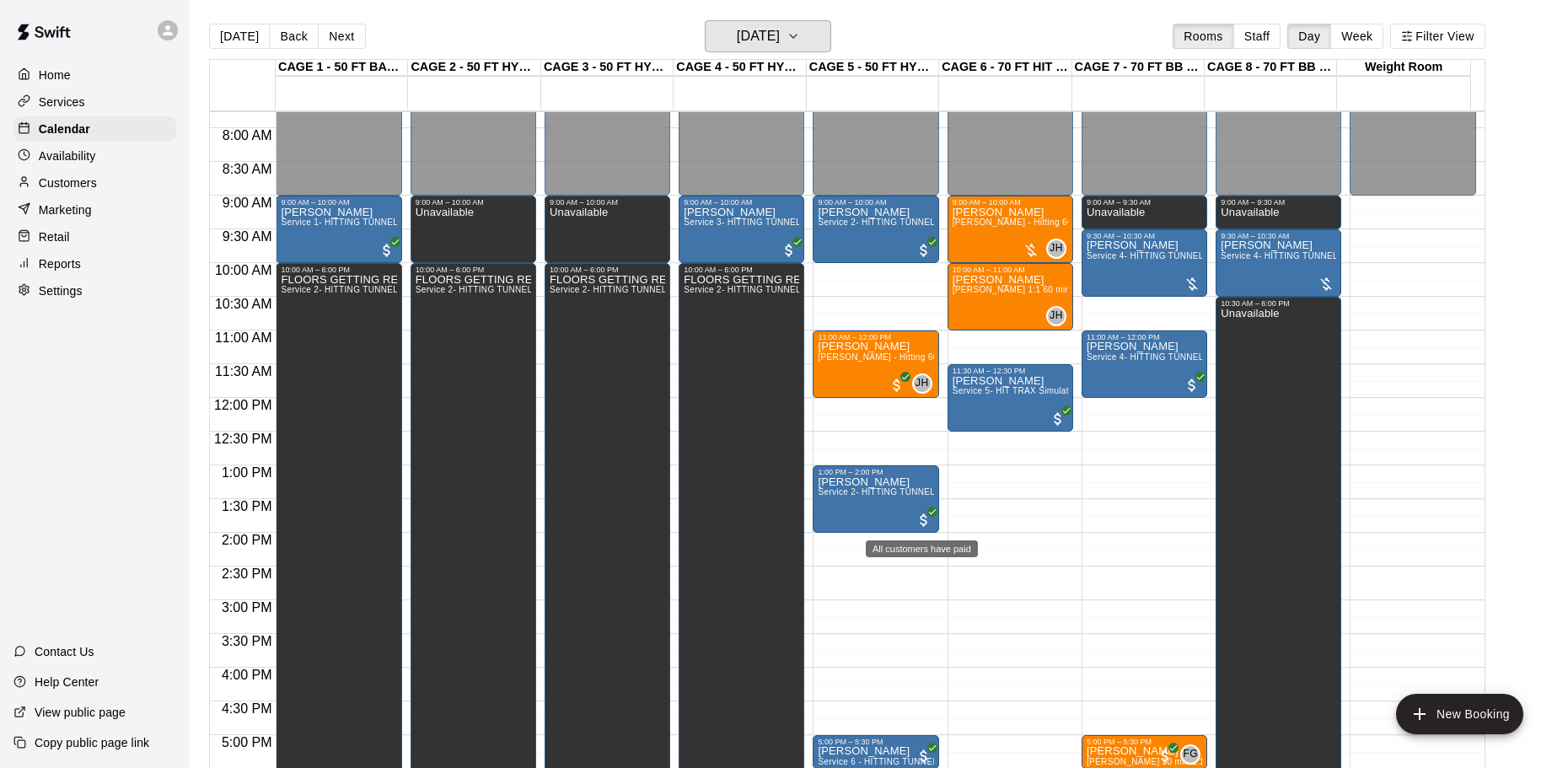
scroll to position [607, 0]
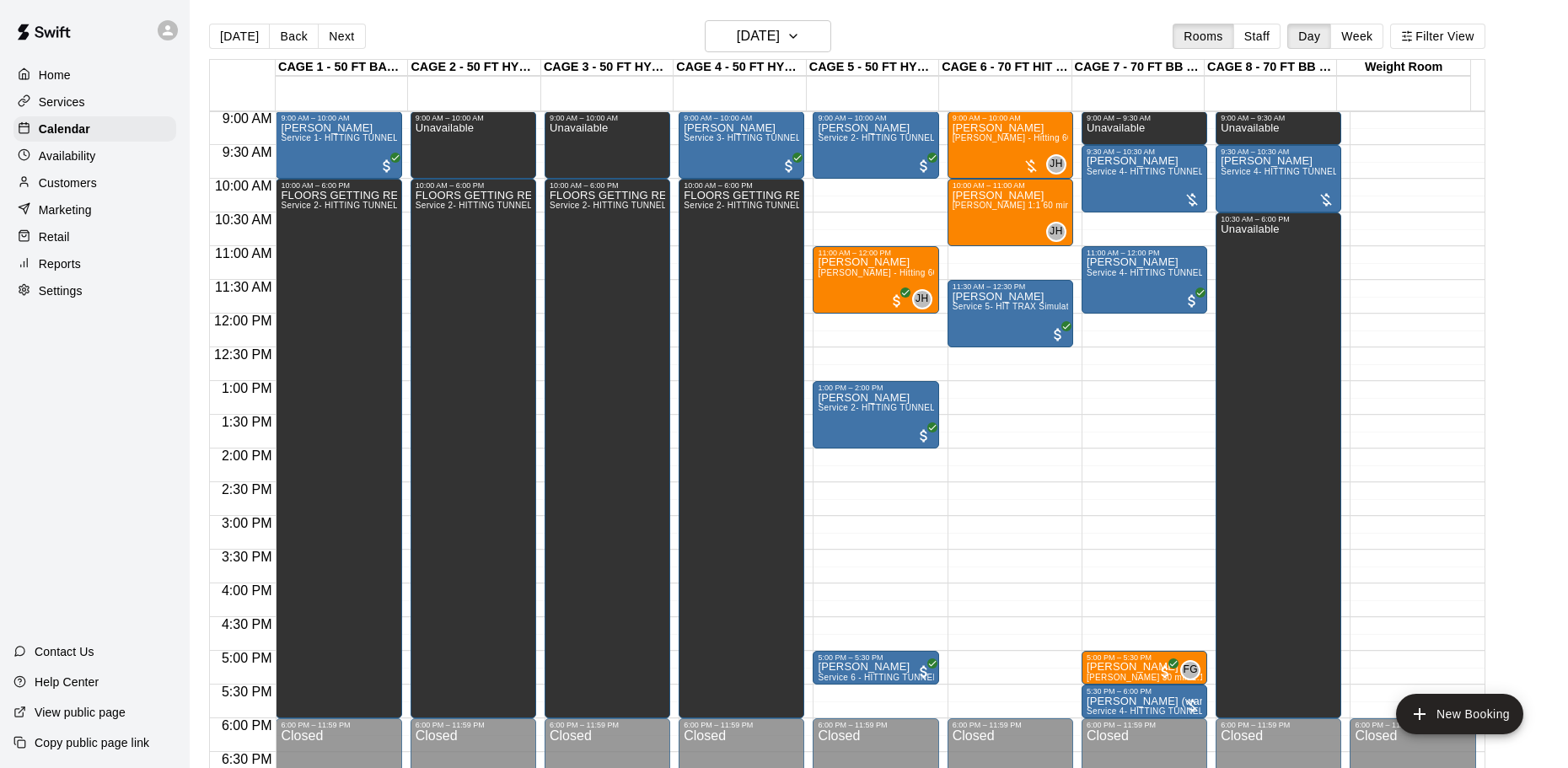
click at [846, 38] on div "Today Back Next Saturday Sep 20 Rooms Staff Day Week Filter View" at bounding box center [847, 39] width 1276 height 39
click at [832, 38] on button "Saturday Sep 20" at bounding box center [768, 36] width 126 height 32
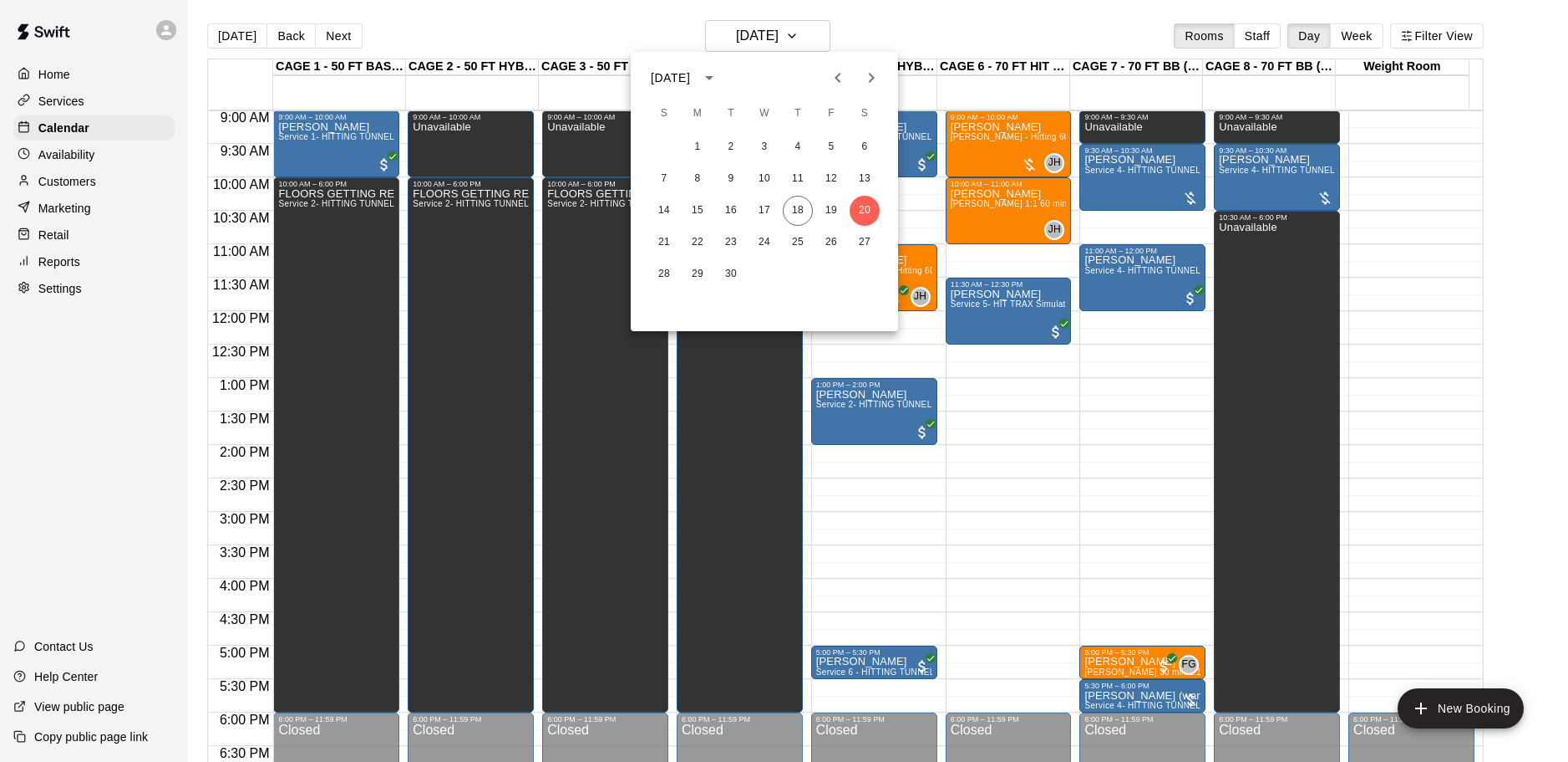
click at [649, 242] on div "21 22 23 24 25 26 27" at bounding box center [764, 243] width 267 height 30
click at [713, 235] on div "21 22 23 24 25 26 27" at bounding box center [764, 243] width 267 height 30
click at [669, 237] on button "21" at bounding box center [665, 243] width 30 height 30
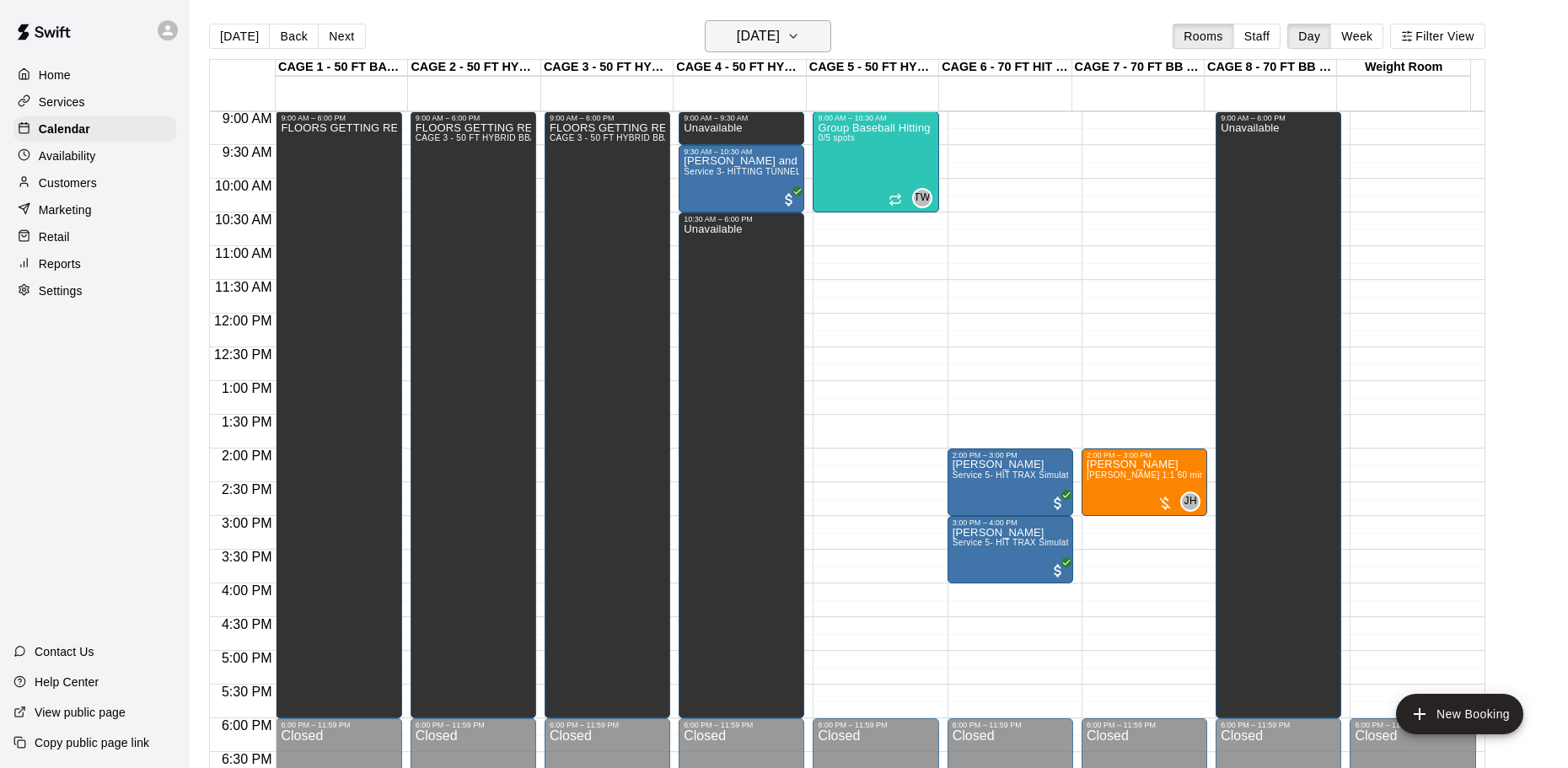
click at [764, 39] on h6 "Sunday Sep 21" at bounding box center [758, 36] width 43 height 24
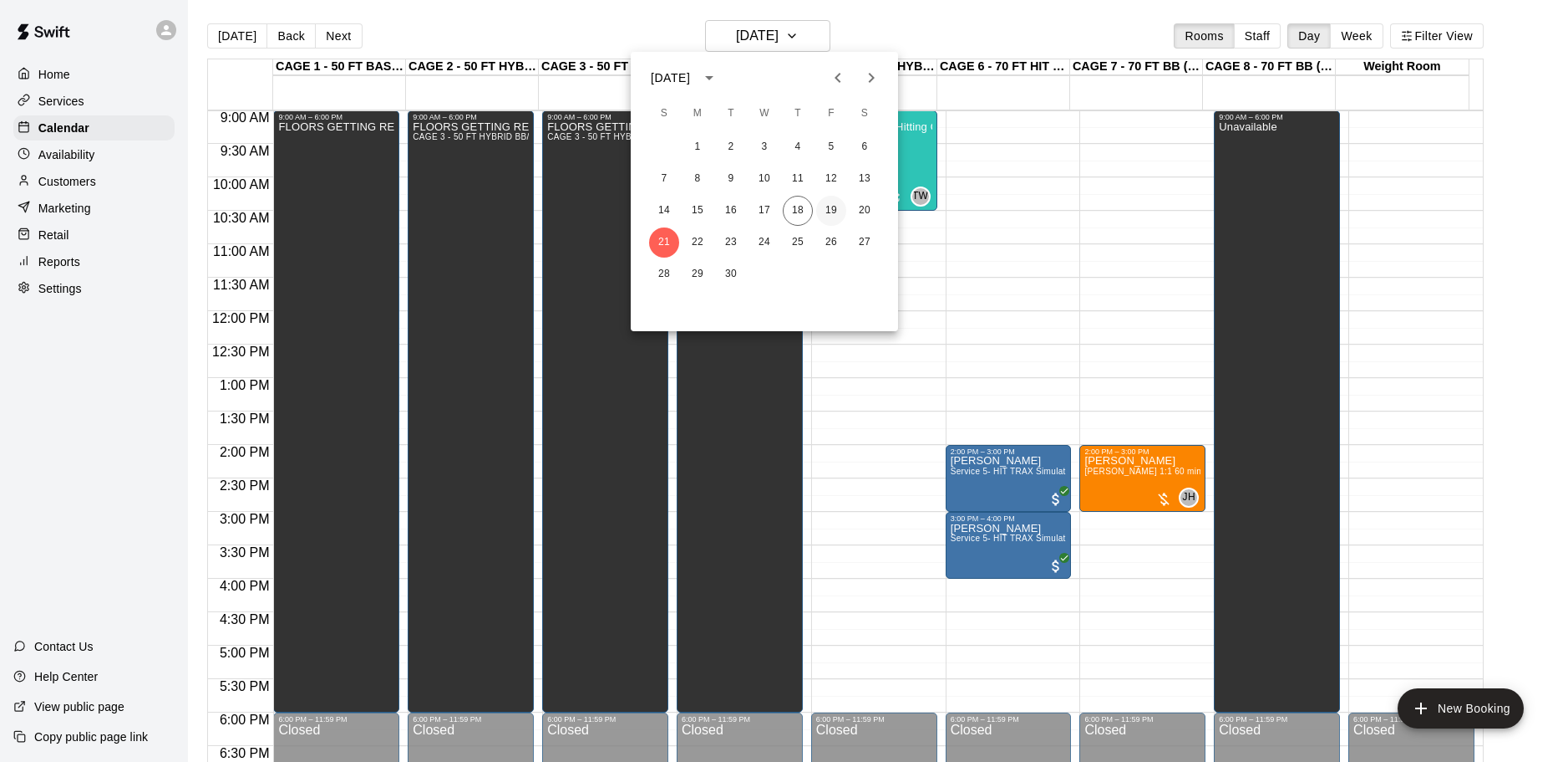
click at [831, 204] on button "19" at bounding box center [832, 210] width 30 height 30
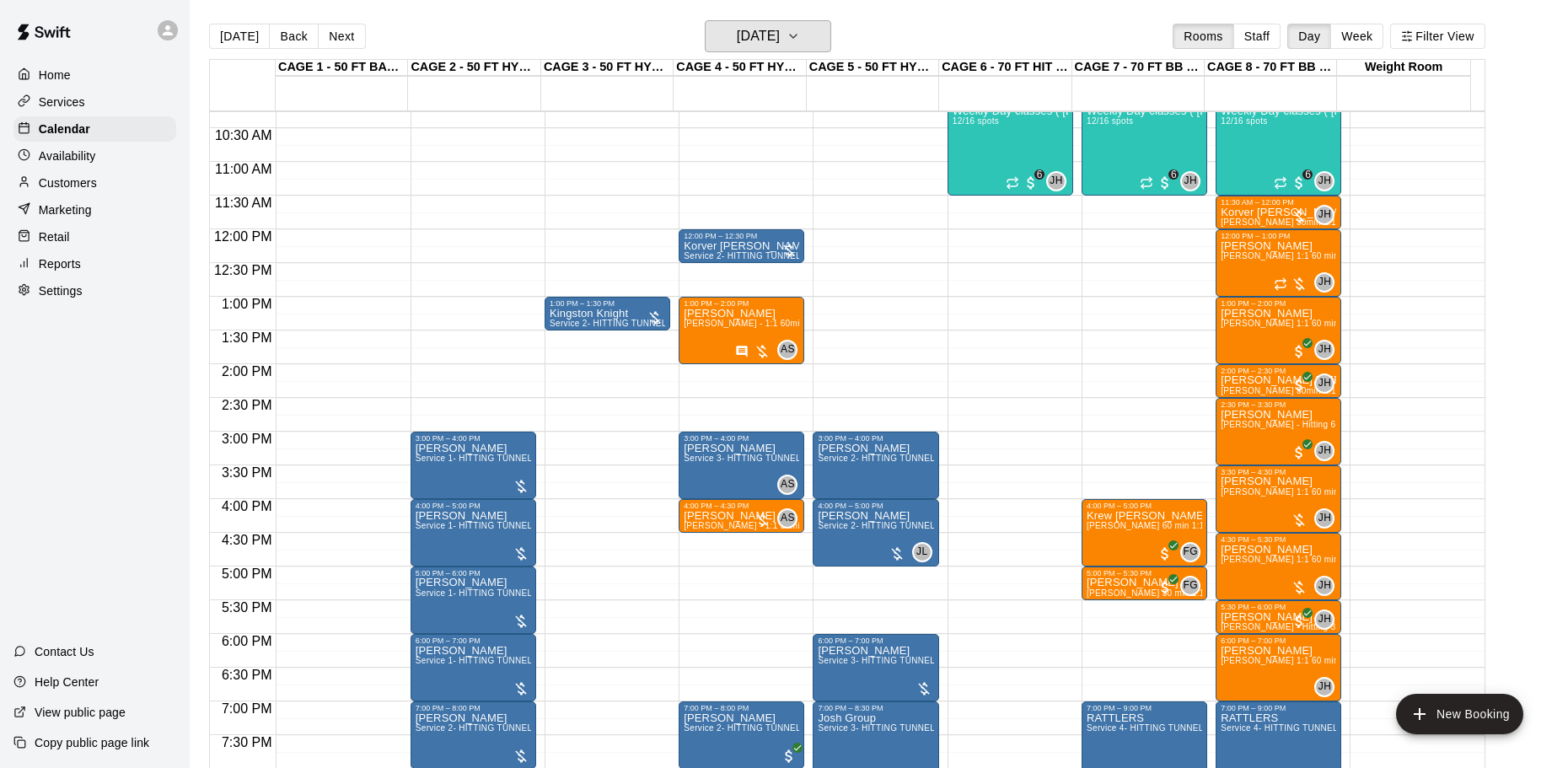
scroll to position [776, 0]
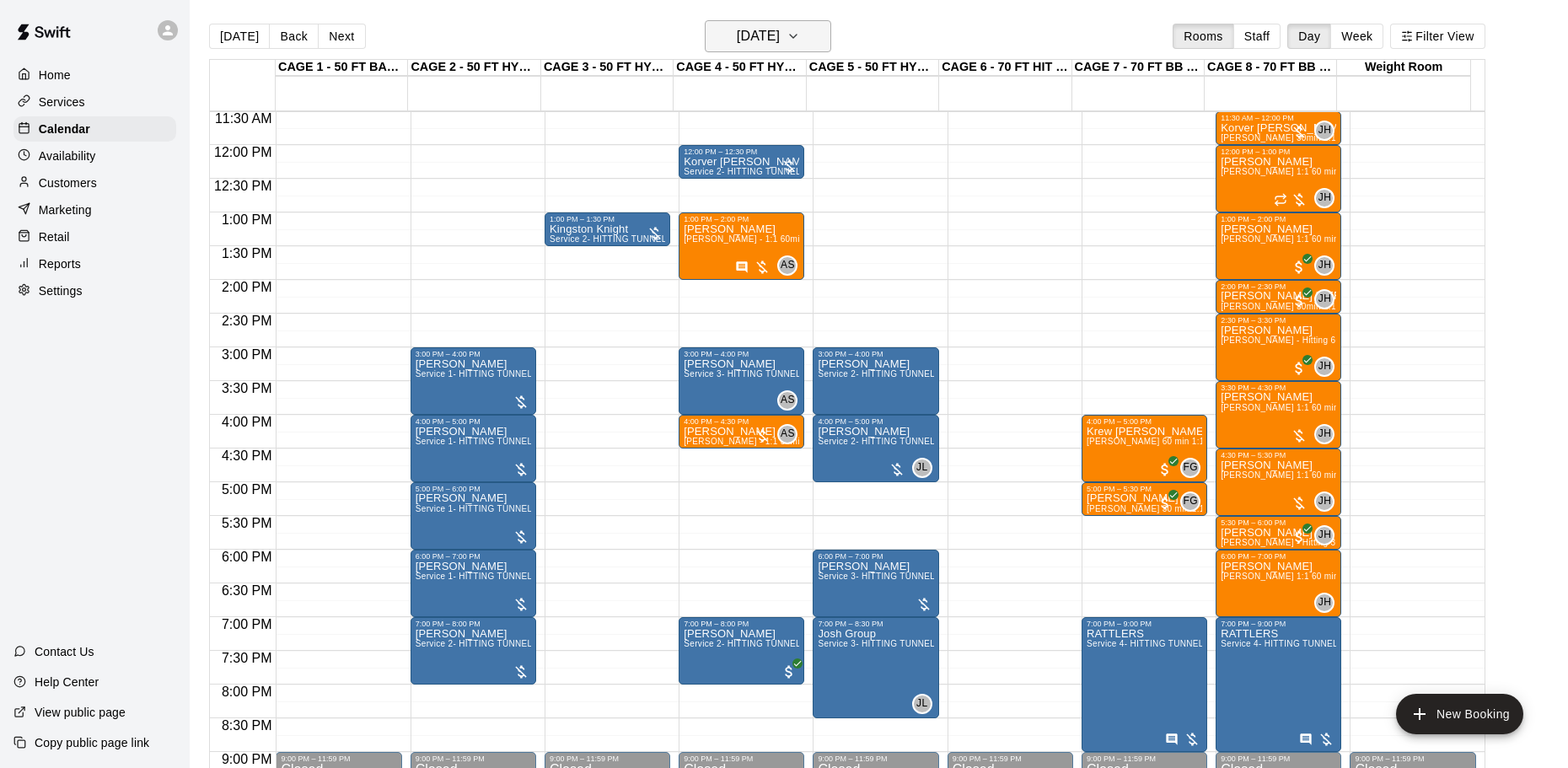
click at [759, 41] on h6 "[DATE]" at bounding box center [758, 36] width 43 height 24
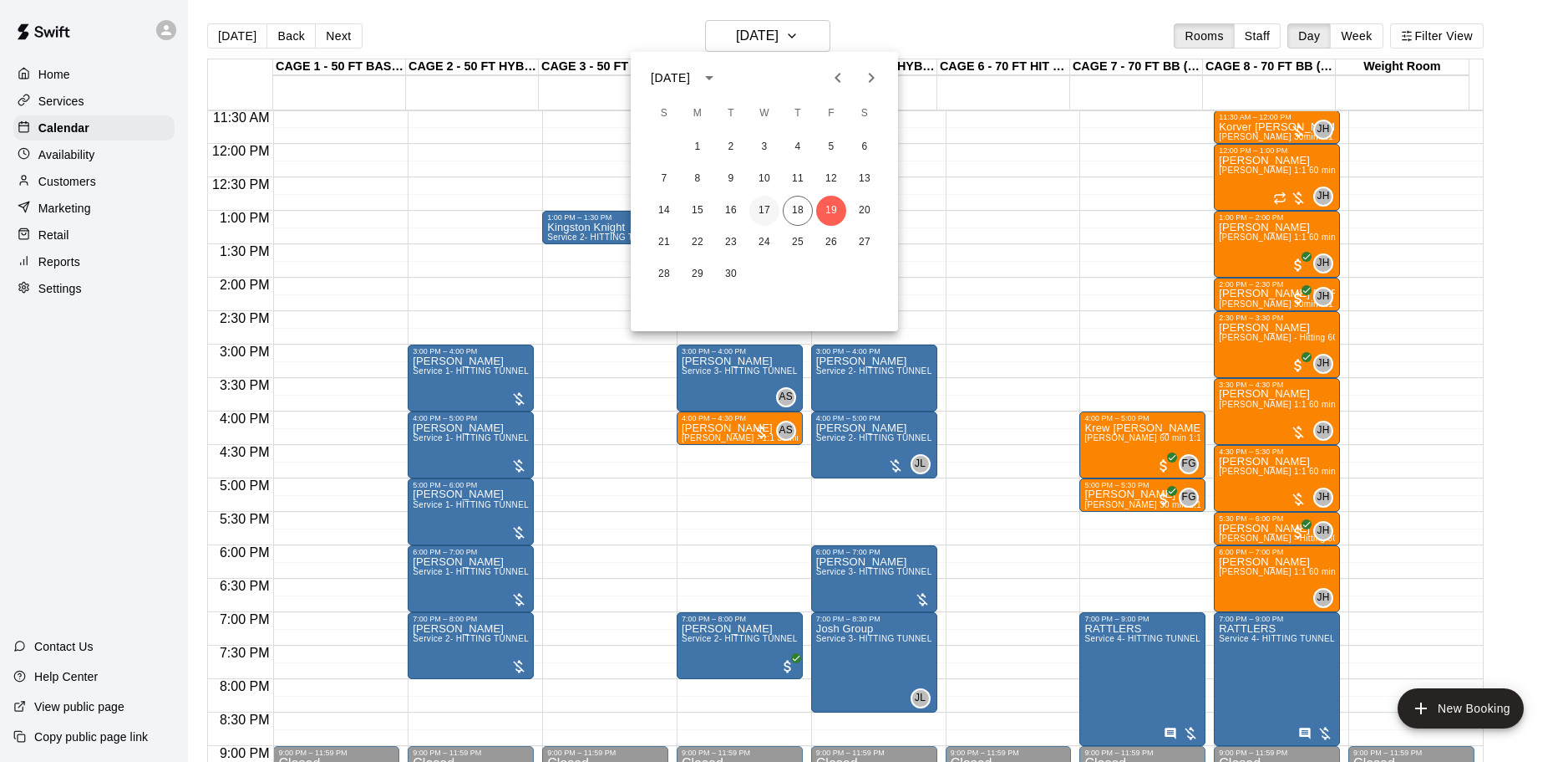
click at [770, 208] on button "17" at bounding box center [764, 210] width 30 height 30
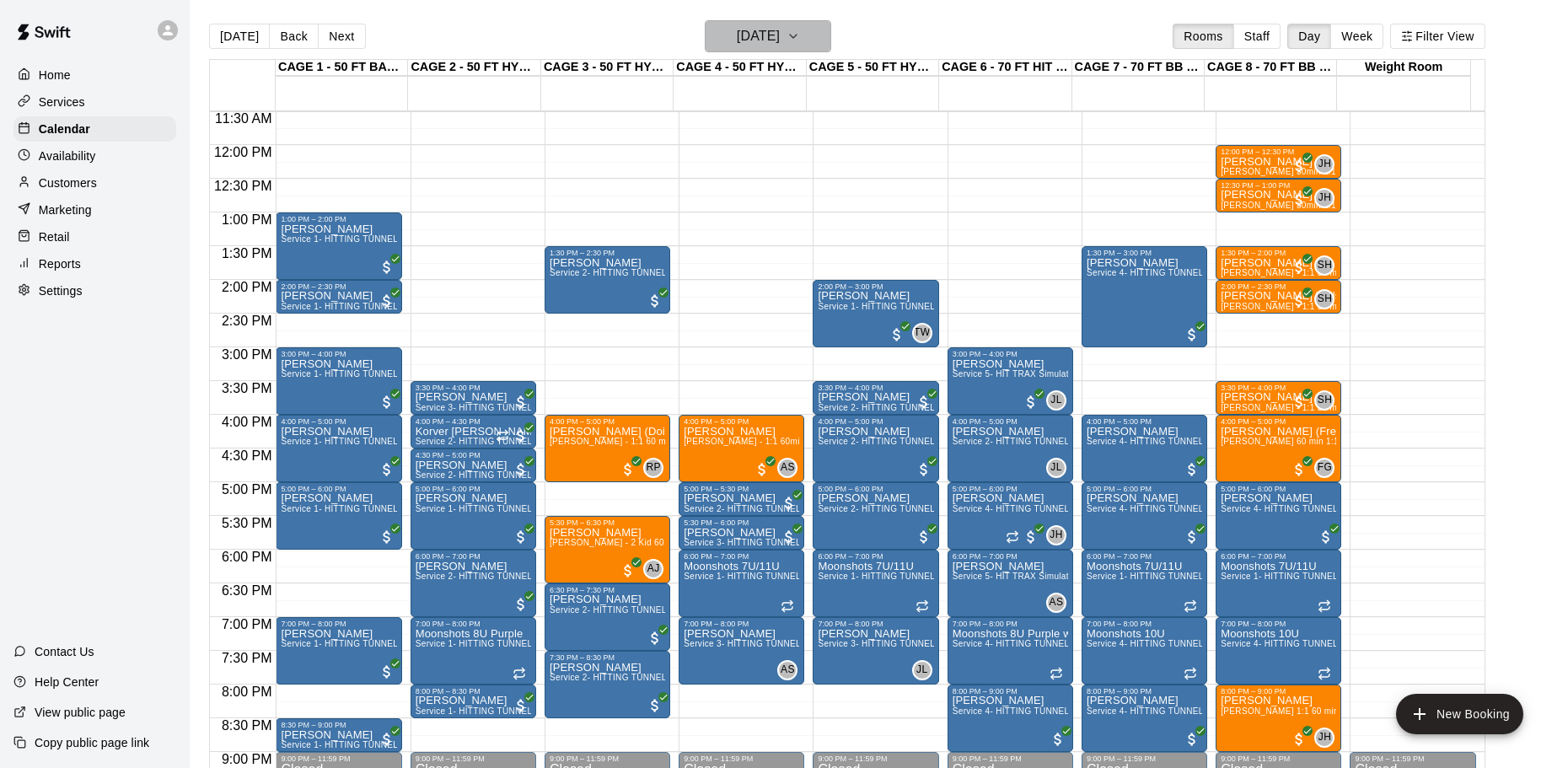
click at [793, 51] on button "Wednesday Sep 17" at bounding box center [768, 36] width 126 height 32
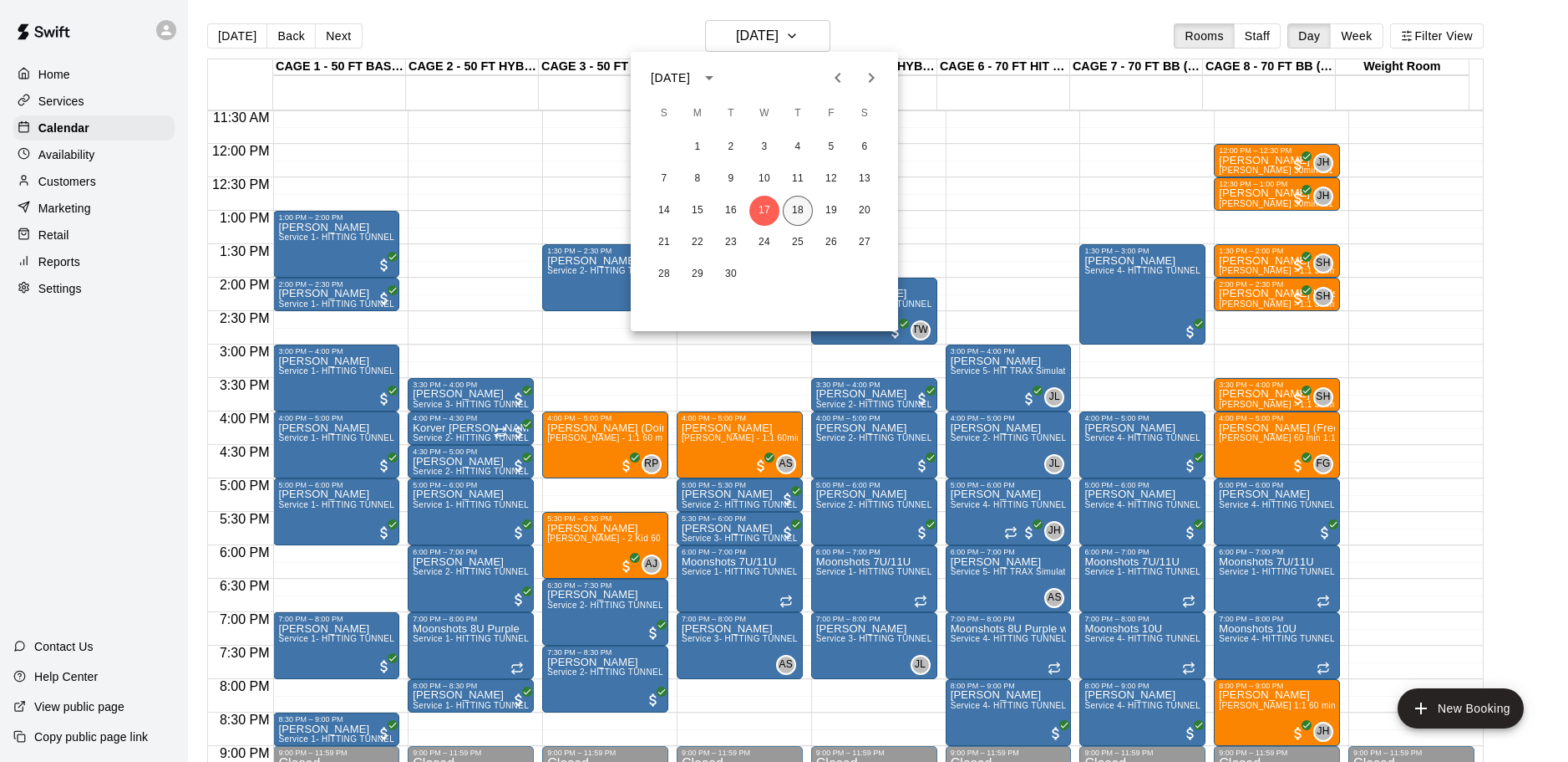
click at [806, 206] on button "18" at bounding box center [798, 210] width 30 height 30
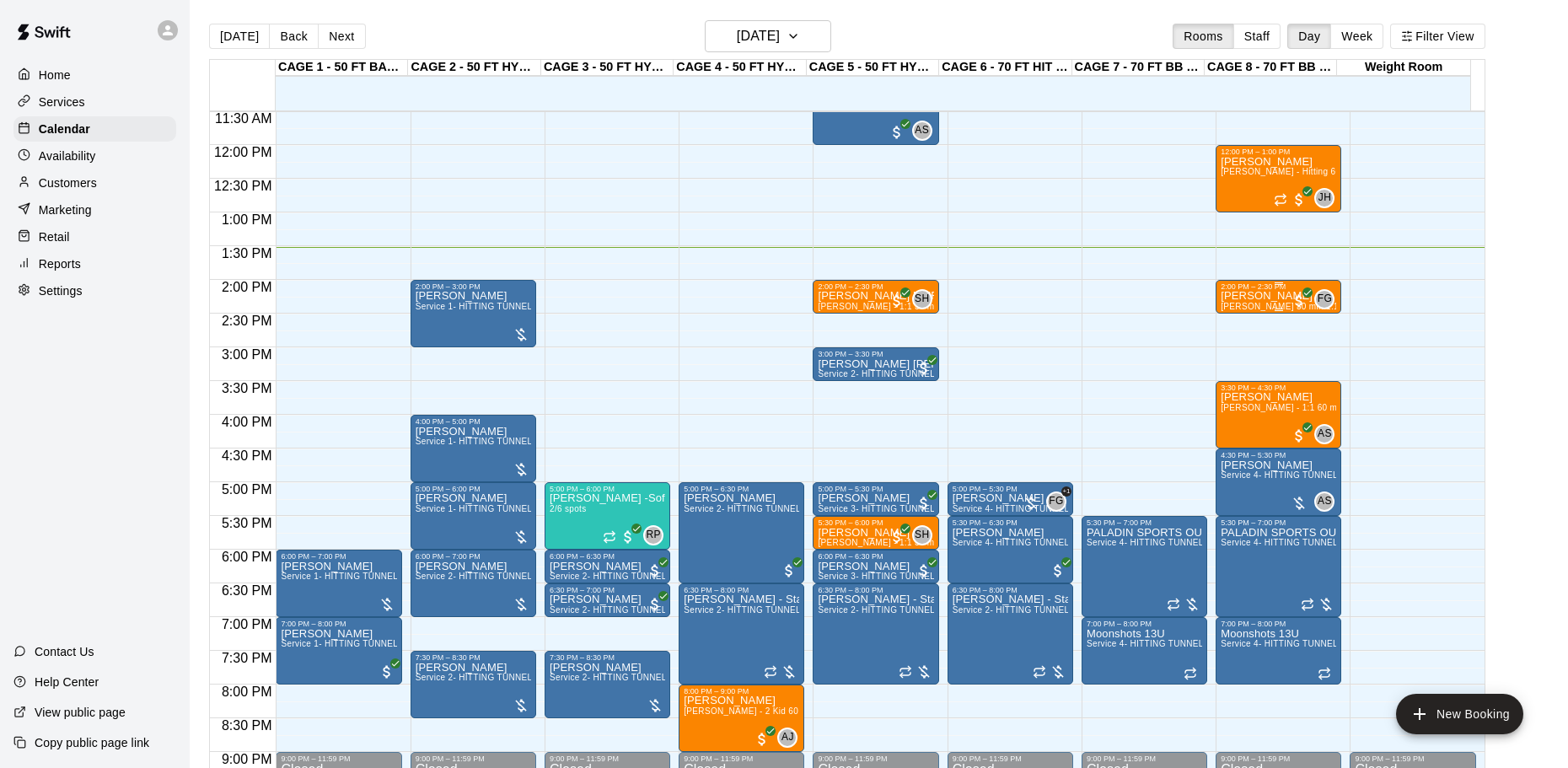
click at [1239, 296] on p "[PERSON_NAME]" at bounding box center [1278, 296] width 116 height 0
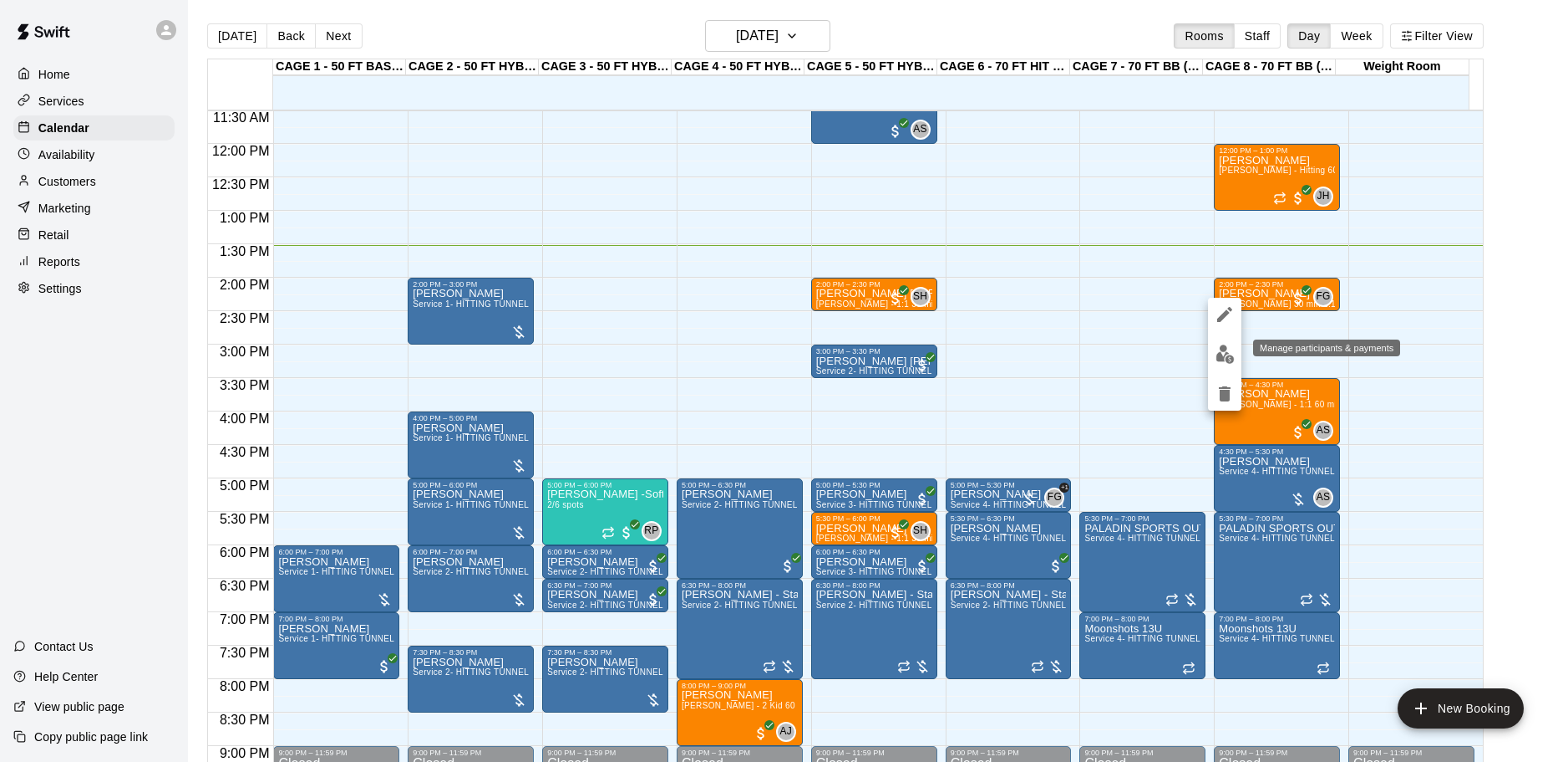
click at [1218, 346] on img "edit" at bounding box center [1225, 354] width 20 height 20
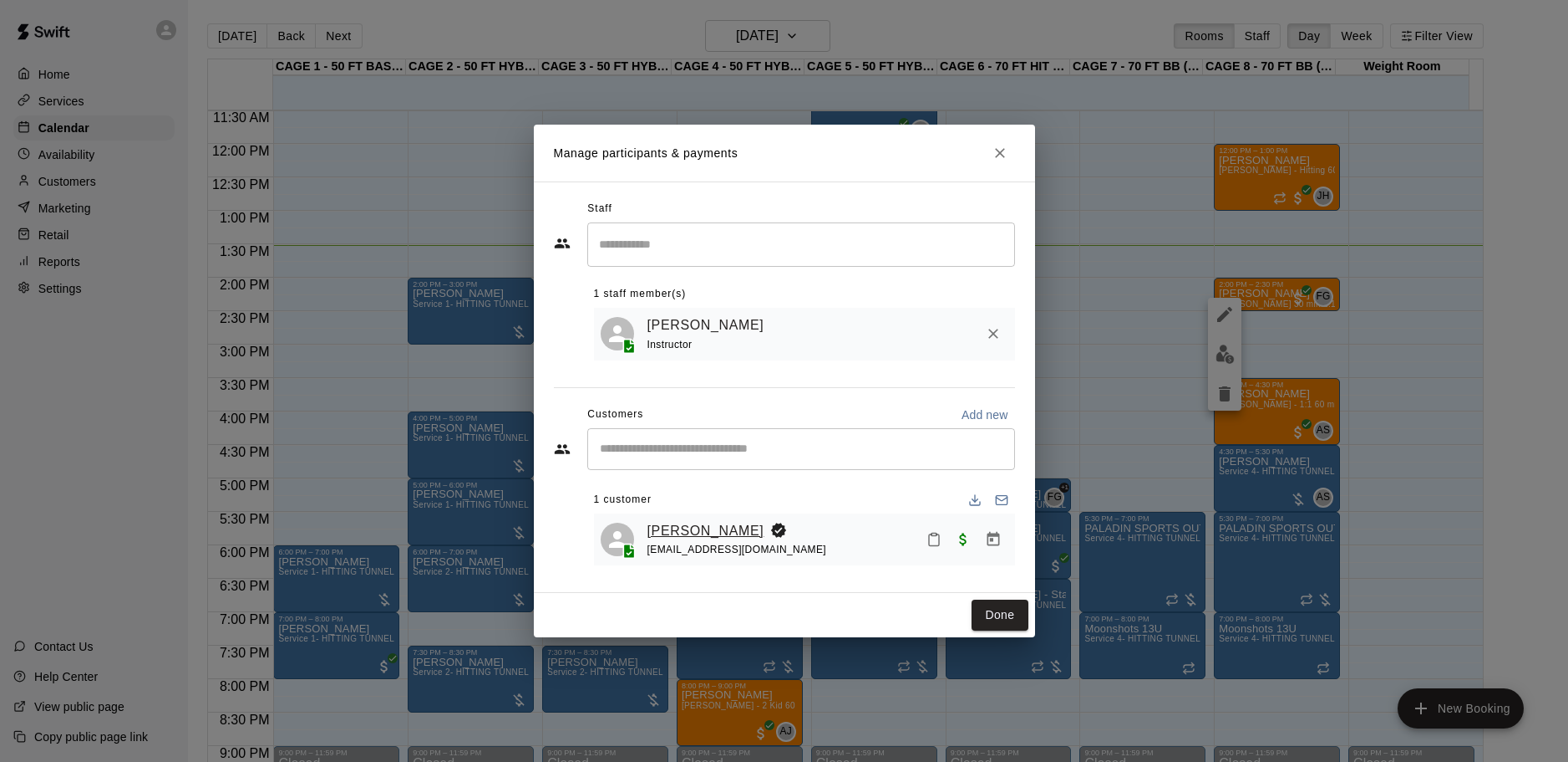
click at [690, 539] on link "[PERSON_NAME]" at bounding box center [706, 530] width 117 height 21
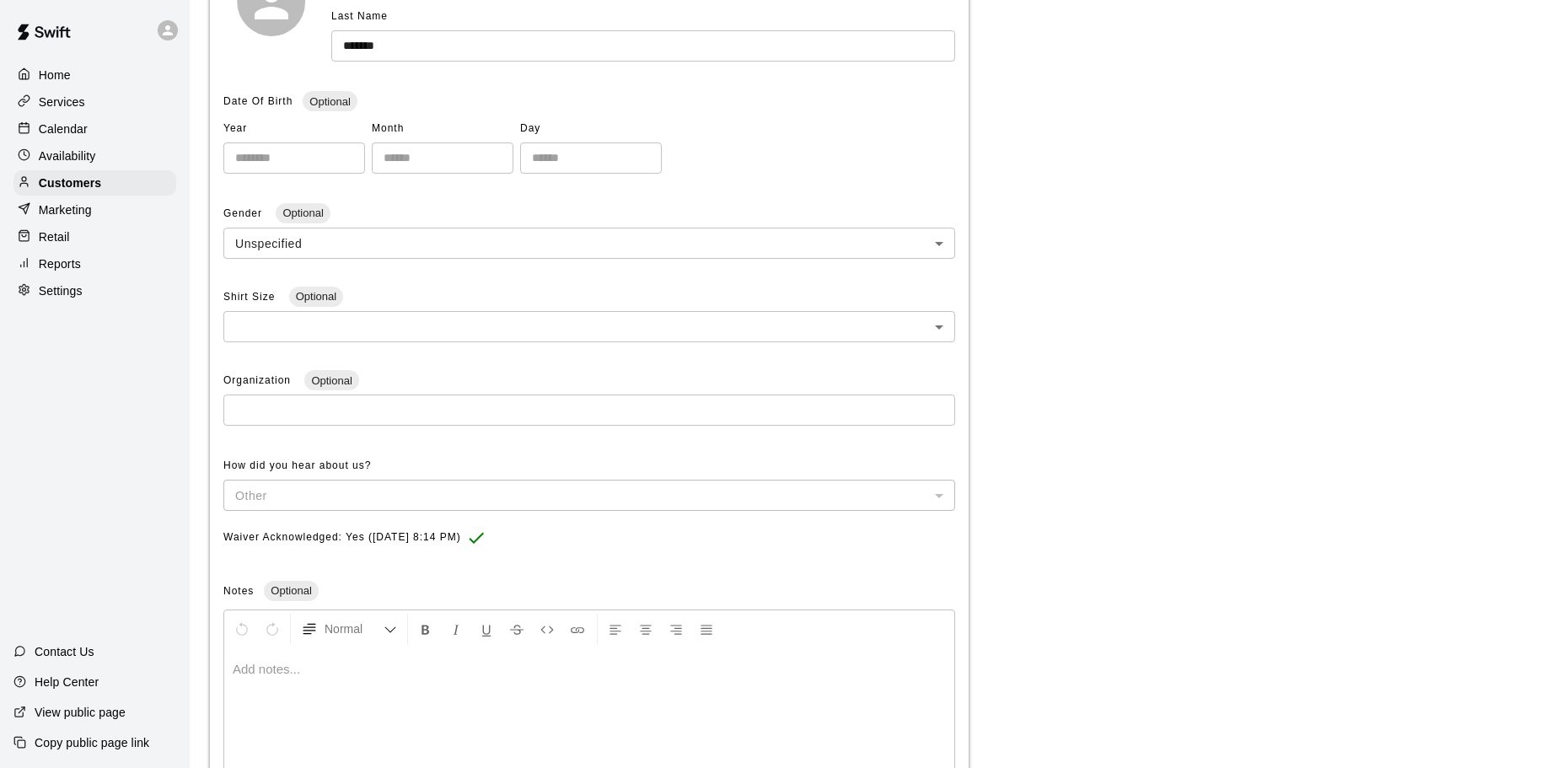
scroll to position [85, 0]
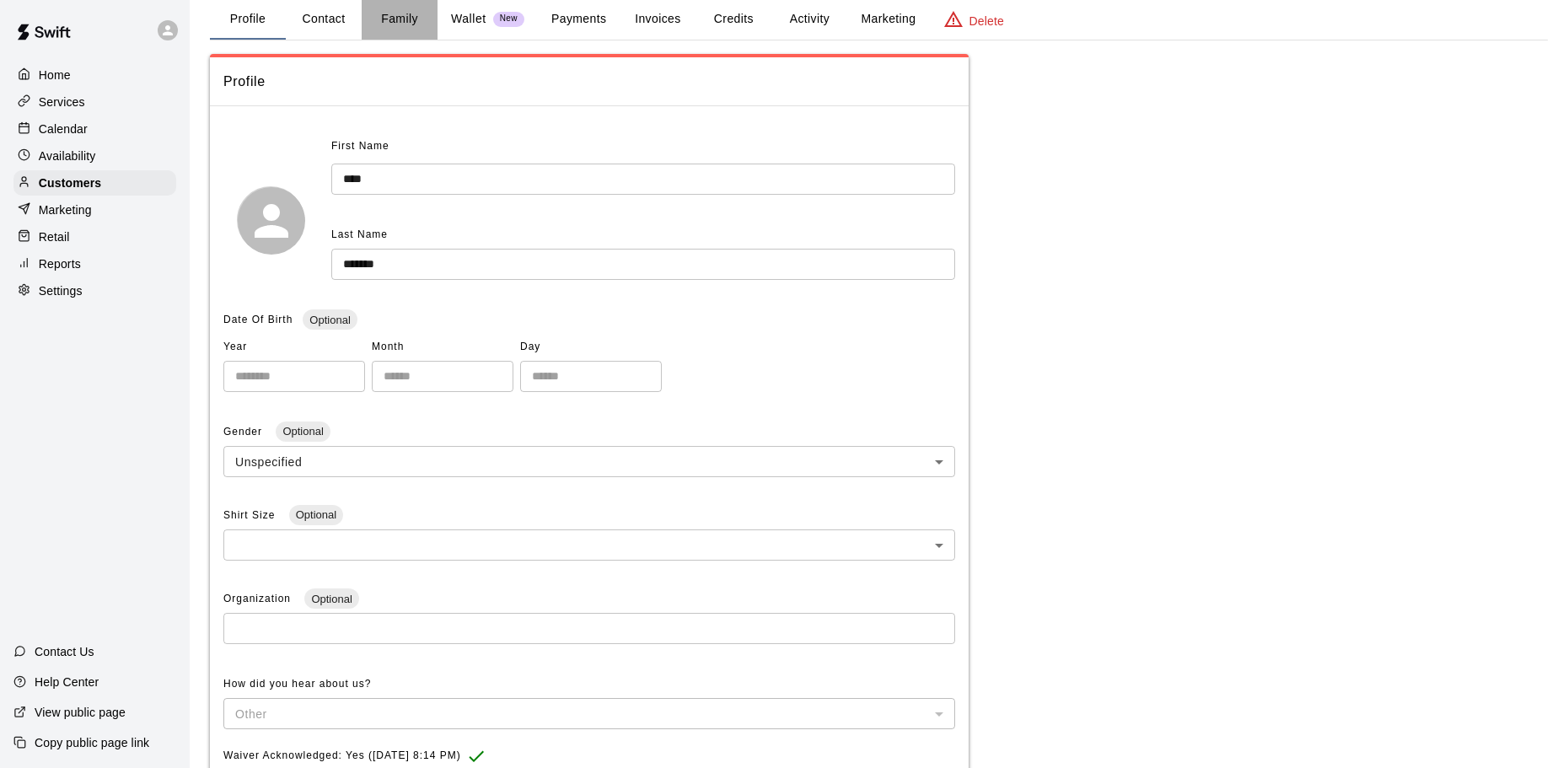
click at [384, 23] on button "Family" at bounding box center [399, 19] width 76 height 40
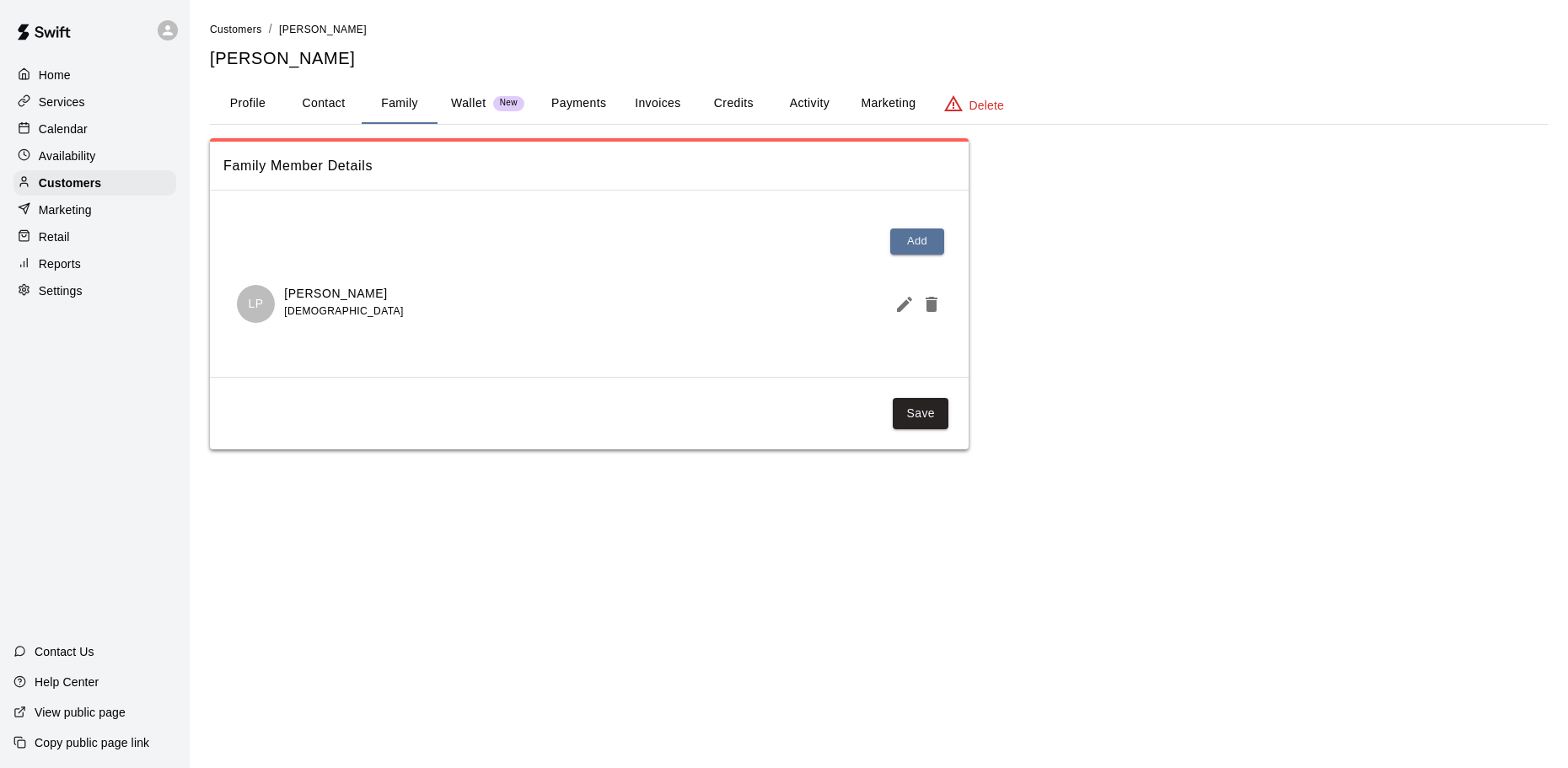
scroll to position [0, 0]
click at [150, 152] on div "Availability" at bounding box center [94, 155] width 163 height 25
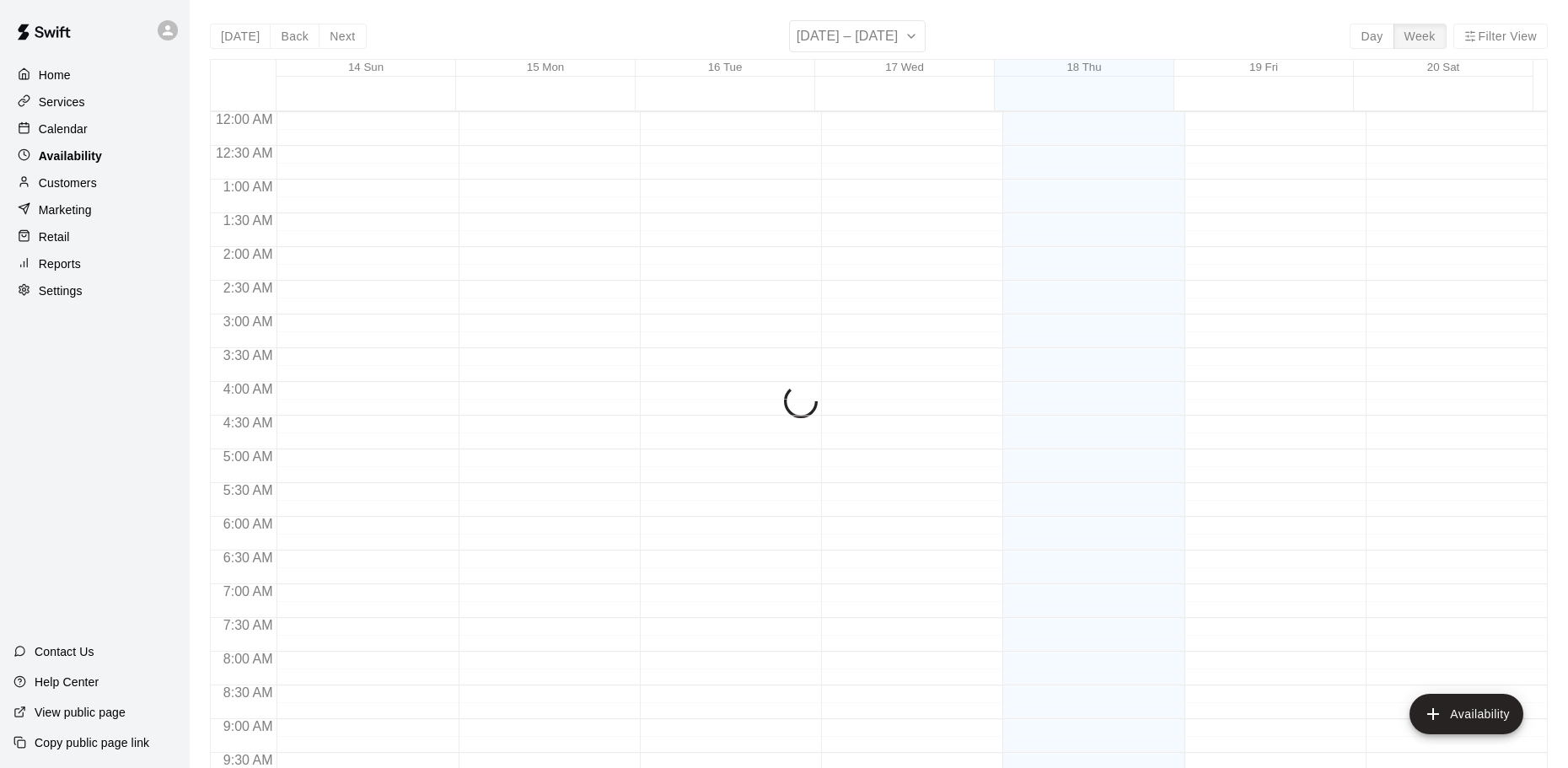
scroll to position [912, 0]
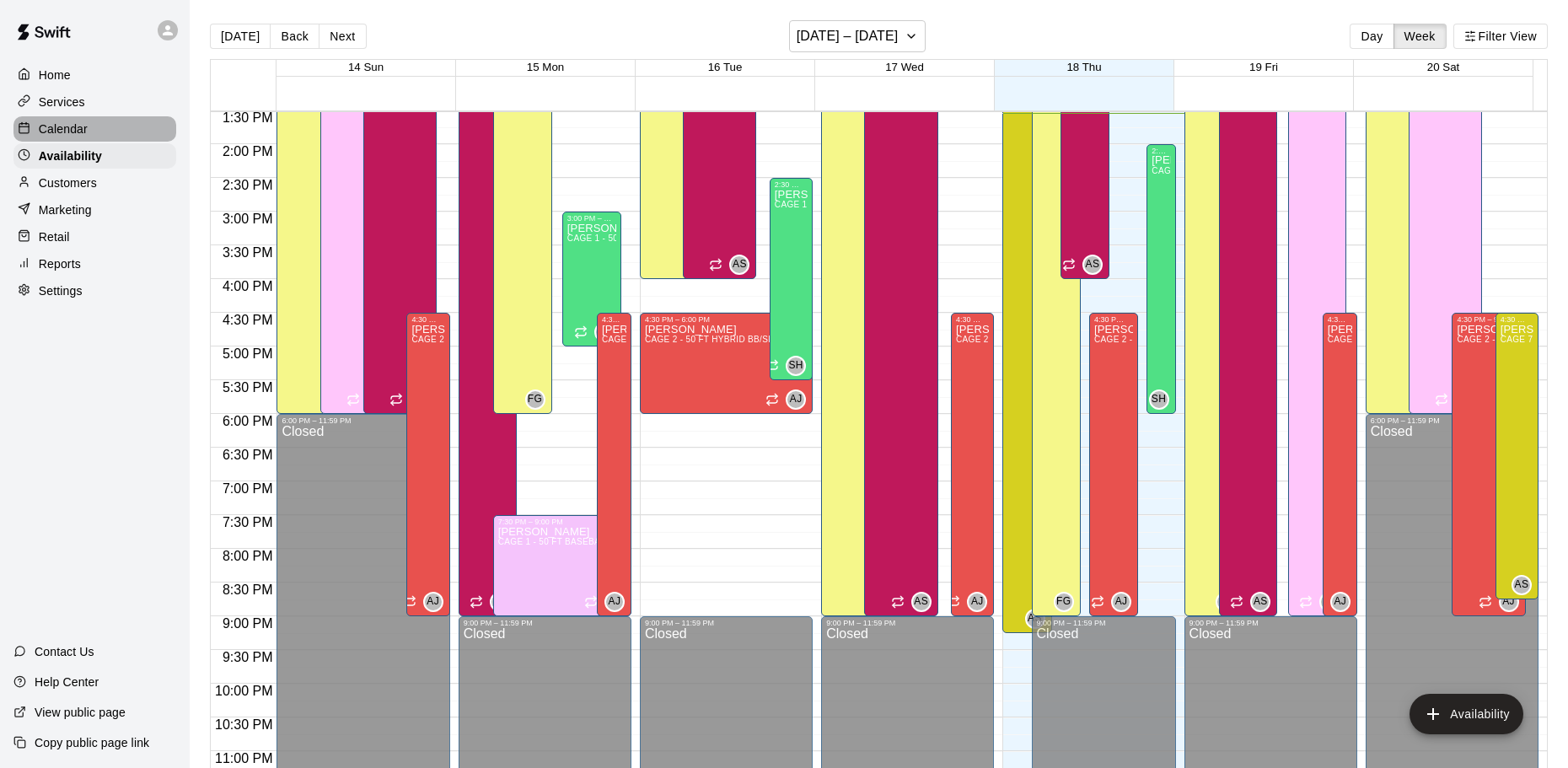
click at [138, 141] on div "Calendar" at bounding box center [94, 129] width 163 height 25
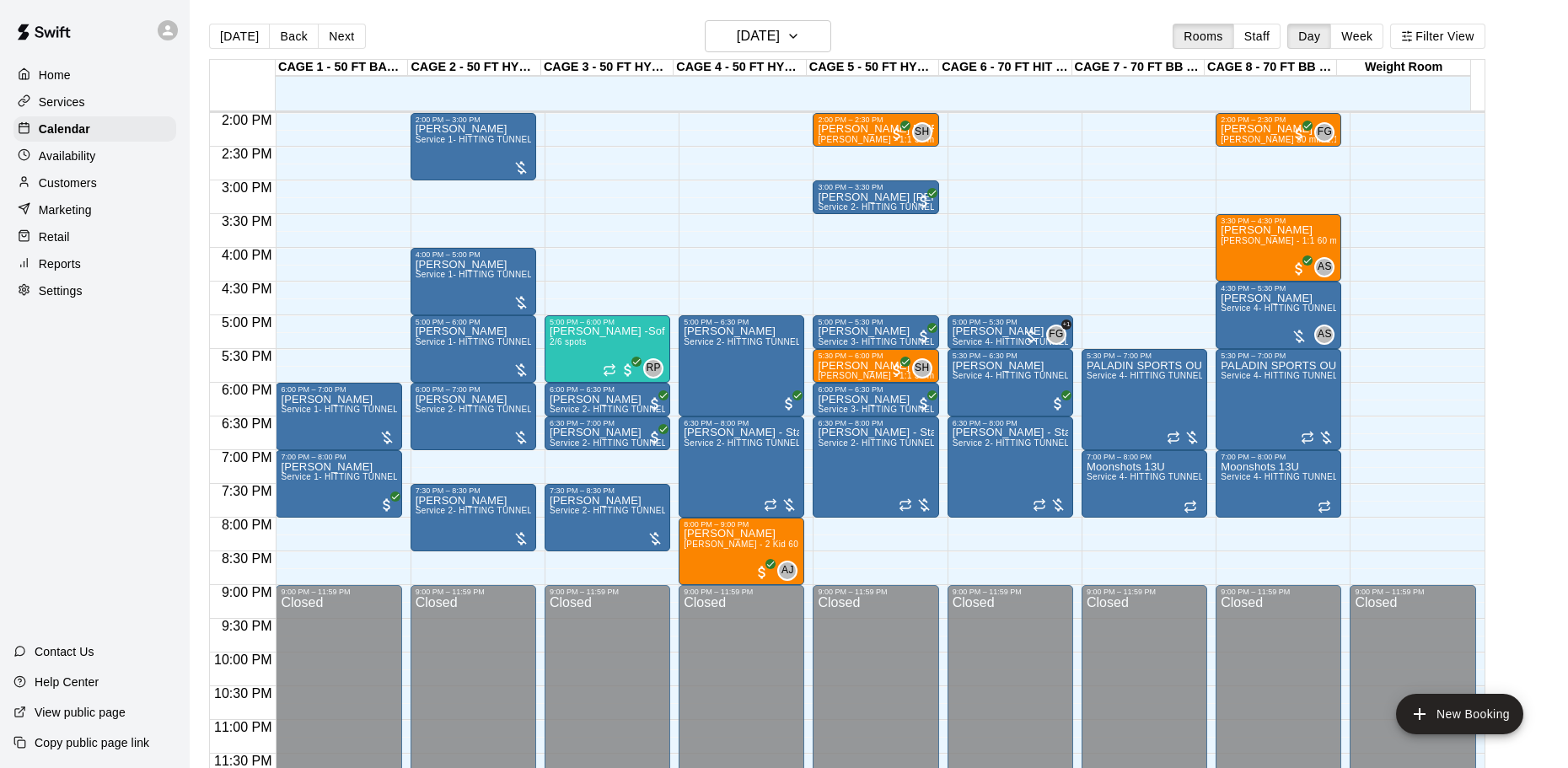
scroll to position [860, 0]
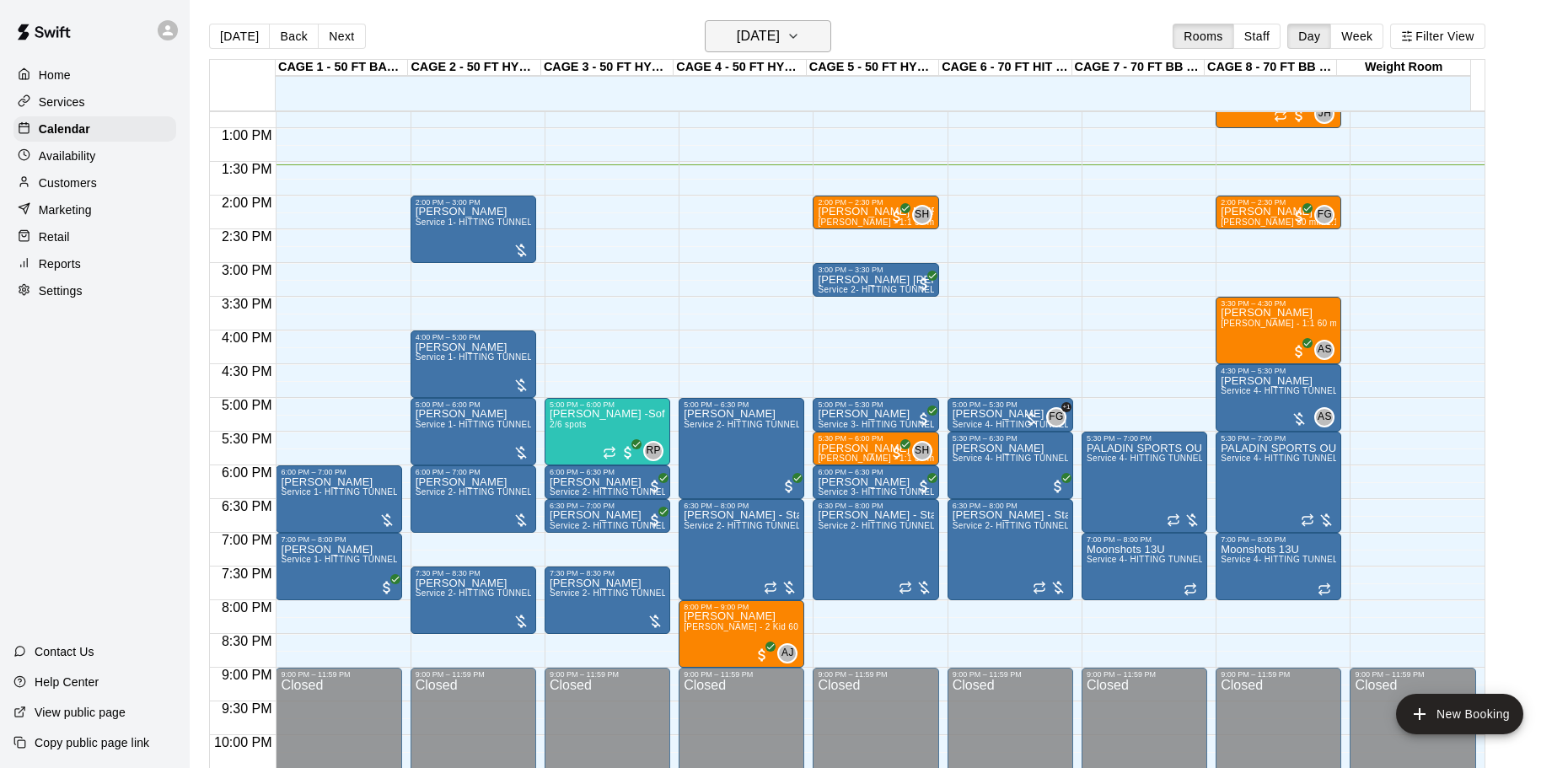
click at [772, 31] on h6 "[DATE]" at bounding box center [758, 36] width 43 height 24
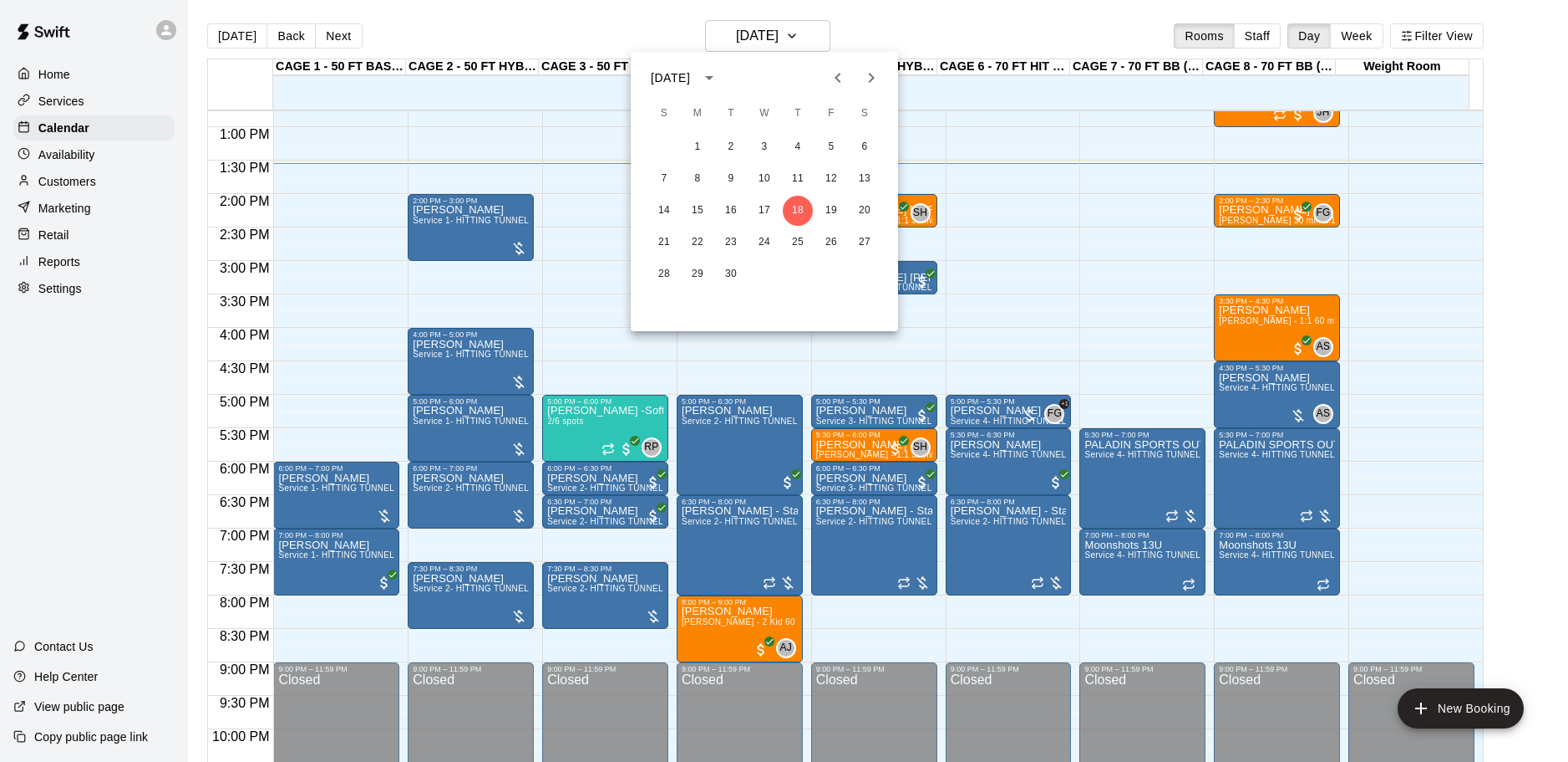
click at [1536, 260] on div at bounding box center [784, 381] width 1568 height 762
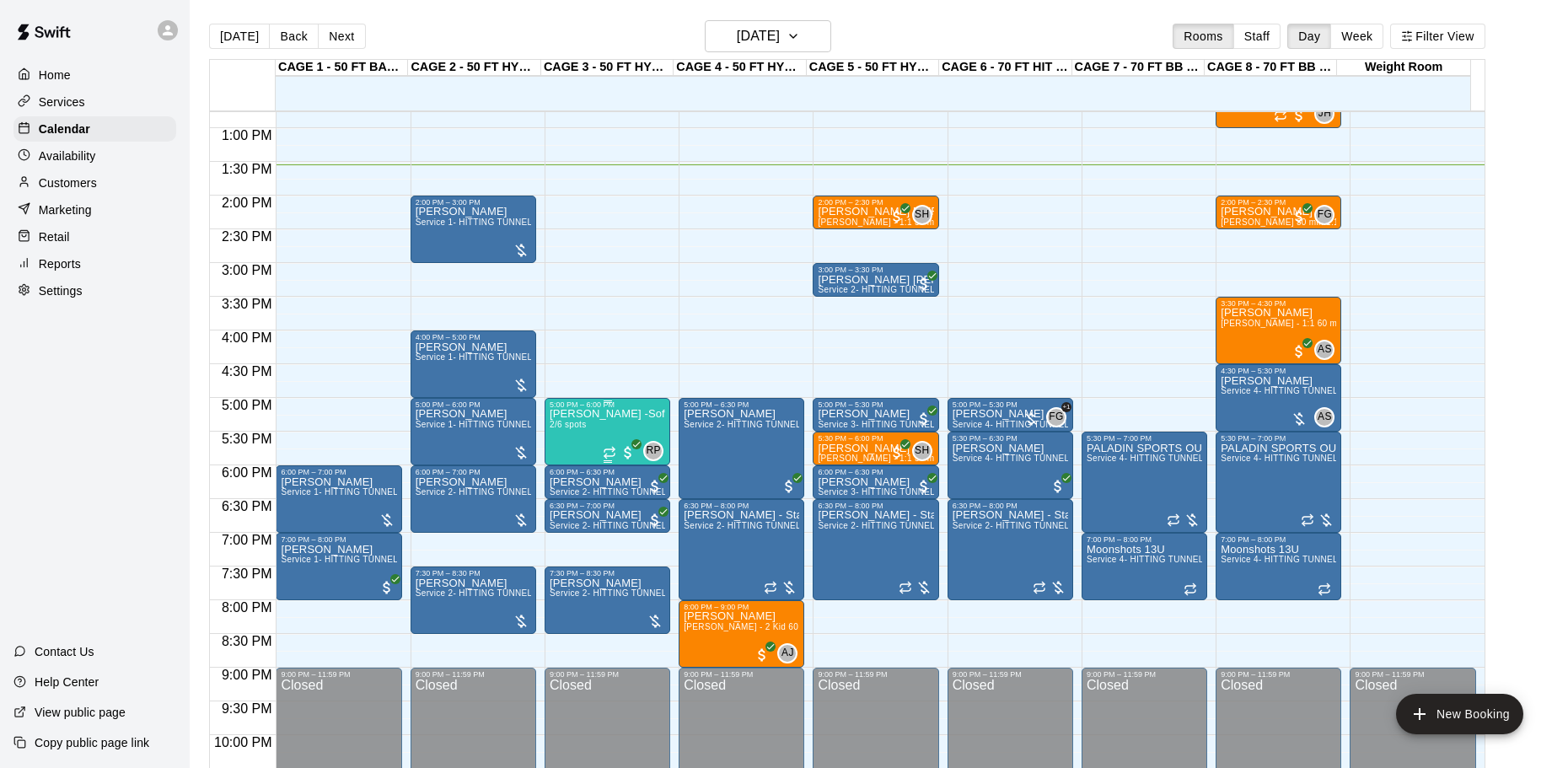
click at [631, 401] on div "5:00 PM – 6:00 PM Jessica Parra -Softball pitching Group lesson 2/6 spots RP 0" at bounding box center [606, 432] width 125 height 68
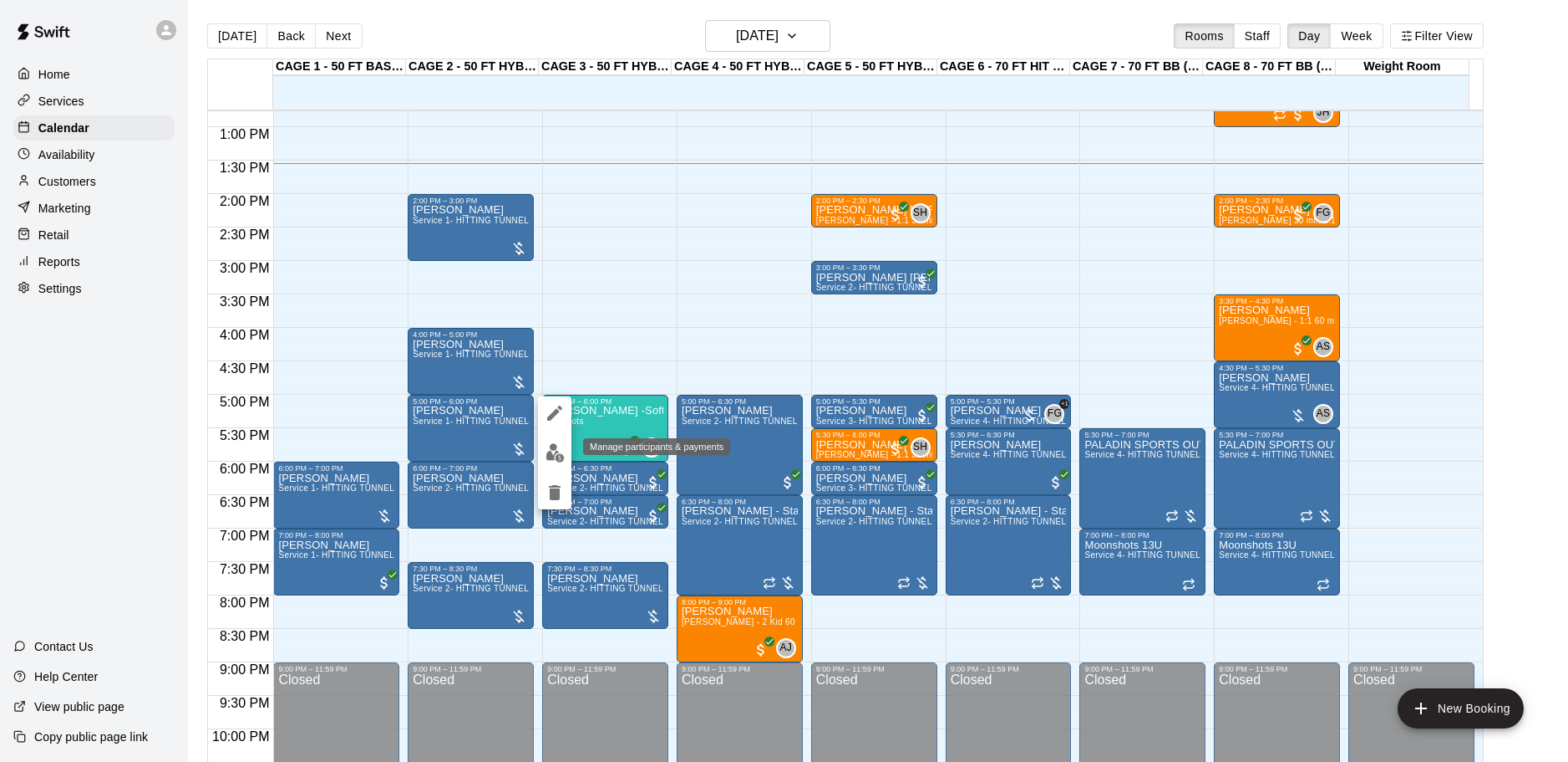
click at [560, 440] on button "edit" at bounding box center [555, 452] width 34 height 33
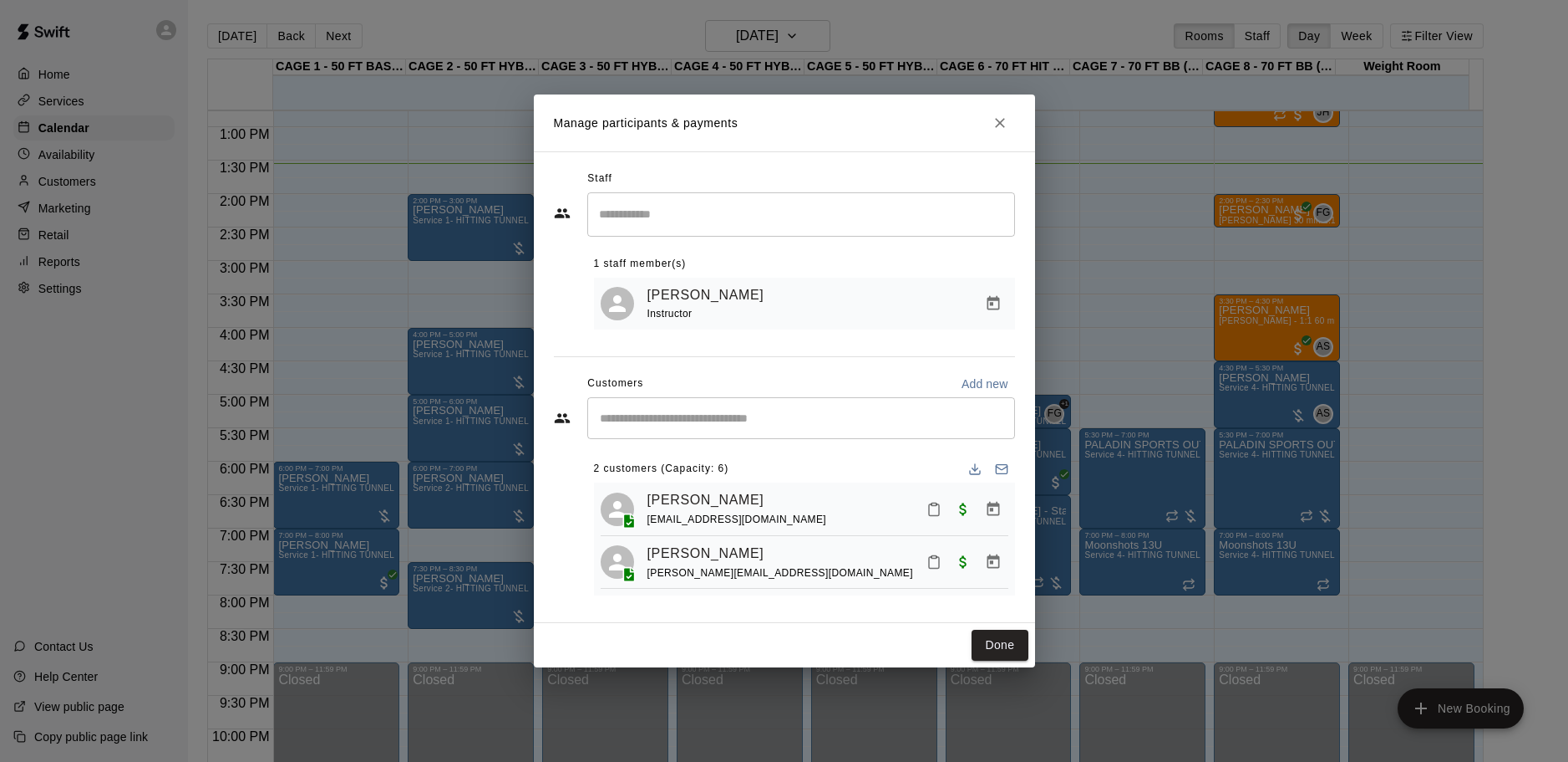
click at [1002, 120] on icon "Close" at bounding box center [1001, 123] width 17 height 17
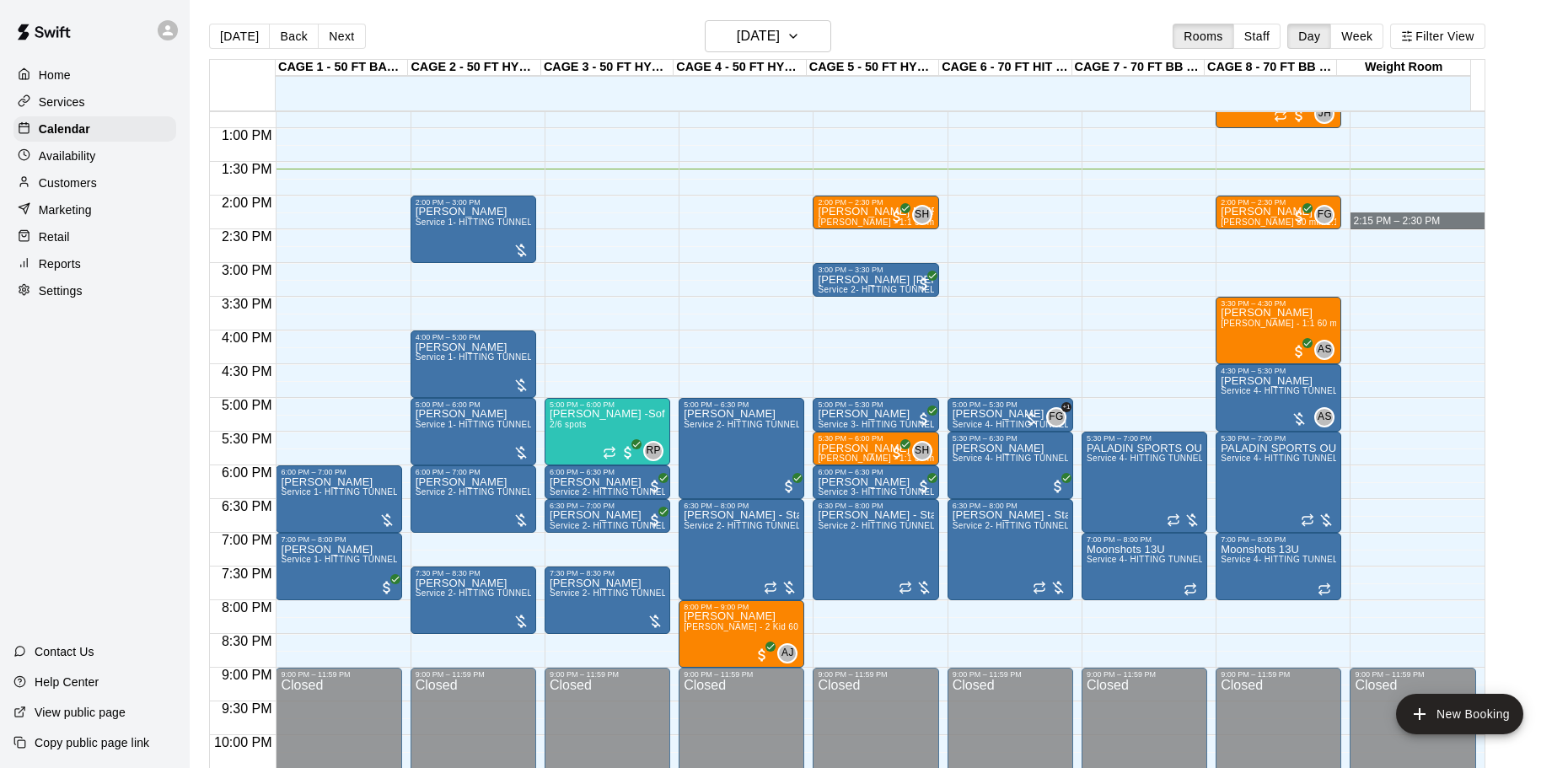
click at [1398, 231] on div "12:00 AM – 10:00 AM Closed 9:00 PM – 11:59 PM Closed" at bounding box center [1412, 60] width 125 height 1618
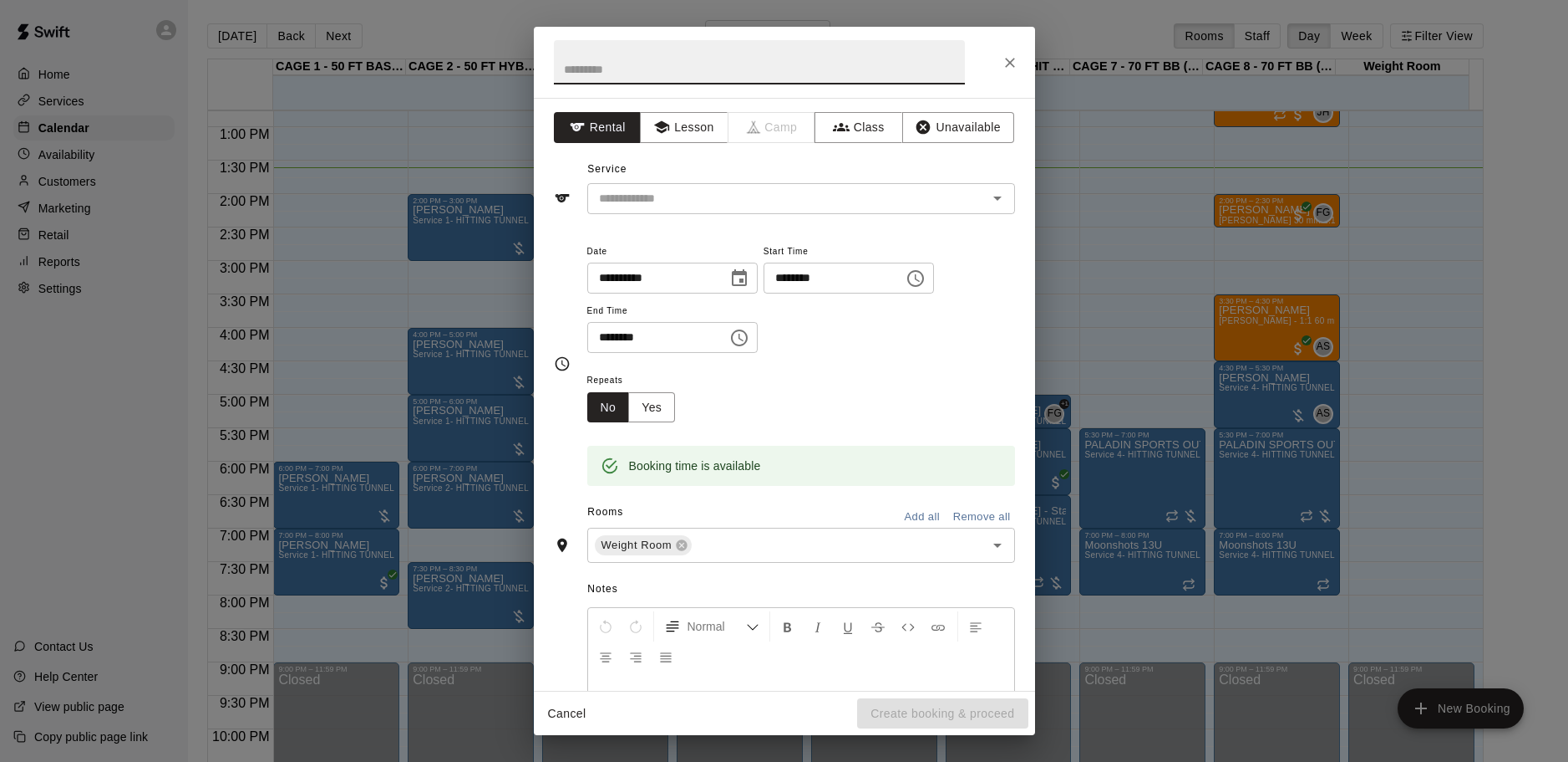
click at [1016, 66] on icon "Close" at bounding box center [1010, 63] width 17 height 17
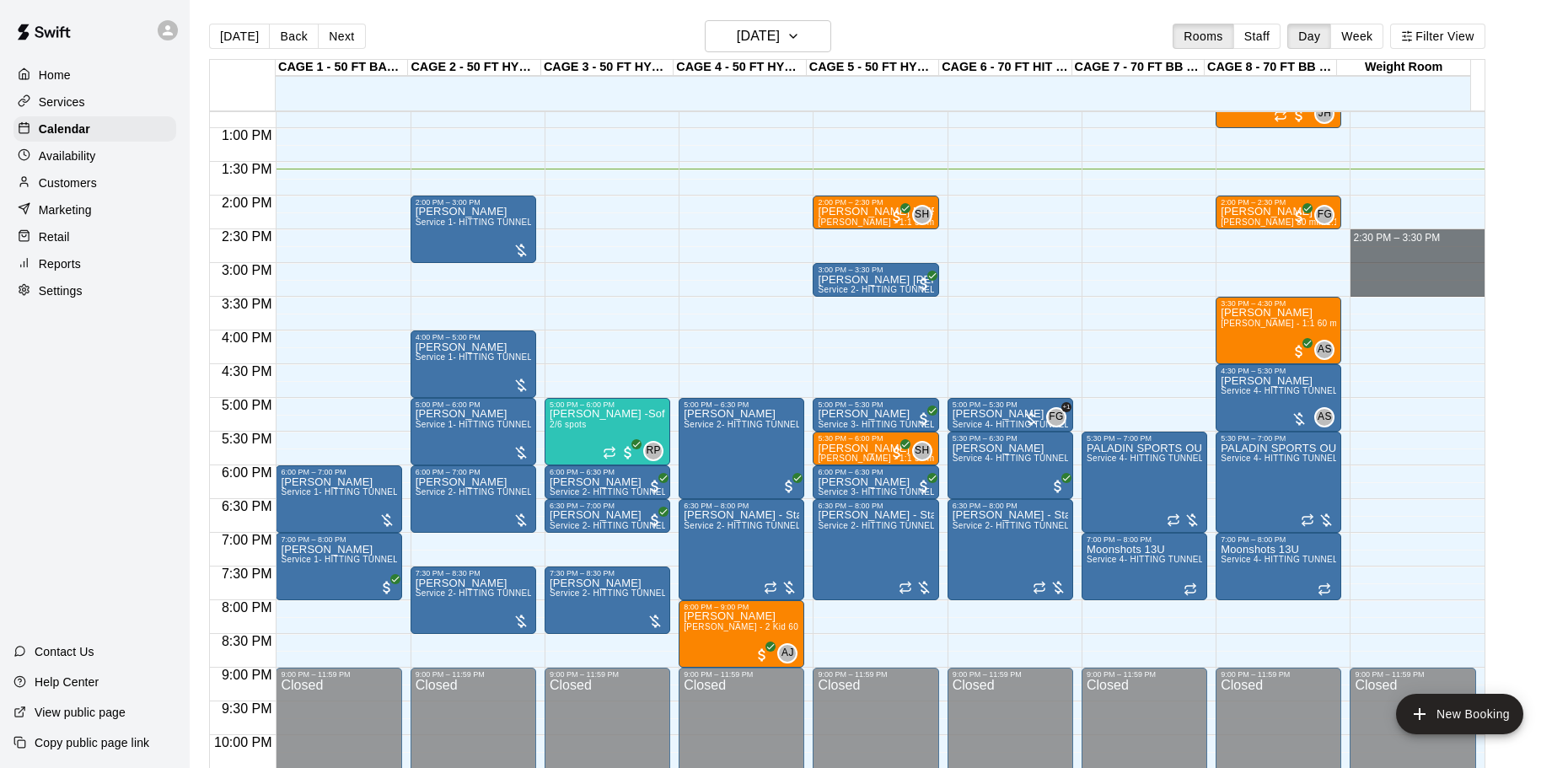
drag, startPoint x: 1422, startPoint y: 232, endPoint x: 1433, endPoint y: 294, distance: 63.0
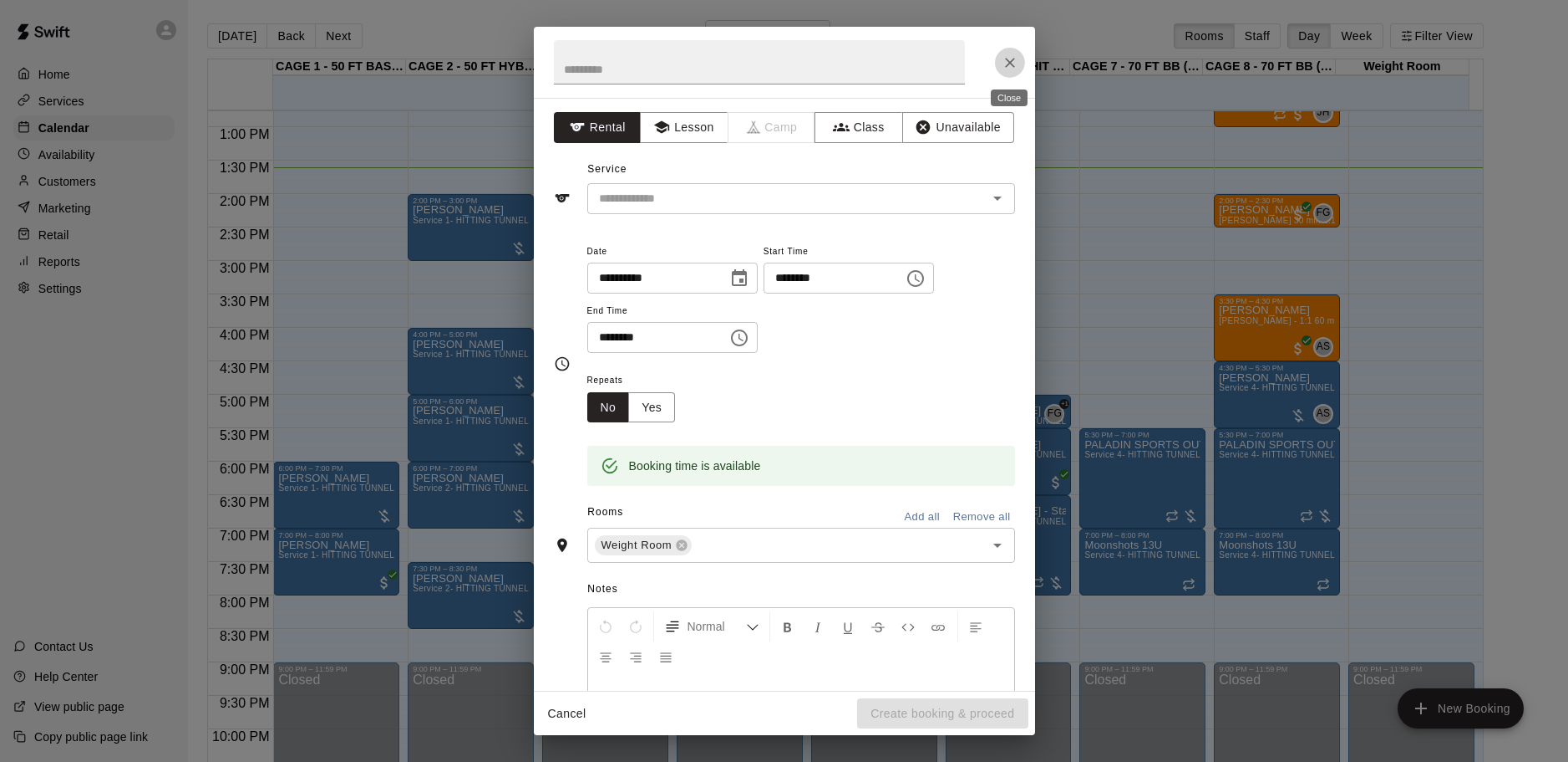
click at [1015, 71] on button "Close" at bounding box center [1010, 63] width 30 height 30
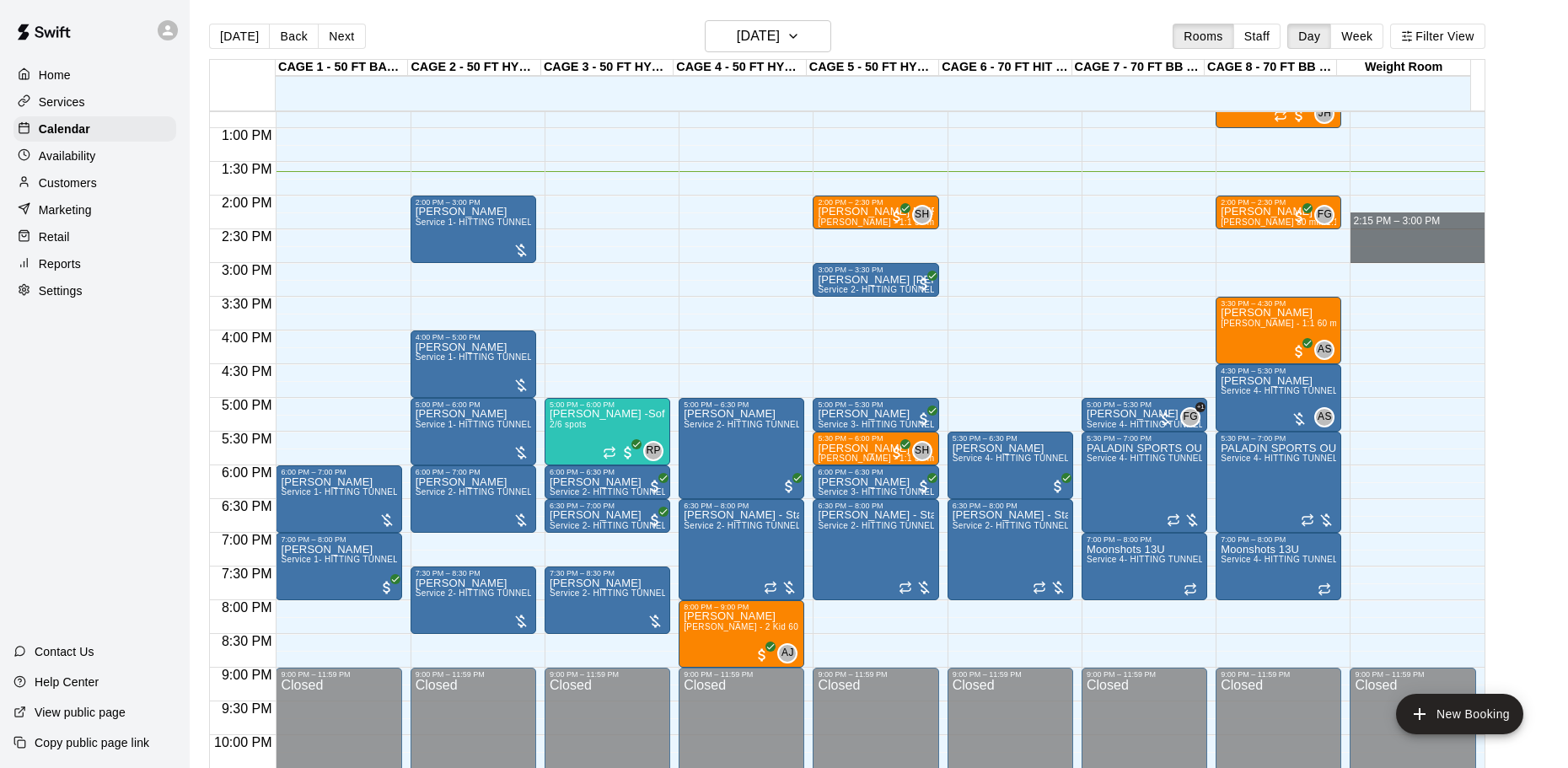
drag, startPoint x: 1386, startPoint y: 230, endPoint x: 1392, endPoint y: 242, distance: 13.4
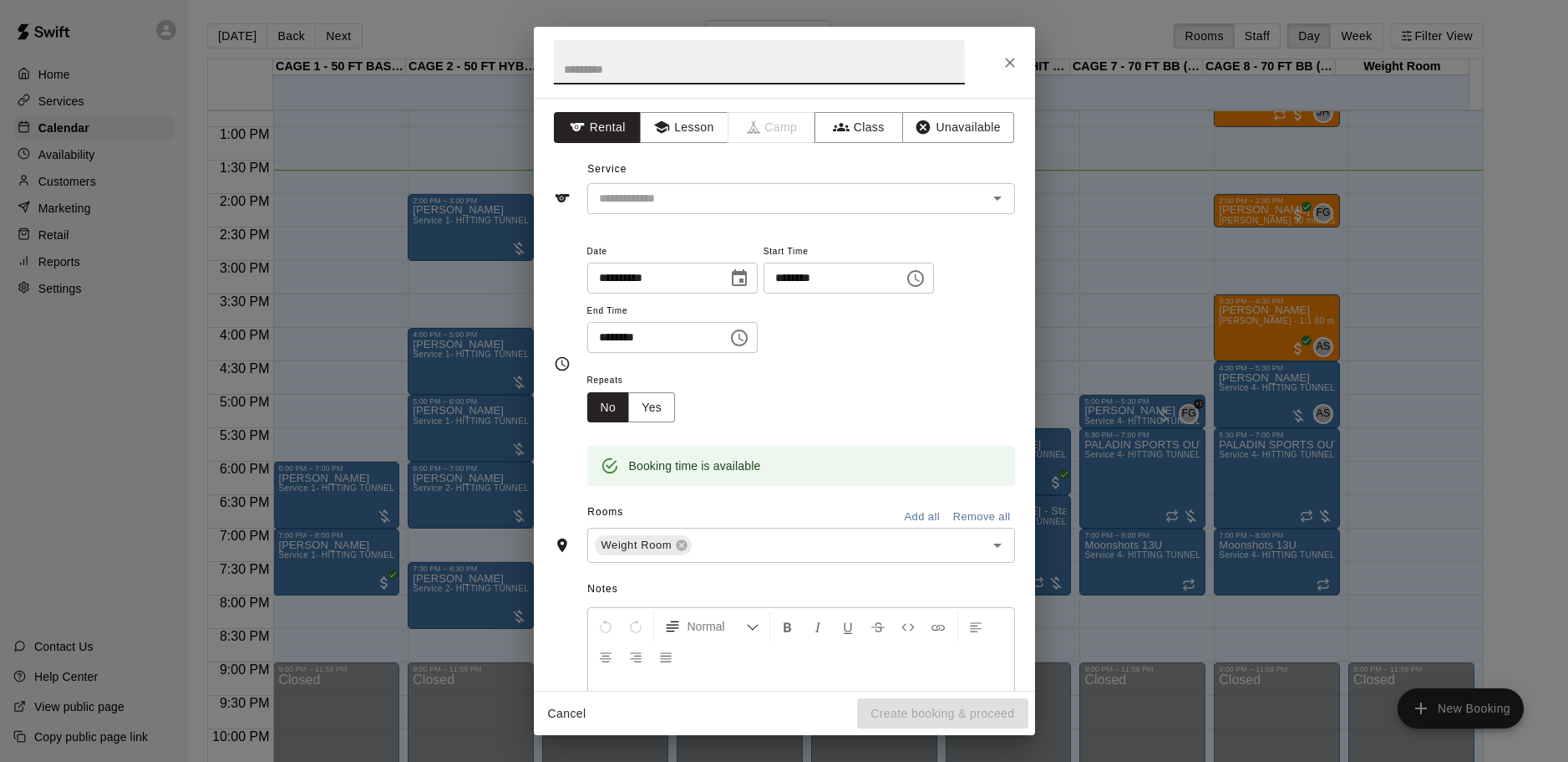
click at [1017, 60] on icon "Close" at bounding box center [1010, 63] width 17 height 17
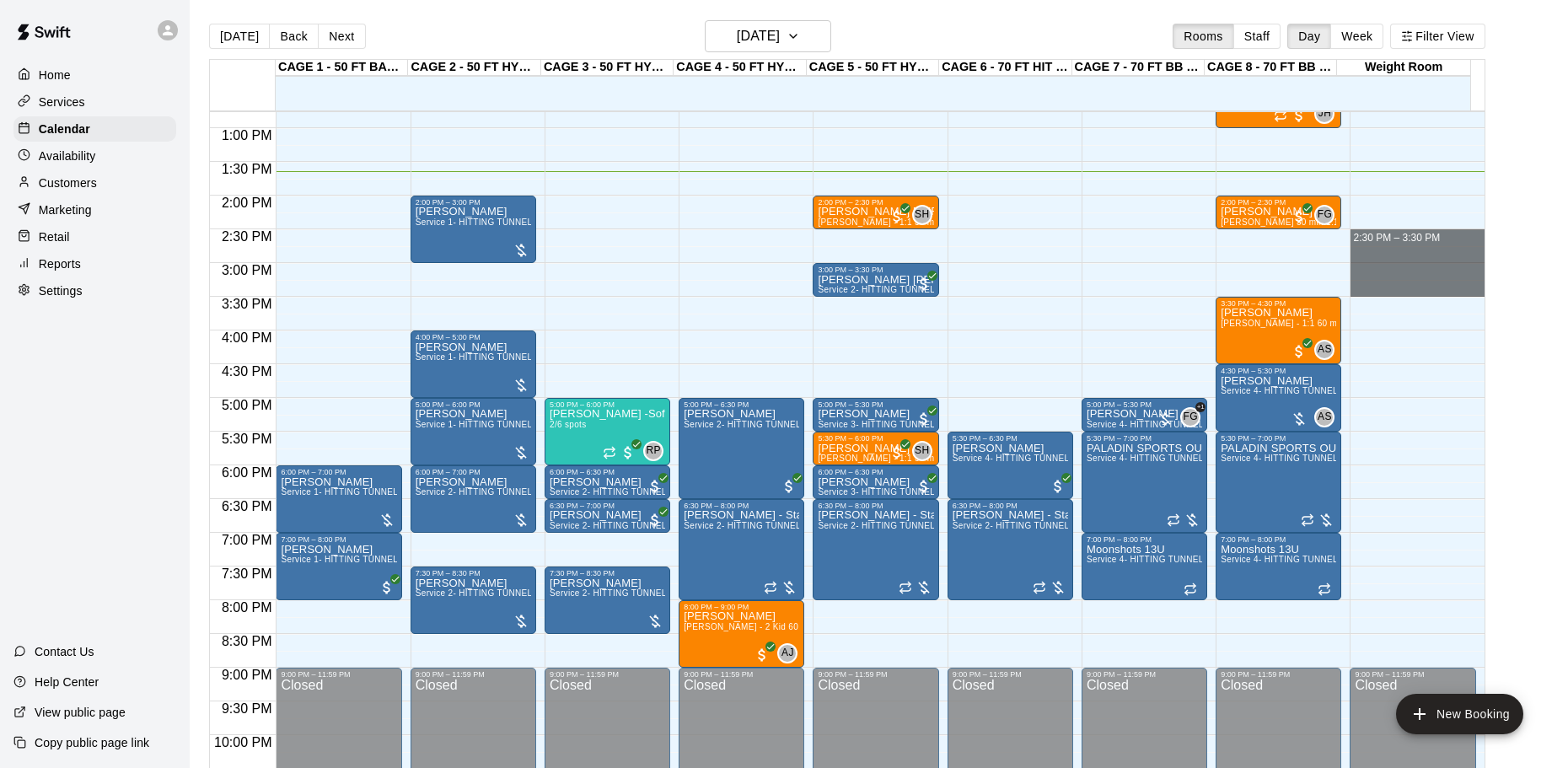
drag, startPoint x: 1384, startPoint y: 234, endPoint x: 1389, endPoint y: 282, distance: 48.3
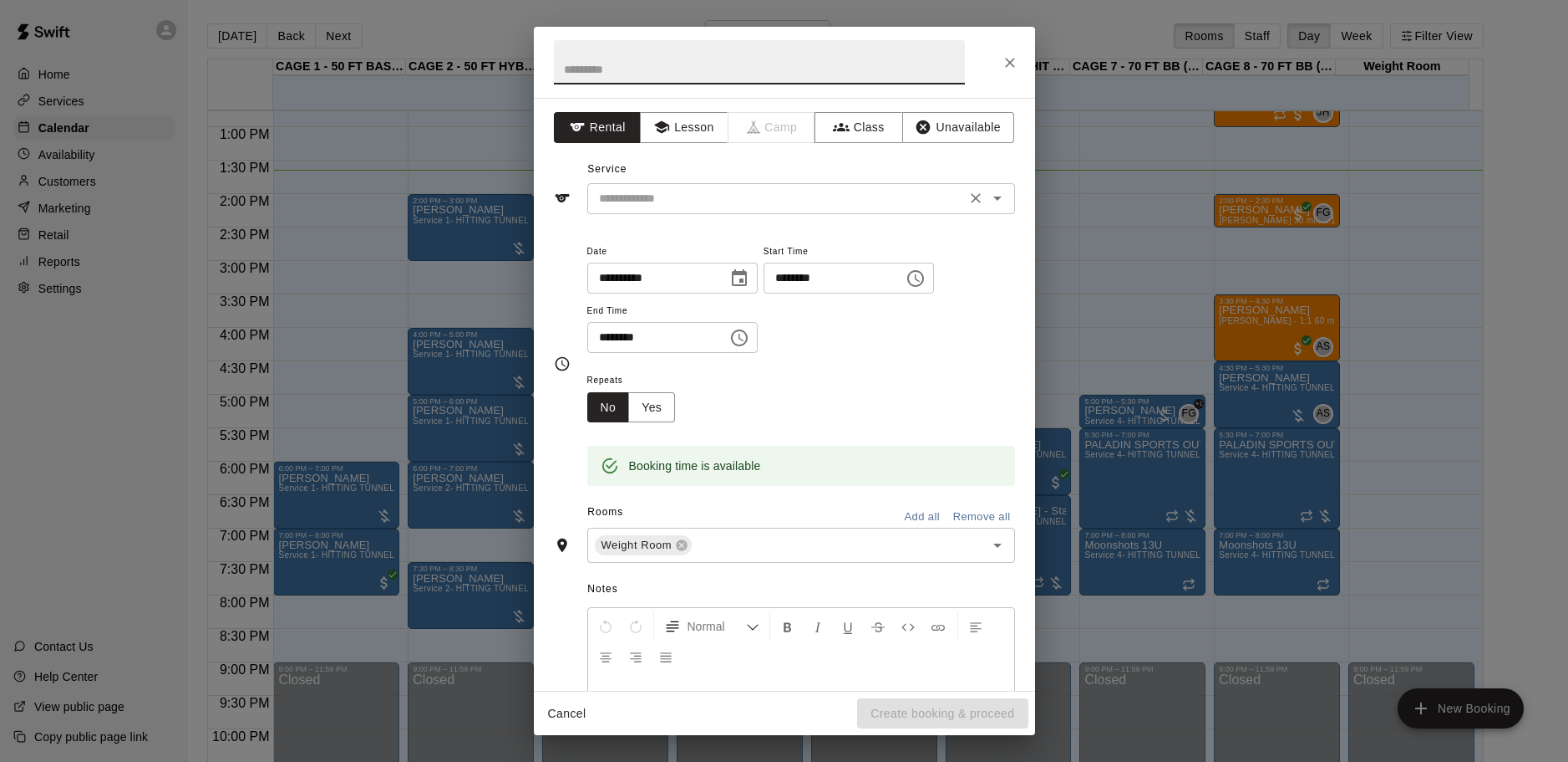
click at [754, 210] on div "​" at bounding box center [801, 198] width 427 height 31
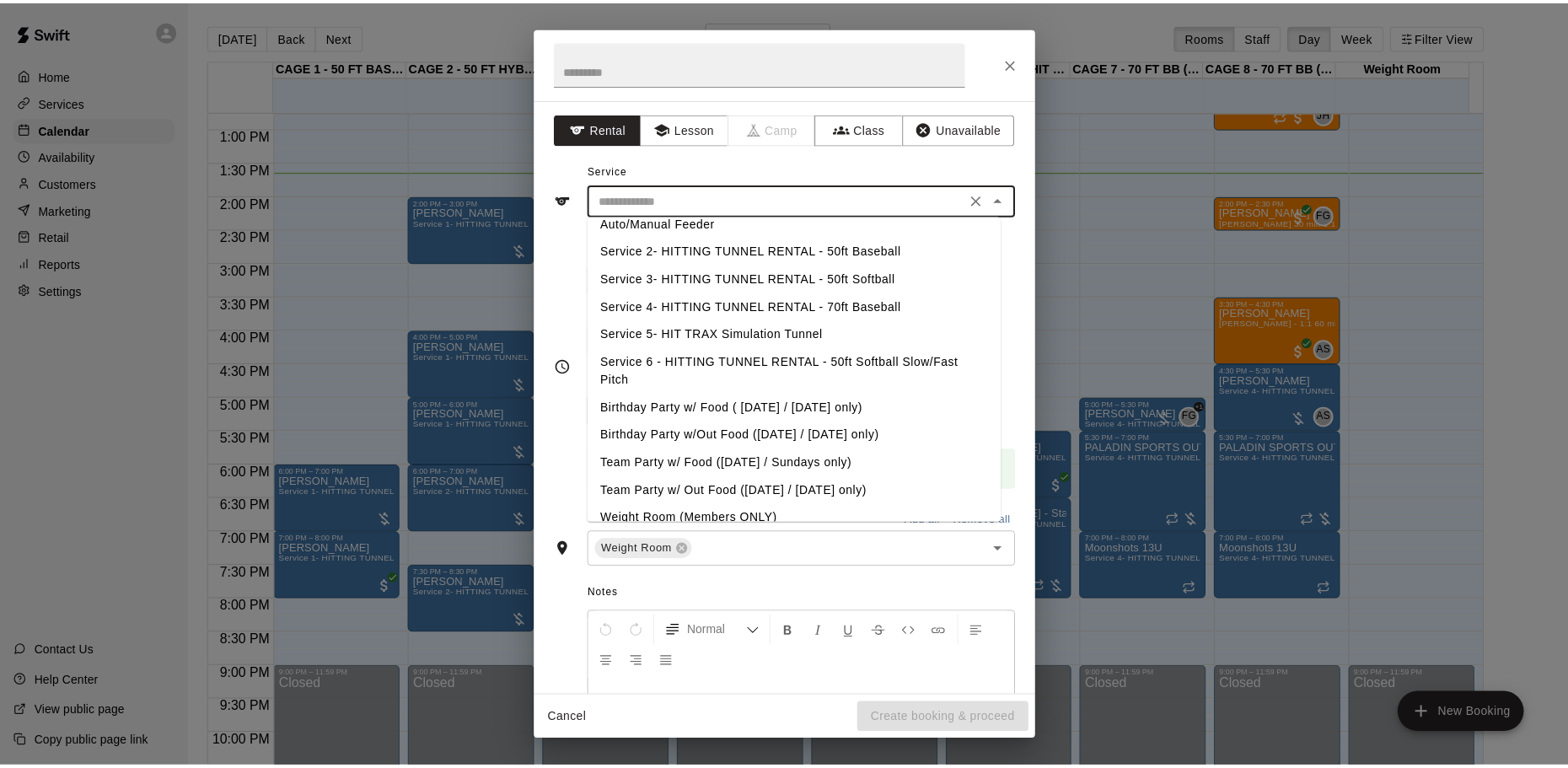
scroll to position [48, 0]
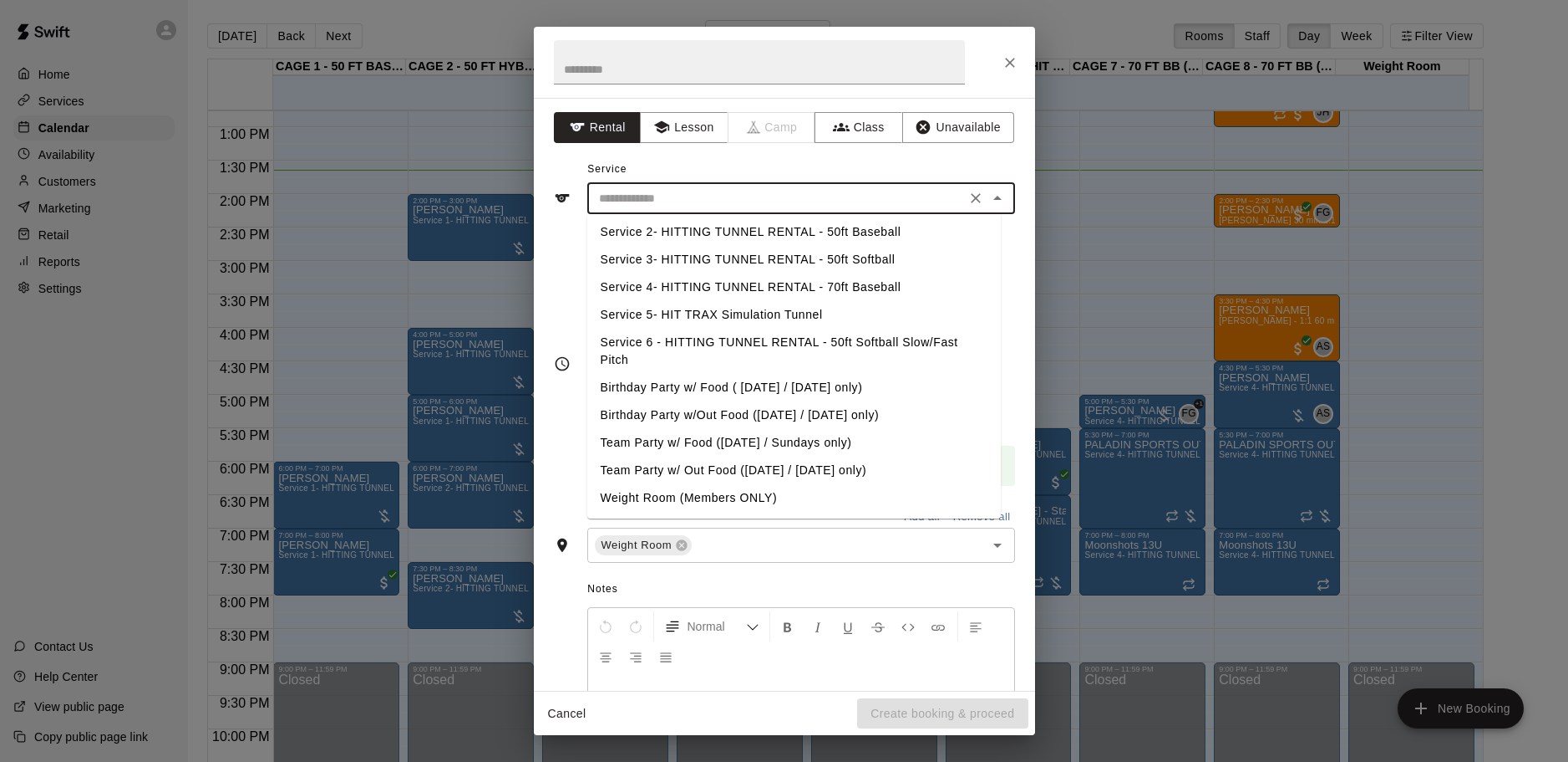
click at [749, 497] on li "Weight Room (Members ONLY)" at bounding box center [793, 498] width 413 height 28
type input "**********"
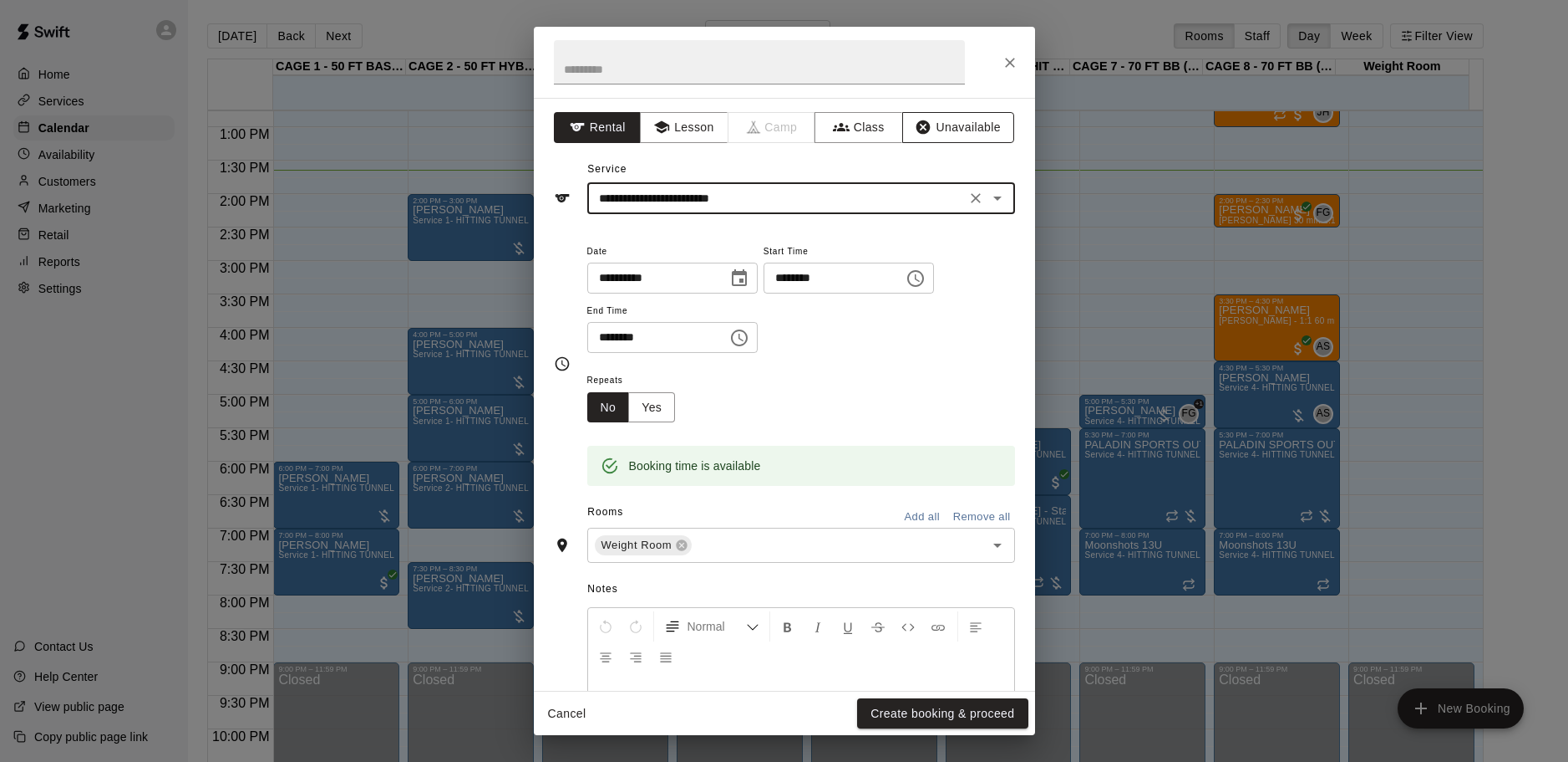
click at [989, 126] on button "Unavailable" at bounding box center [959, 127] width 112 height 31
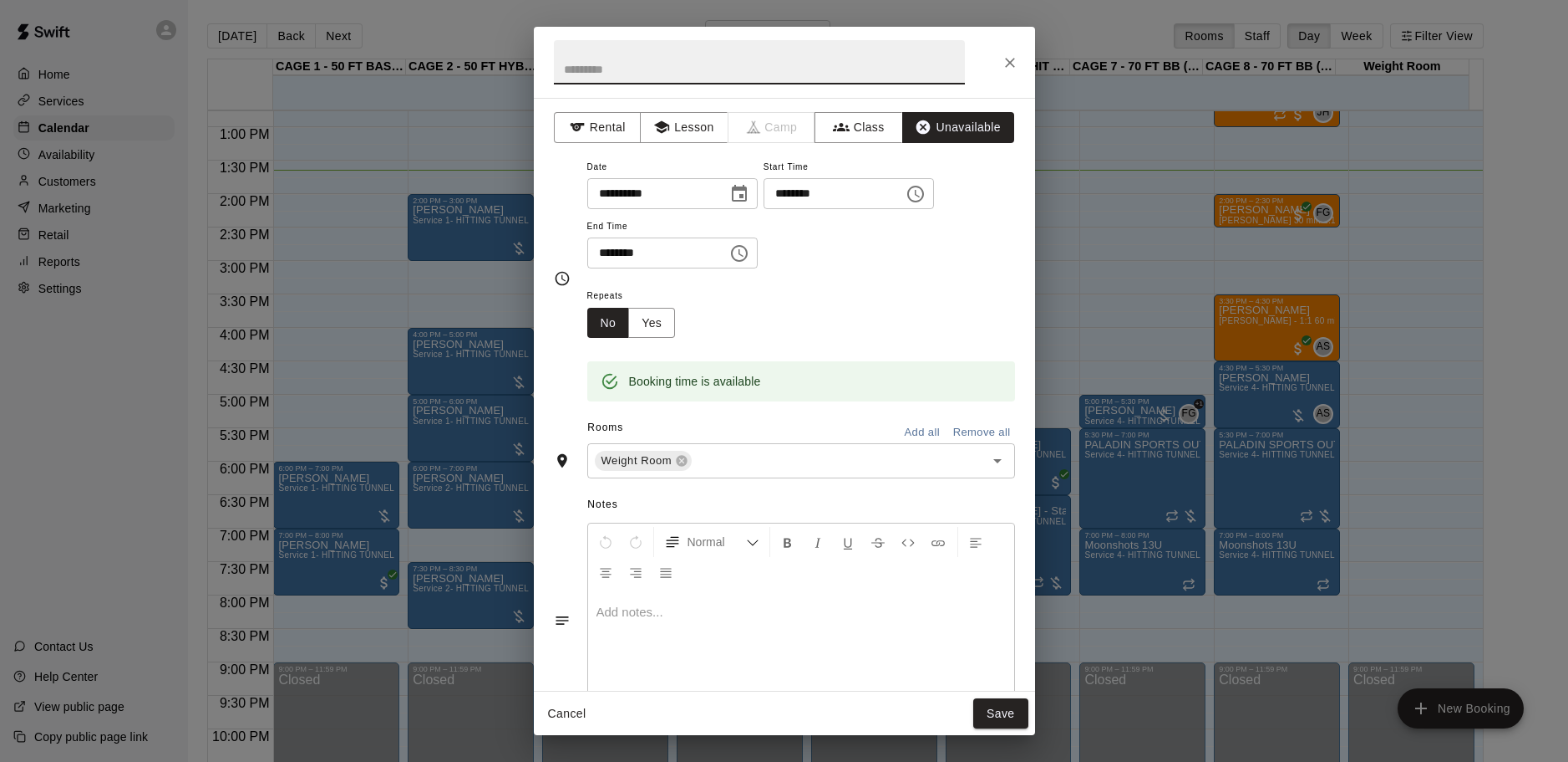
click at [874, 49] on input "text" at bounding box center [760, 62] width 411 height 44
type input "*******"
click at [979, 717] on button "Save" at bounding box center [1001, 713] width 55 height 31
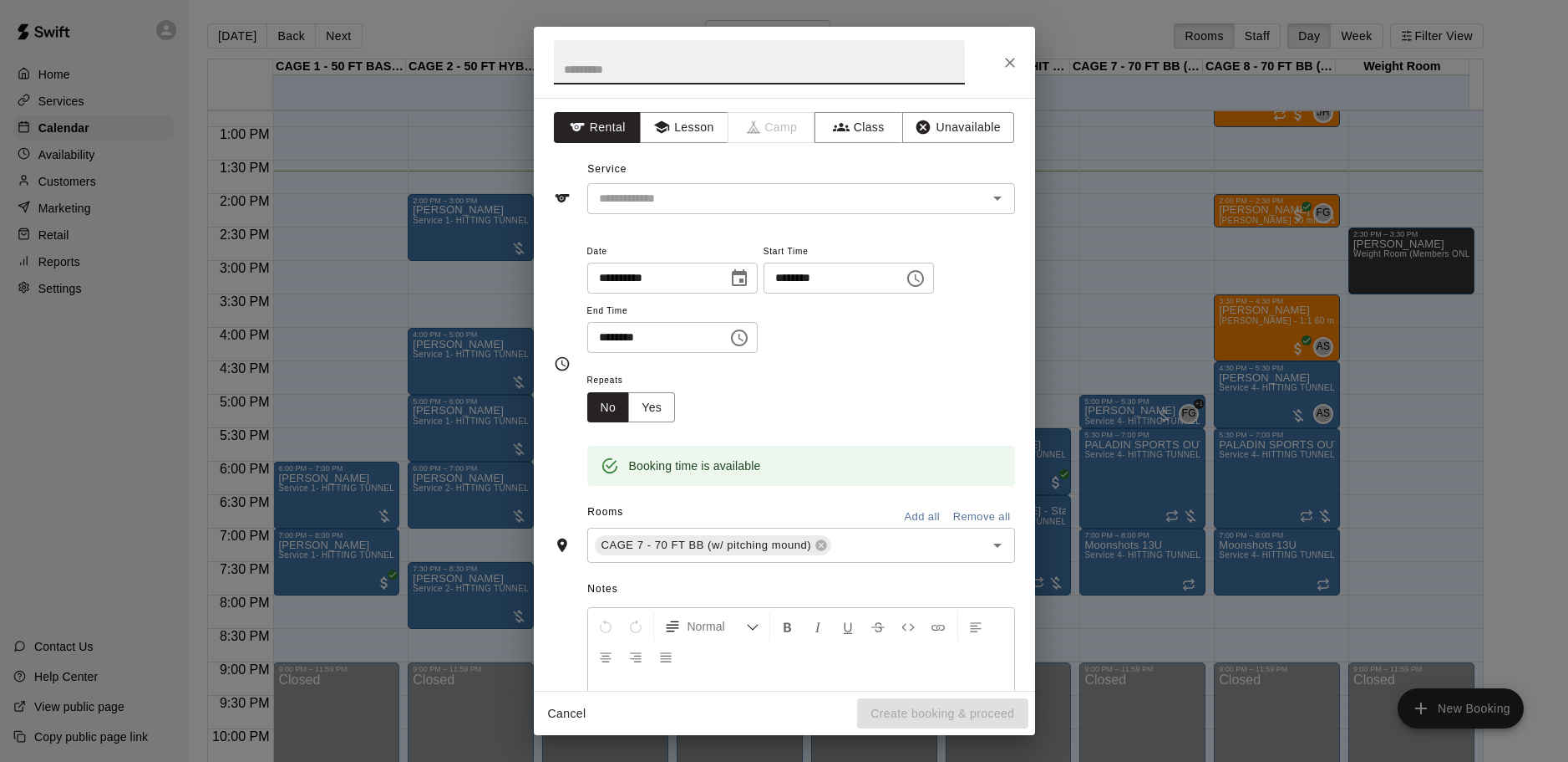
click at [999, 64] on button "Close" at bounding box center [1010, 63] width 30 height 30
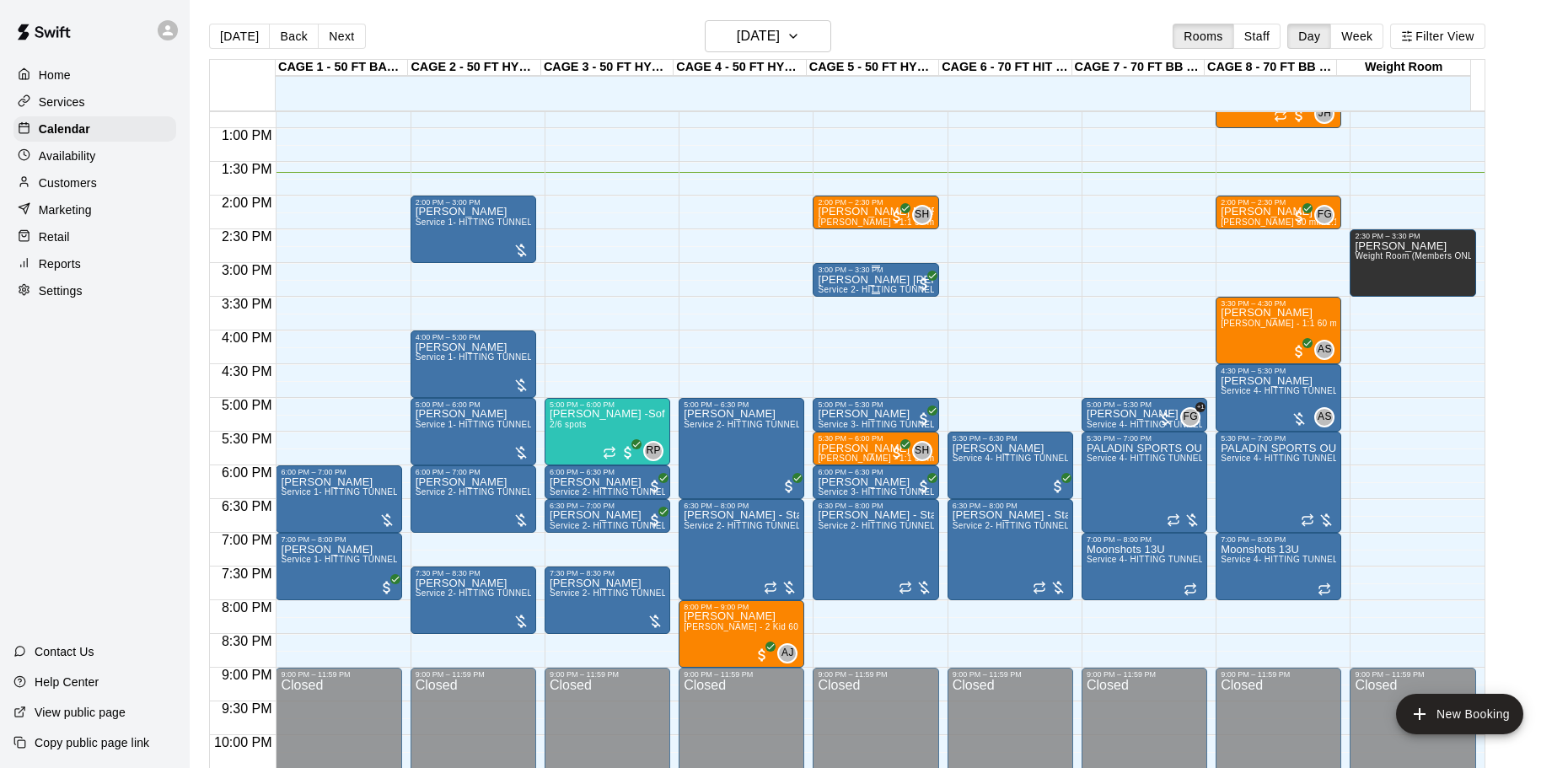
click at [921, 275] on div at bounding box center [924, 281] width 17 height 20
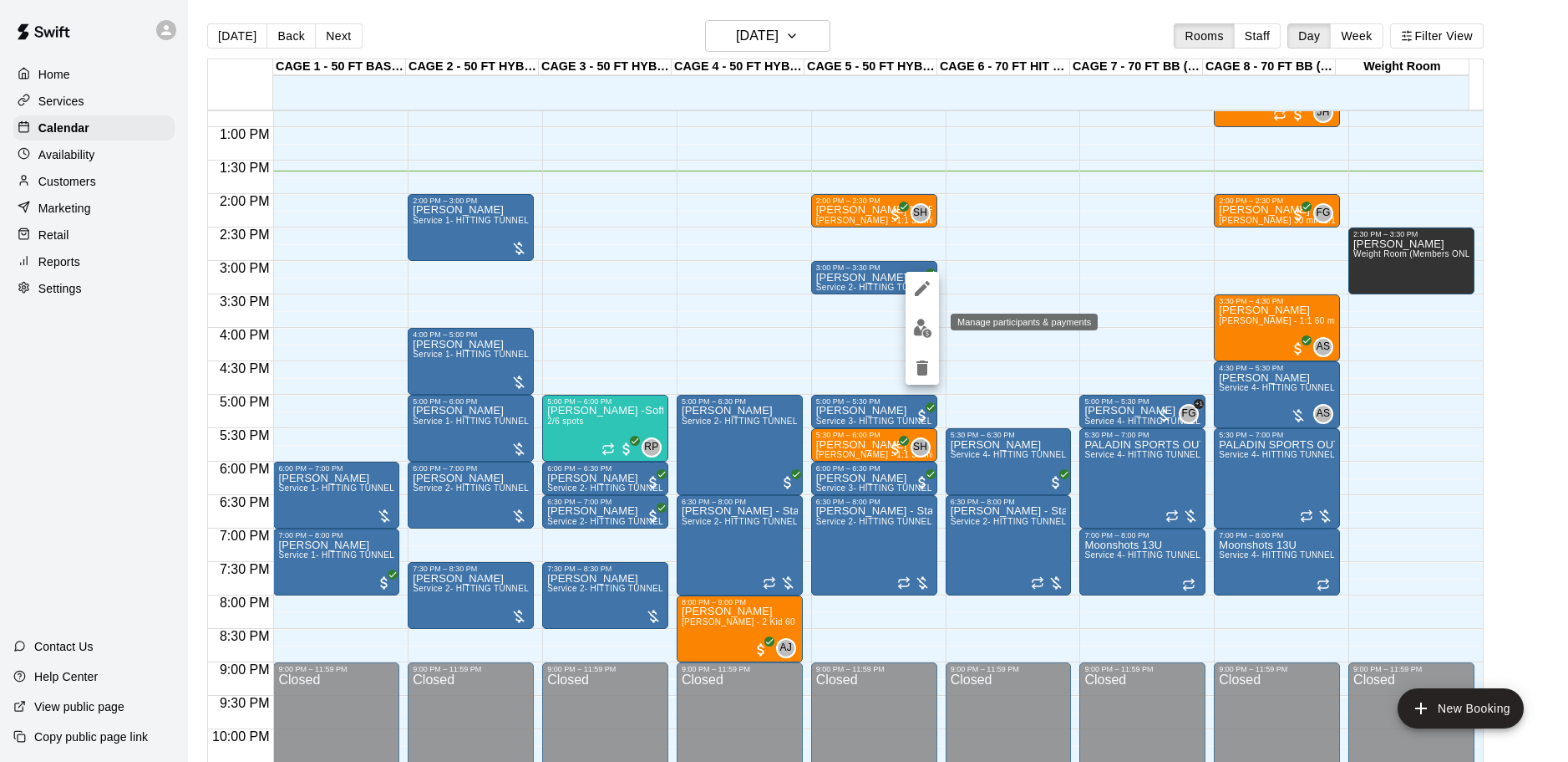
click at [923, 314] on button "edit" at bounding box center [922, 328] width 34 height 33
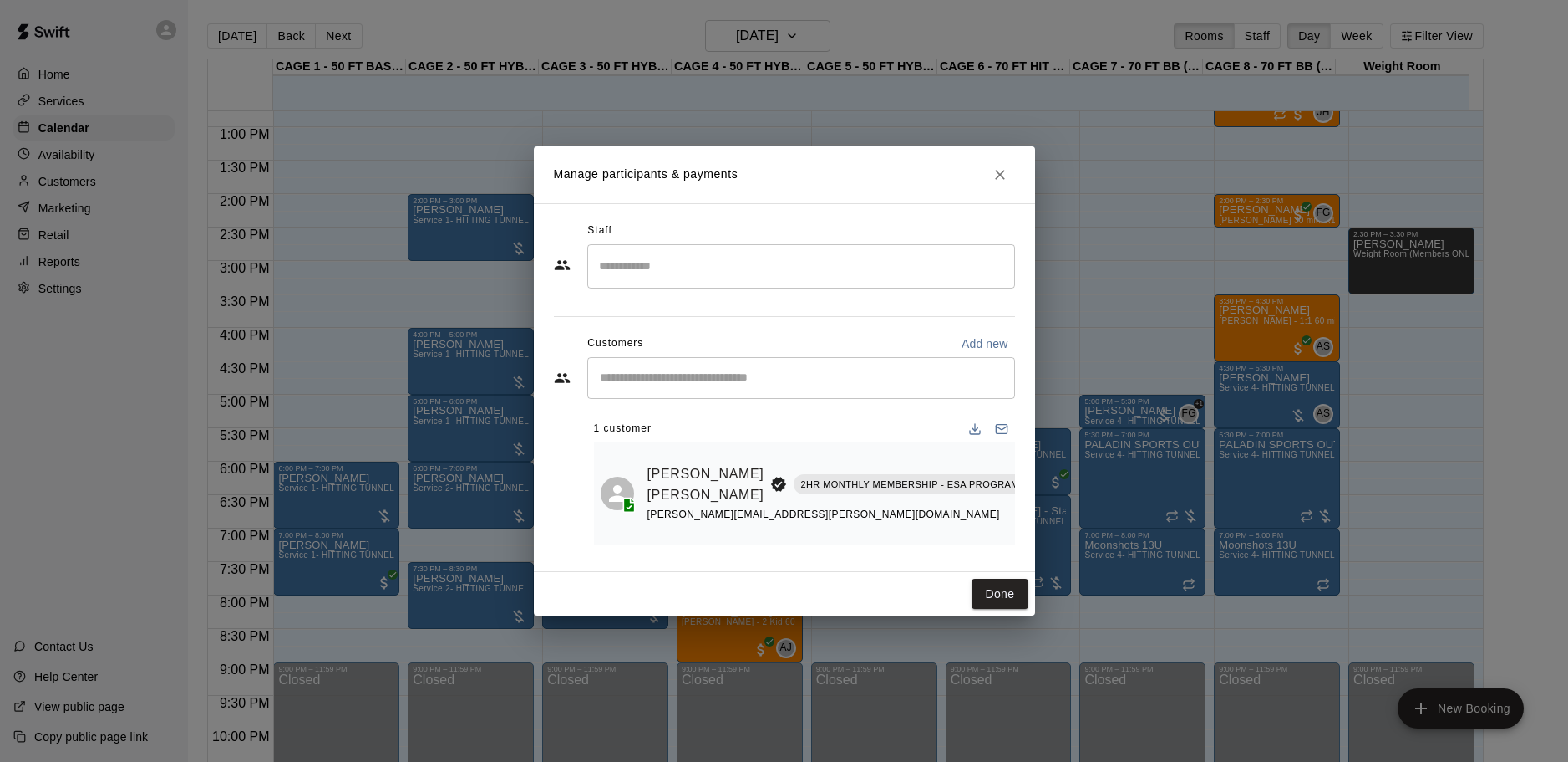
click at [1006, 168] on icon "Close" at bounding box center [1001, 175] width 17 height 17
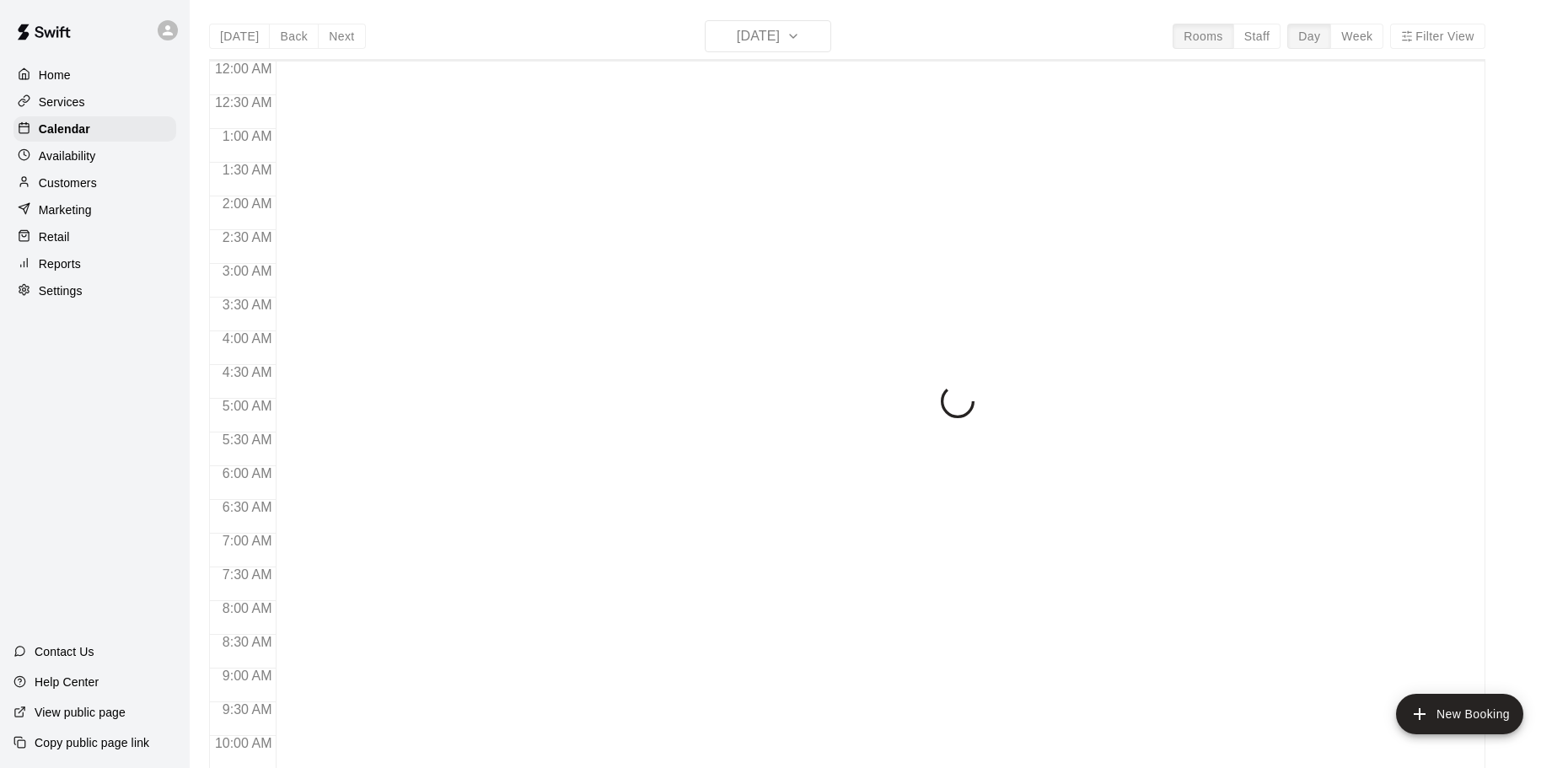
scroll to position [892, 0]
